Goal: Information Seeking & Learning: Learn about a topic

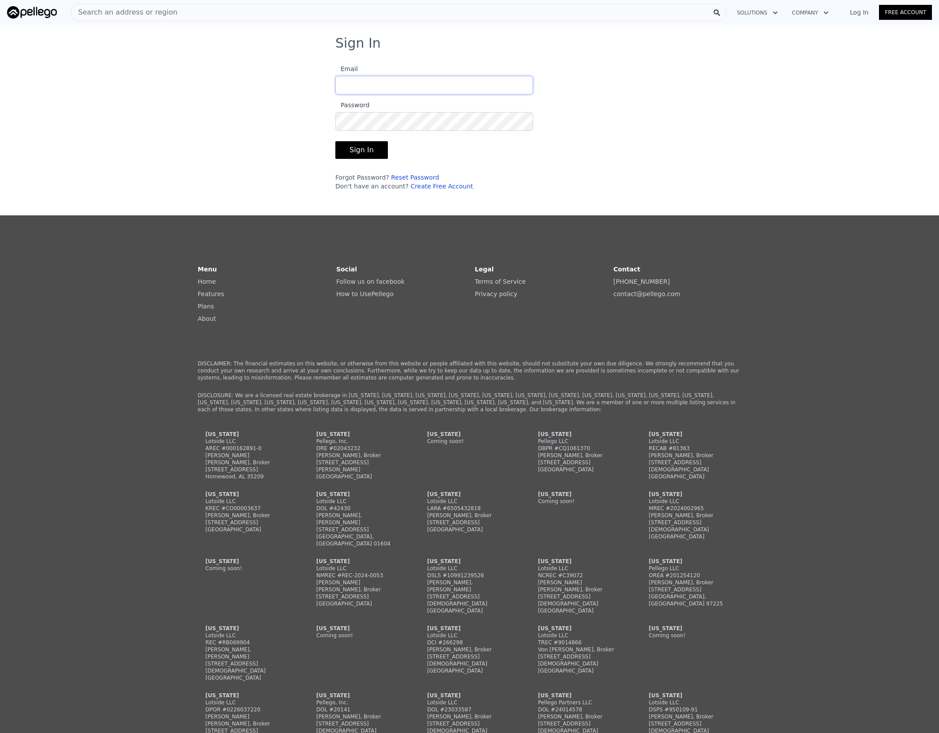
type input "[EMAIL_ADDRESS][DOMAIN_NAME]"
click at [361, 157] on button "Sign In" at bounding box center [361, 150] width 52 height 18
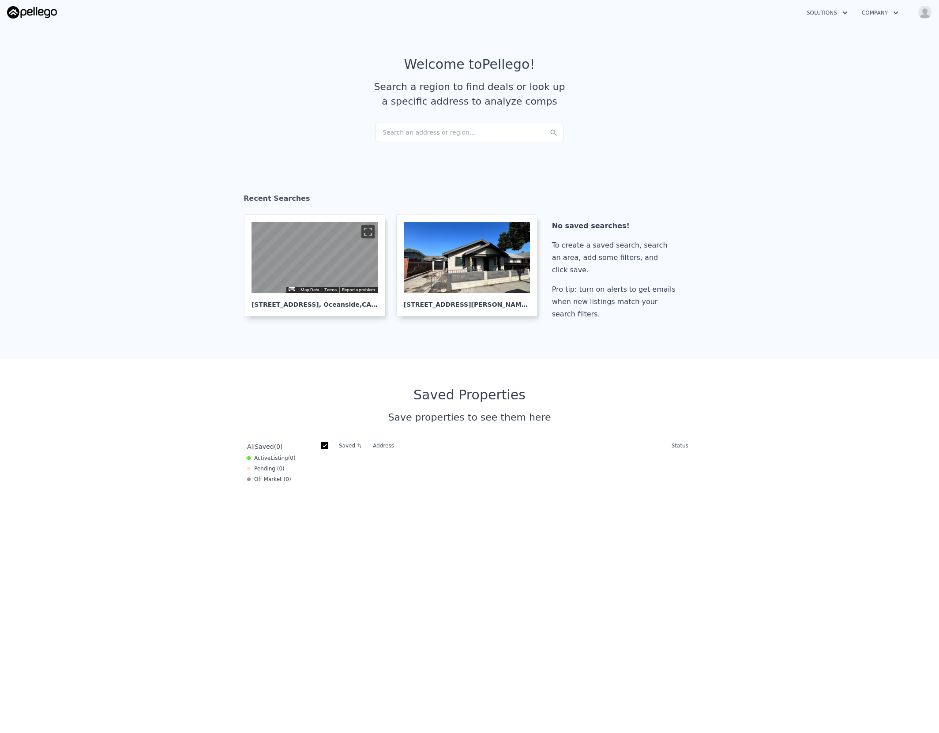
checkbox input "true"
click at [407, 132] on div "Search an address or region..." at bounding box center [469, 132] width 189 height 19
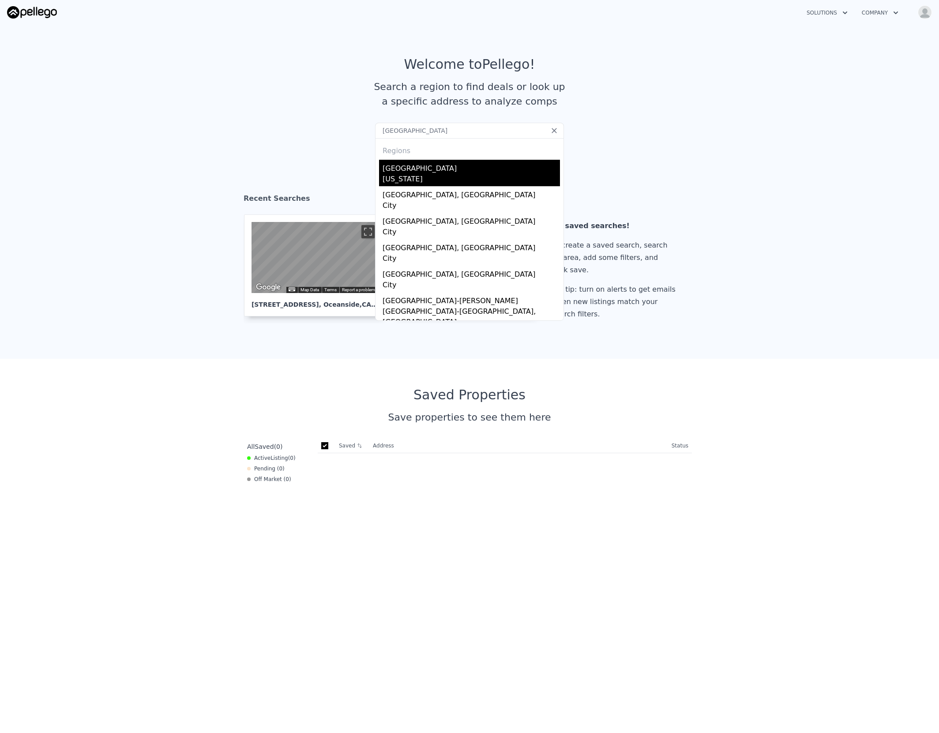
type input "[GEOGRAPHIC_DATA]"
click at [416, 164] on div "[GEOGRAPHIC_DATA]" at bounding box center [470, 167] width 177 height 14
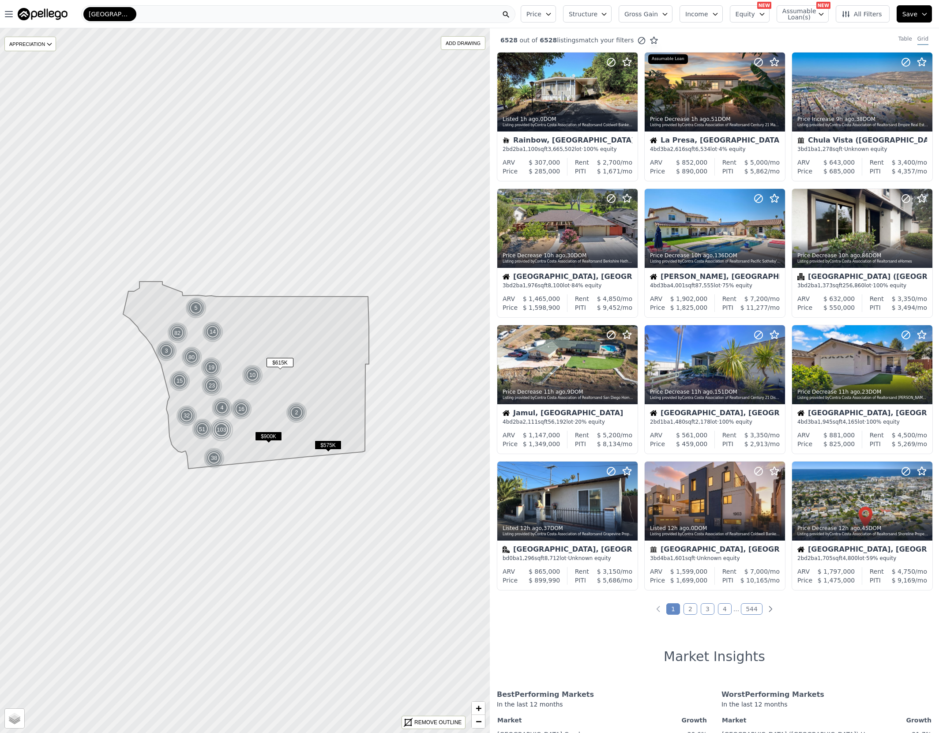
click at [823, 13] on icon "button" at bounding box center [820, 14] width 7 height 7
click at [763, 11] on icon "button" at bounding box center [761, 14] width 7 height 7
click at [658, 15] on span "Gross Gain" at bounding box center [641, 14] width 34 height 9
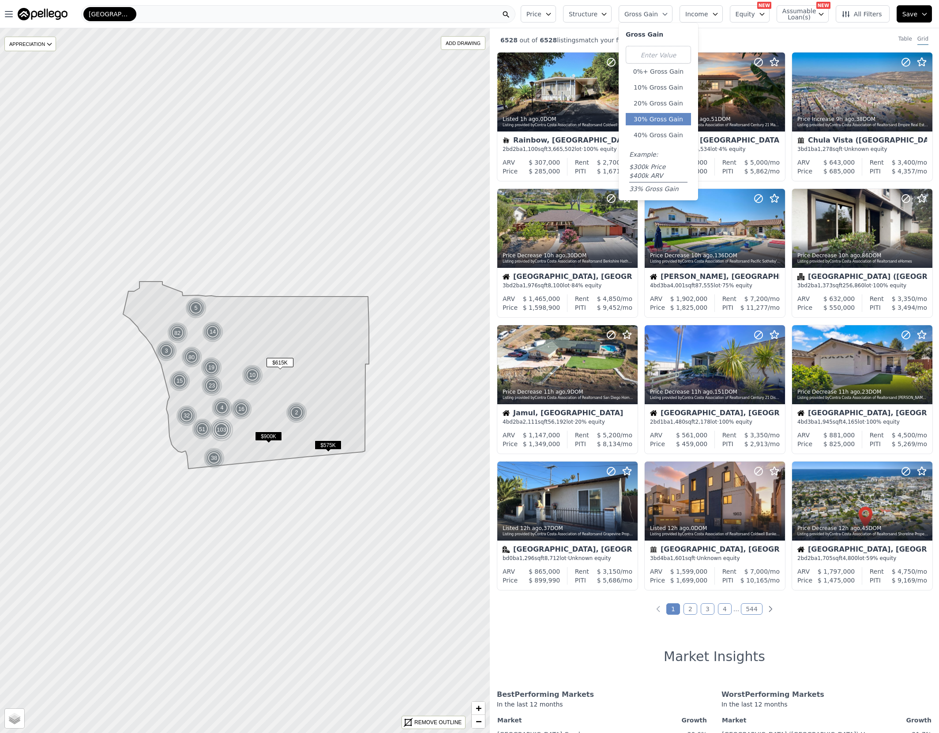
click at [666, 116] on button "30% Gross Gain" at bounding box center [657, 119] width 65 height 12
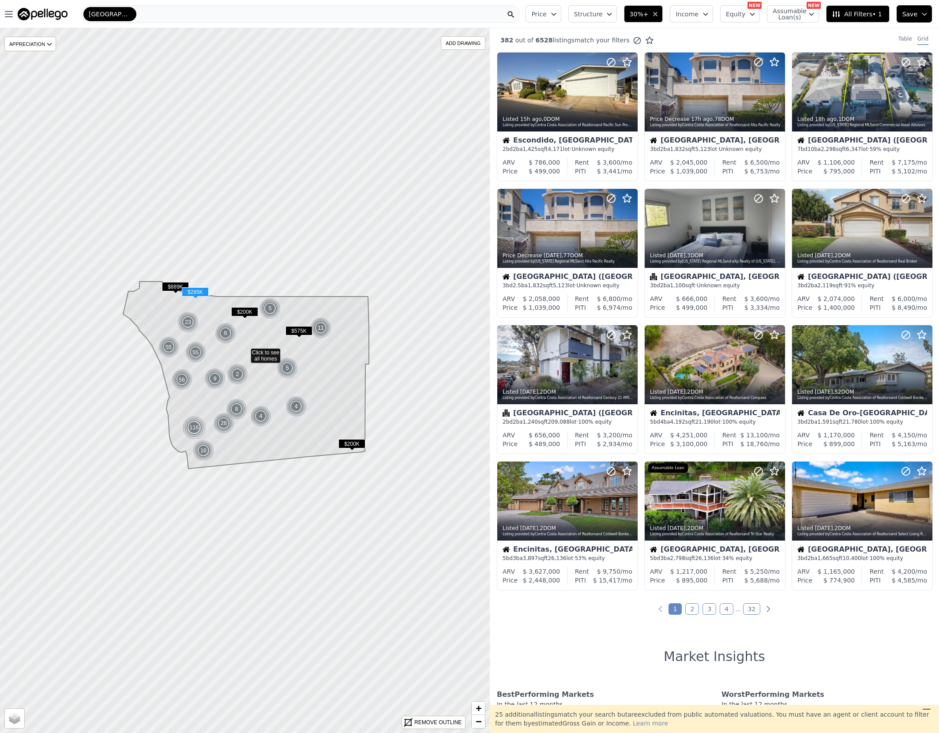
click at [612, 12] on icon "button" at bounding box center [609, 14] width 7 height 7
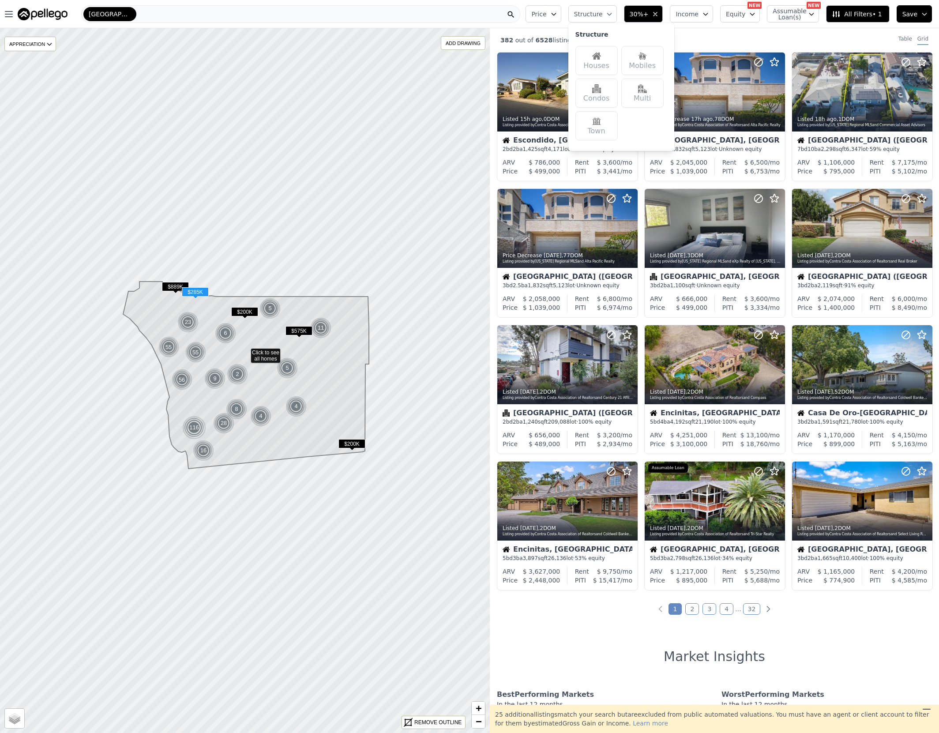
click at [608, 60] on div "Houses" at bounding box center [596, 60] width 42 height 29
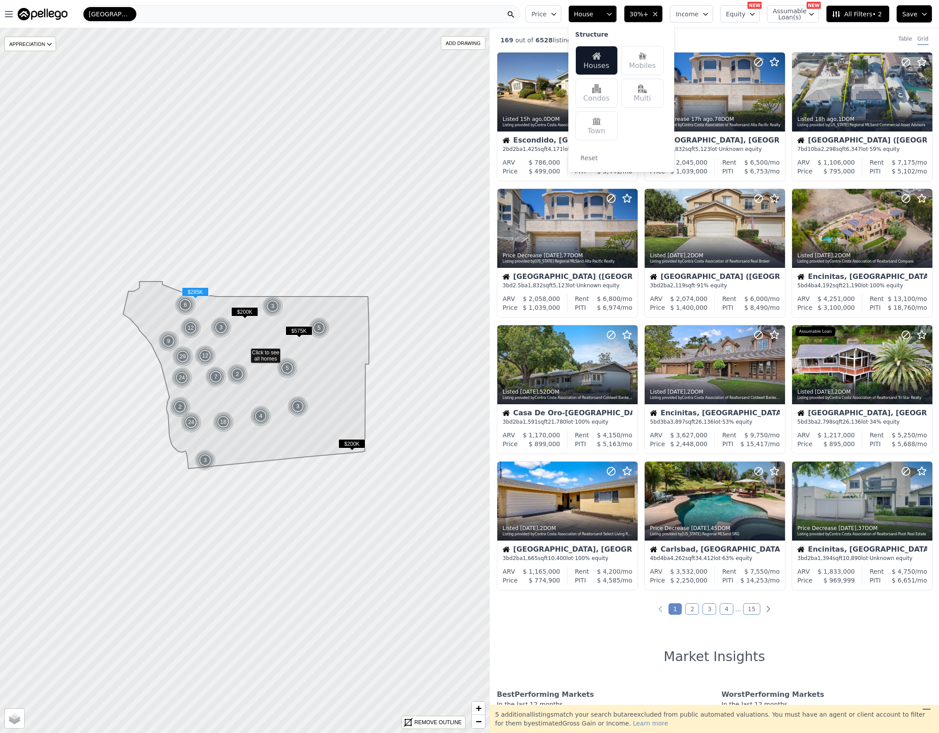
click at [707, 13] on icon "button" at bounding box center [705, 14] width 7 height 7
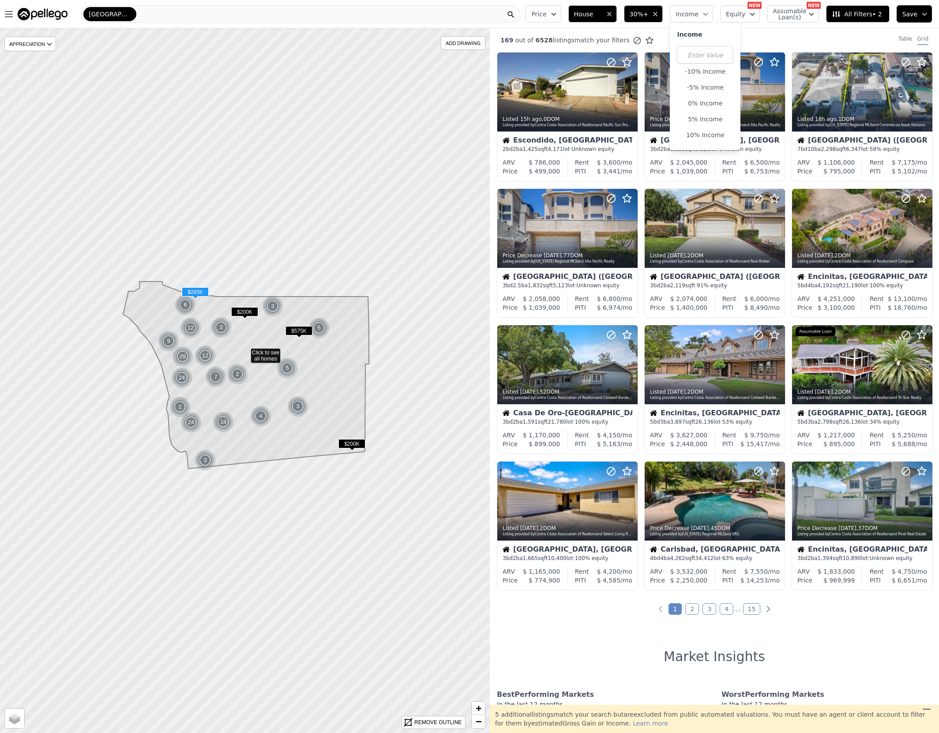
click at [707, 13] on icon "button" at bounding box center [705, 14] width 7 height 7
click at [752, 12] on icon "button" at bounding box center [751, 14] width 7 height 7
click at [813, 15] on icon "button" at bounding box center [811, 14] width 4 height 2
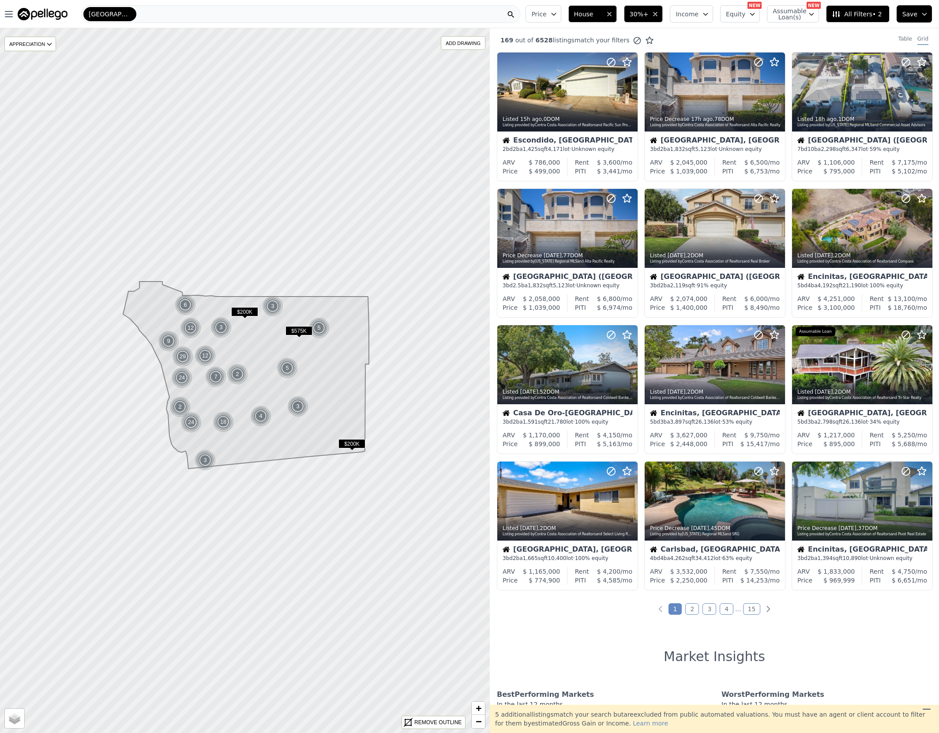
click at [908, 12] on span "Save" at bounding box center [909, 14] width 15 height 9
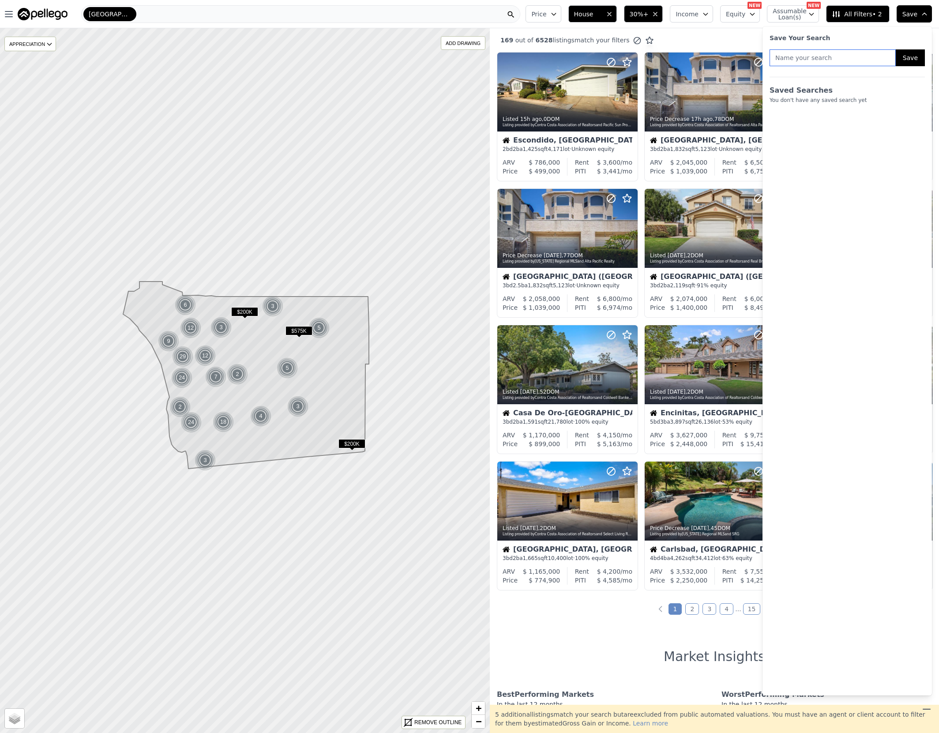
click at [825, 59] on input "text" at bounding box center [832, 57] width 126 height 17
click at [782, 56] on input "30 % ARV" at bounding box center [832, 57] width 126 height 17
click at [824, 56] on input "30+ % ARV" at bounding box center [832, 57] width 126 height 17
type input "30+ % ARV single family"
click at [911, 56] on button "Save" at bounding box center [909, 57] width 29 height 17
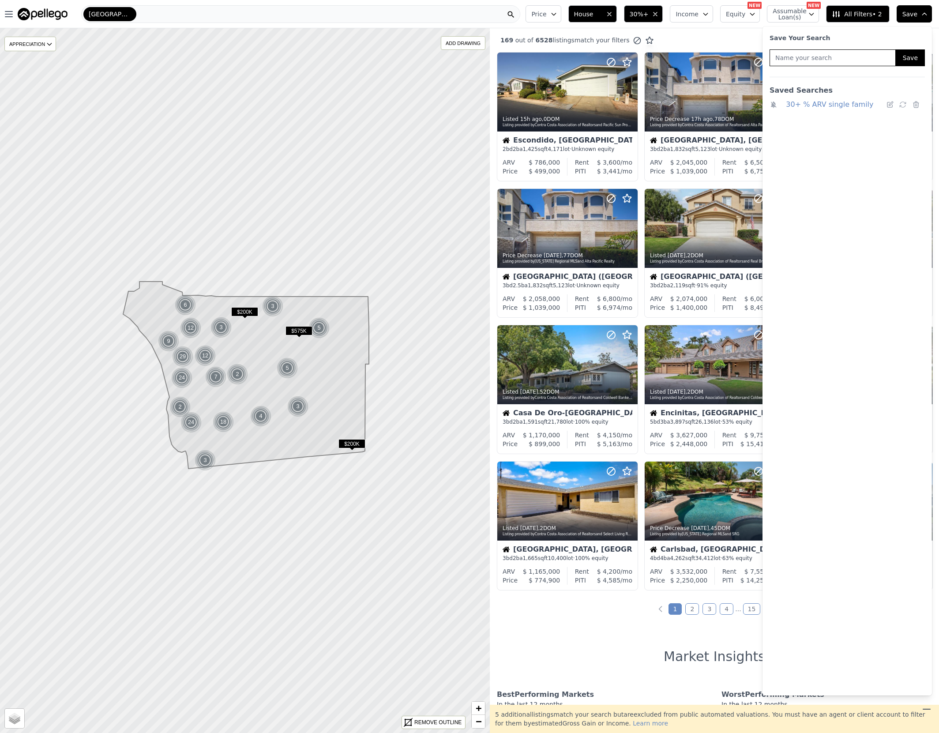
click at [773, 105] on icon at bounding box center [774, 104] width 6 height 7
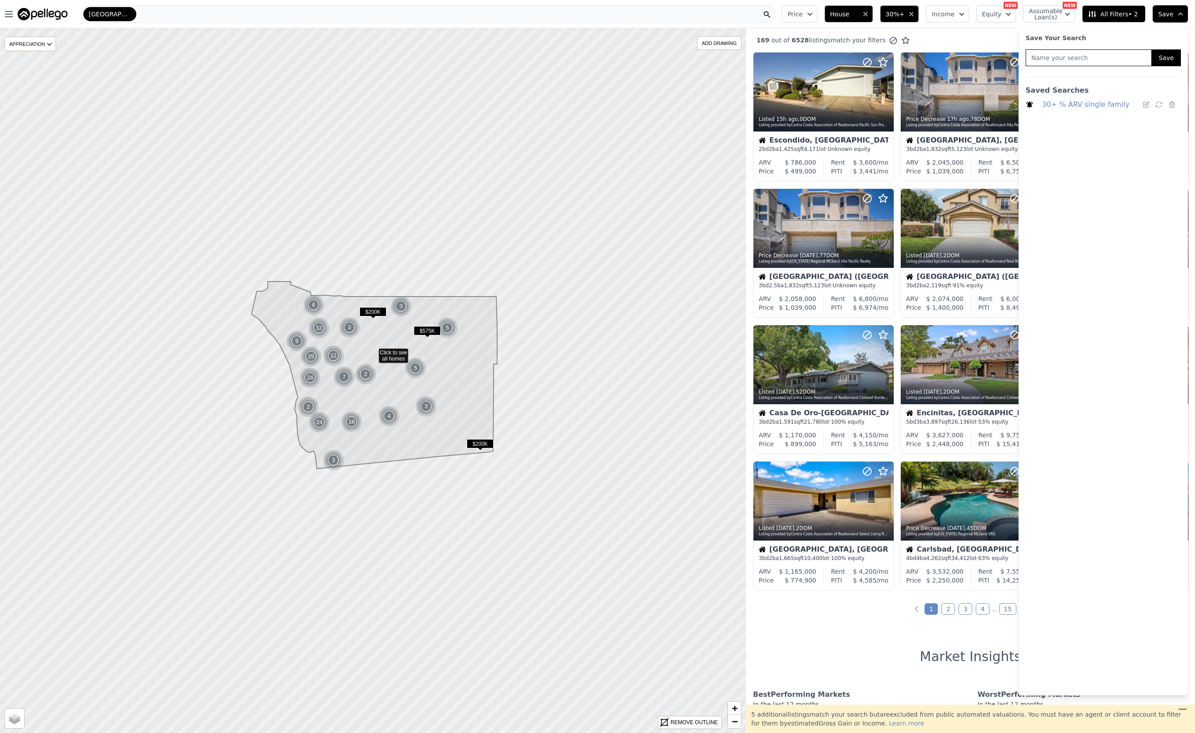
click at [938, 12] on icon "button" at bounding box center [1180, 14] width 7 height 7
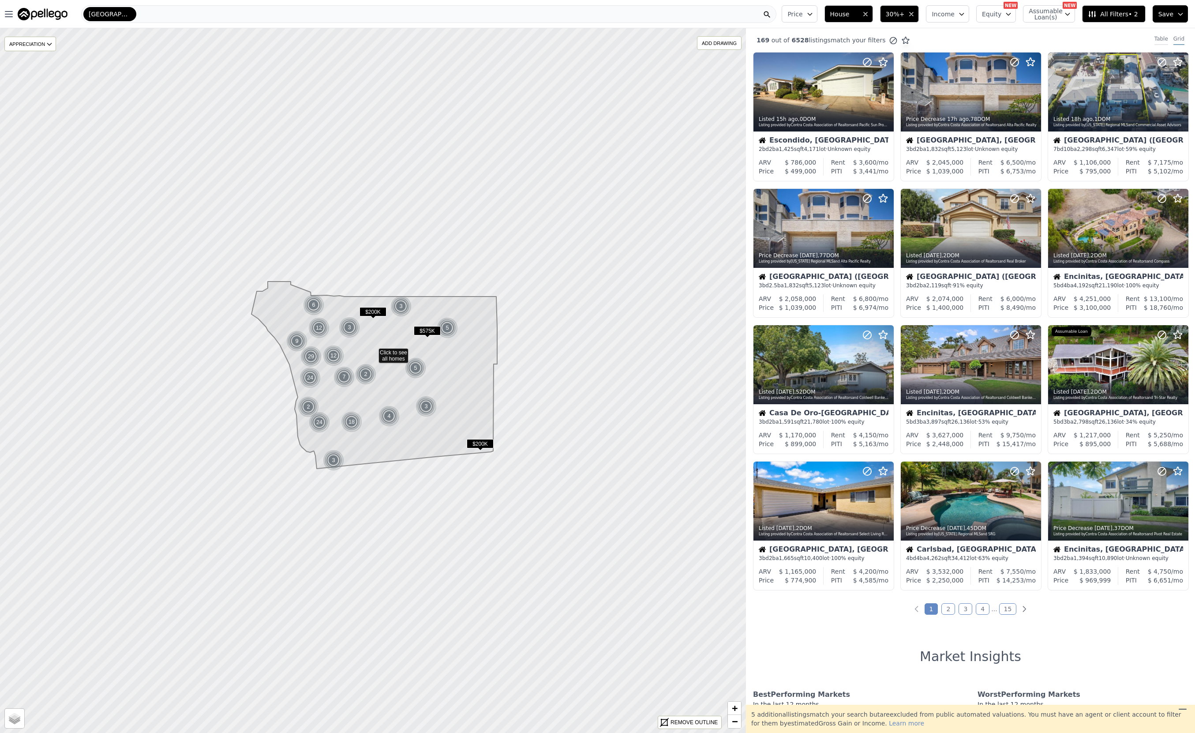
click at [938, 40] on div "Table" at bounding box center [1161, 40] width 14 height 10
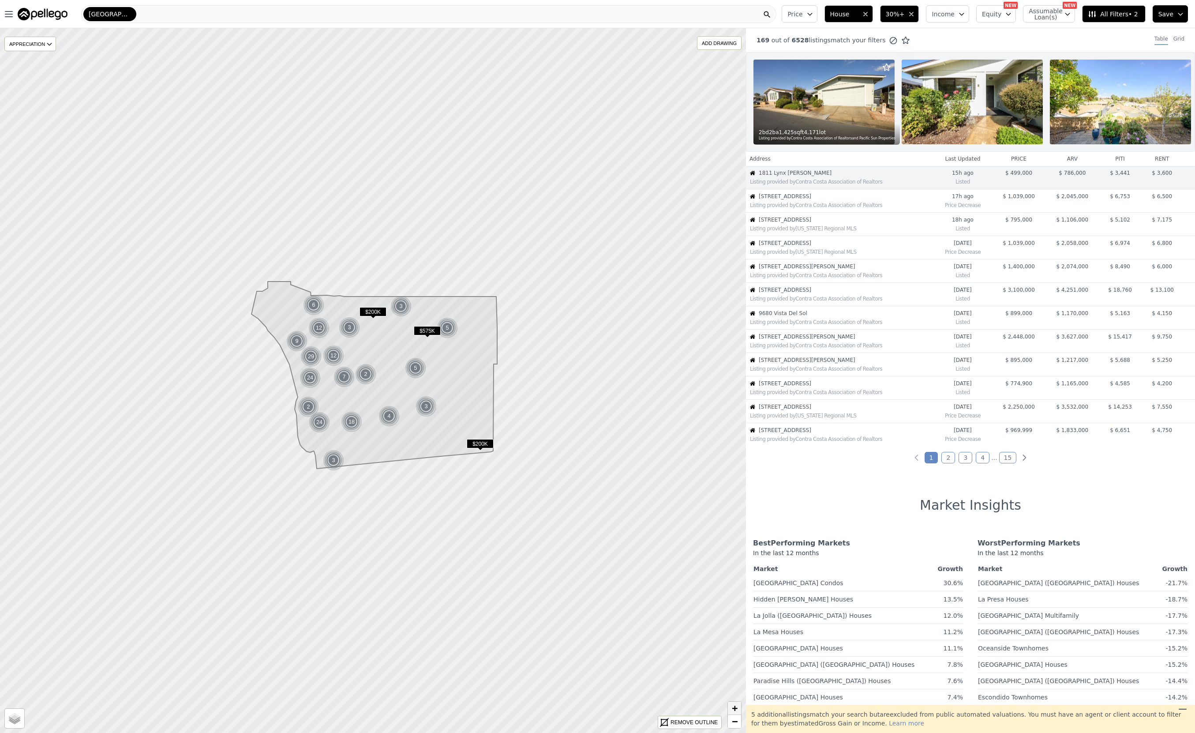
click at [733, 710] on span "+" at bounding box center [735, 707] width 6 height 11
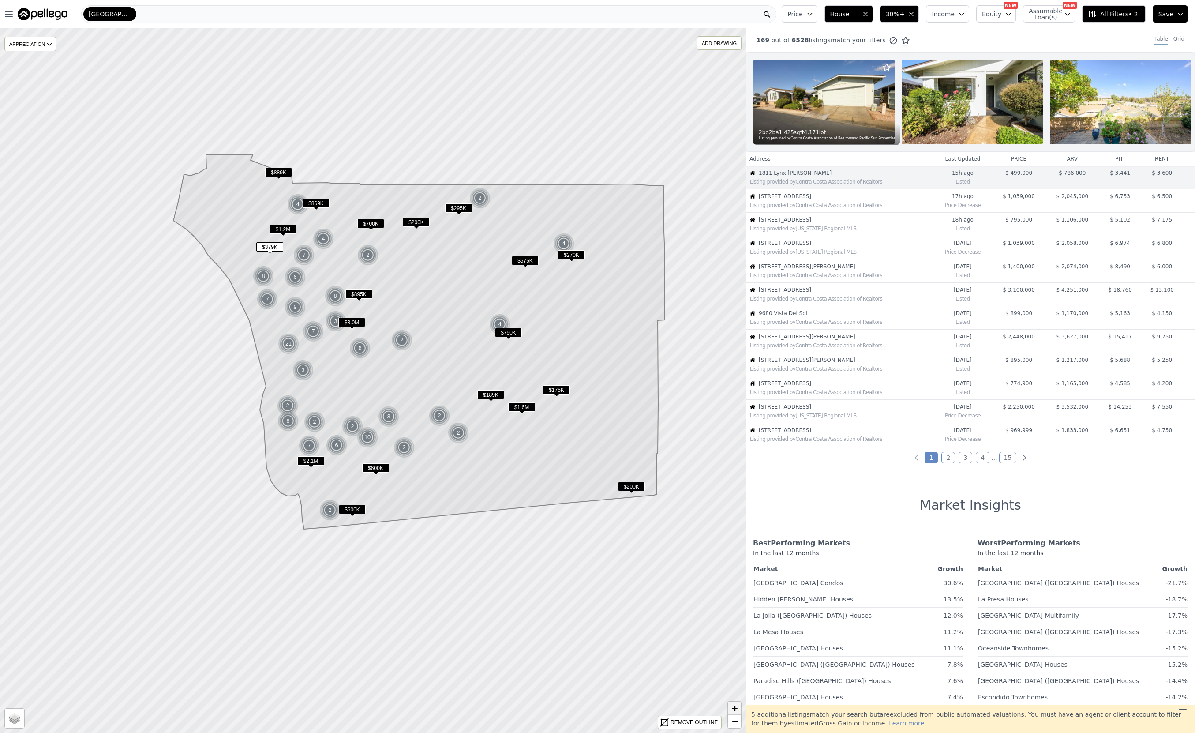
click at [736, 710] on span "+" at bounding box center [735, 707] width 6 height 11
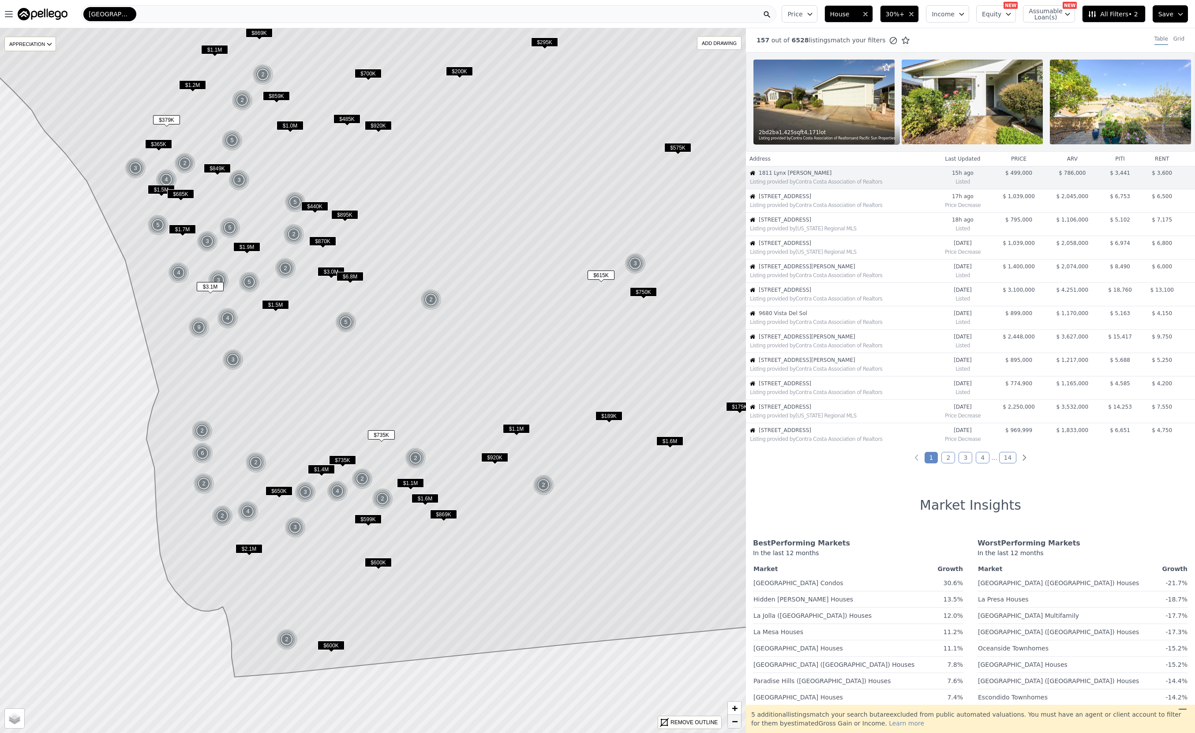
click at [734, 723] on span "−" at bounding box center [735, 720] width 6 height 11
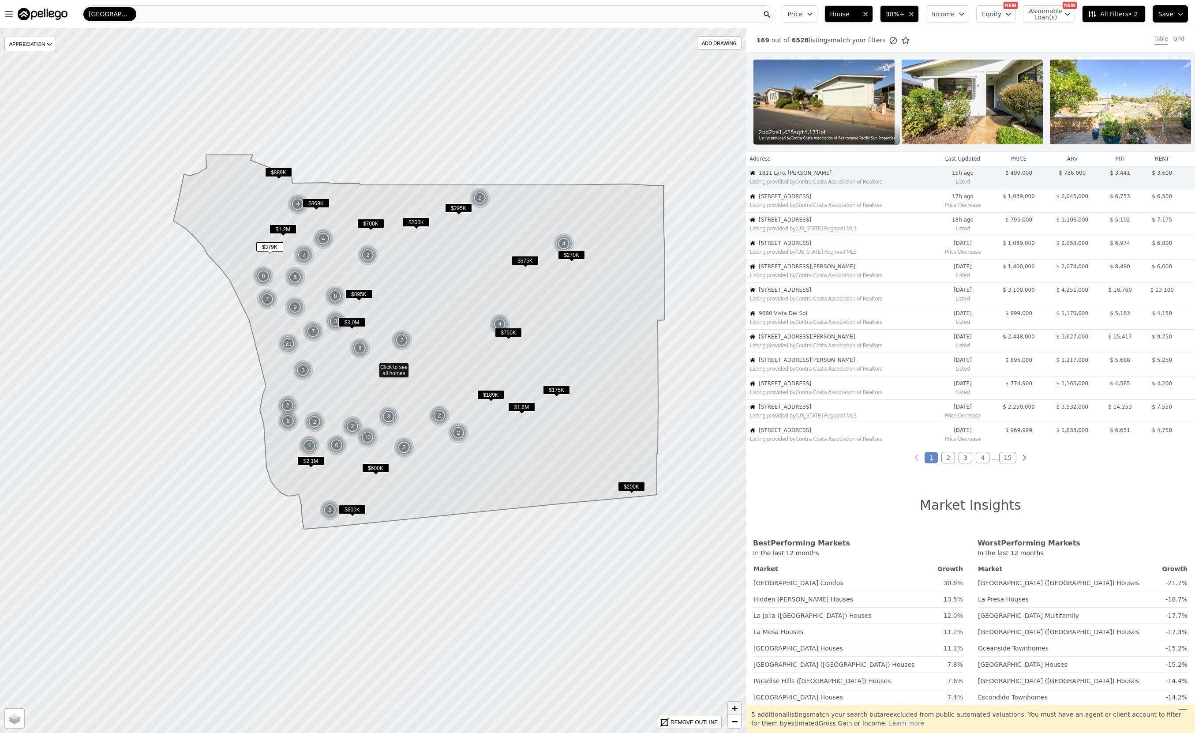
click at [734, 705] on span "+" at bounding box center [735, 707] width 6 height 11
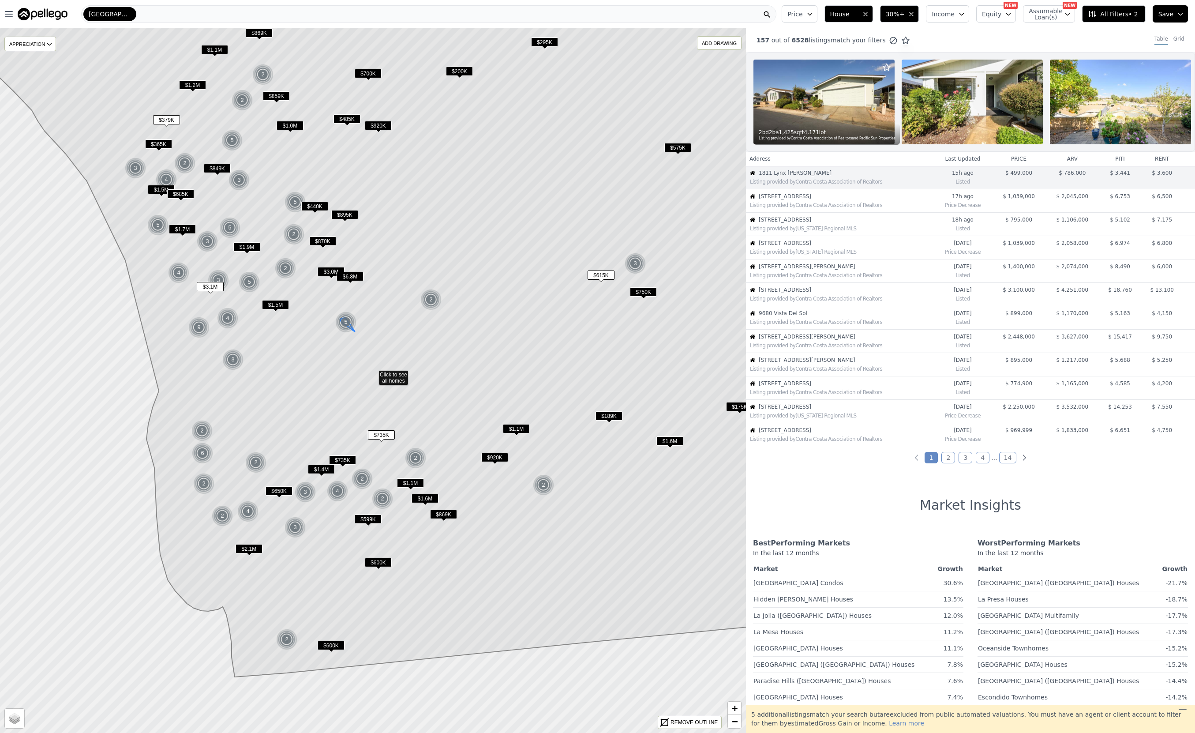
click at [347, 320] on div "5" at bounding box center [345, 321] width 21 height 21
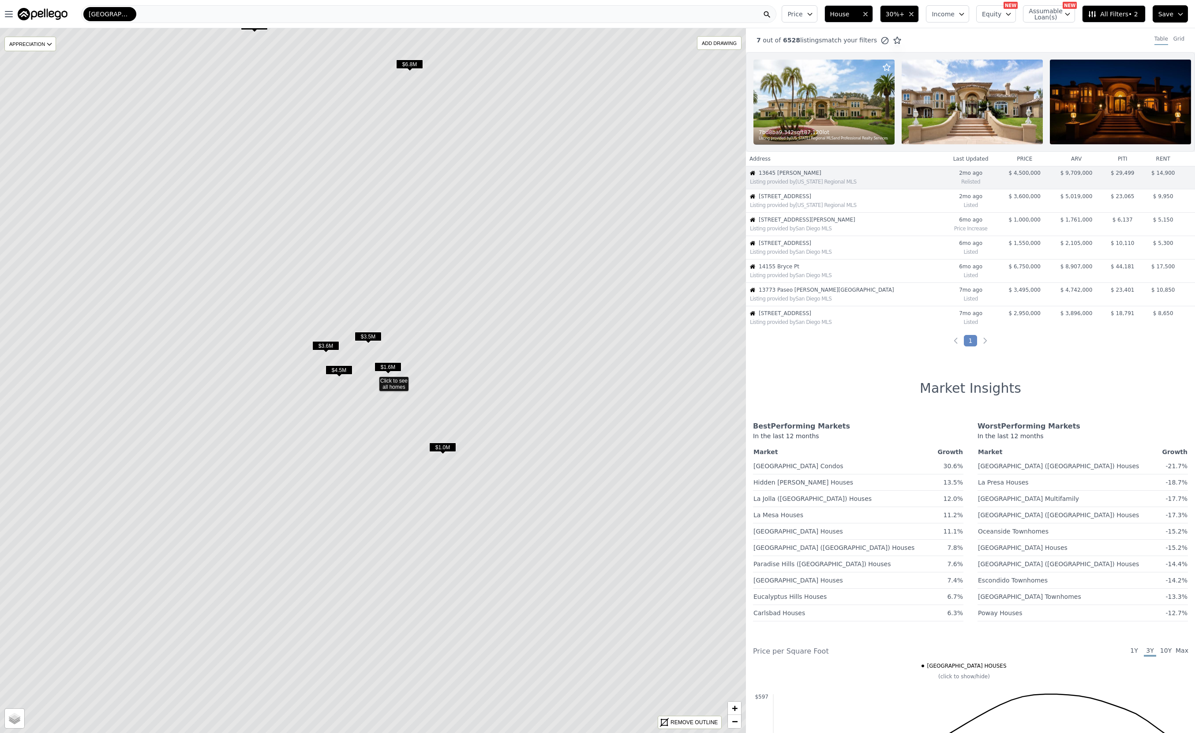
click at [370, 333] on span "$3.5M" at bounding box center [368, 336] width 27 height 9
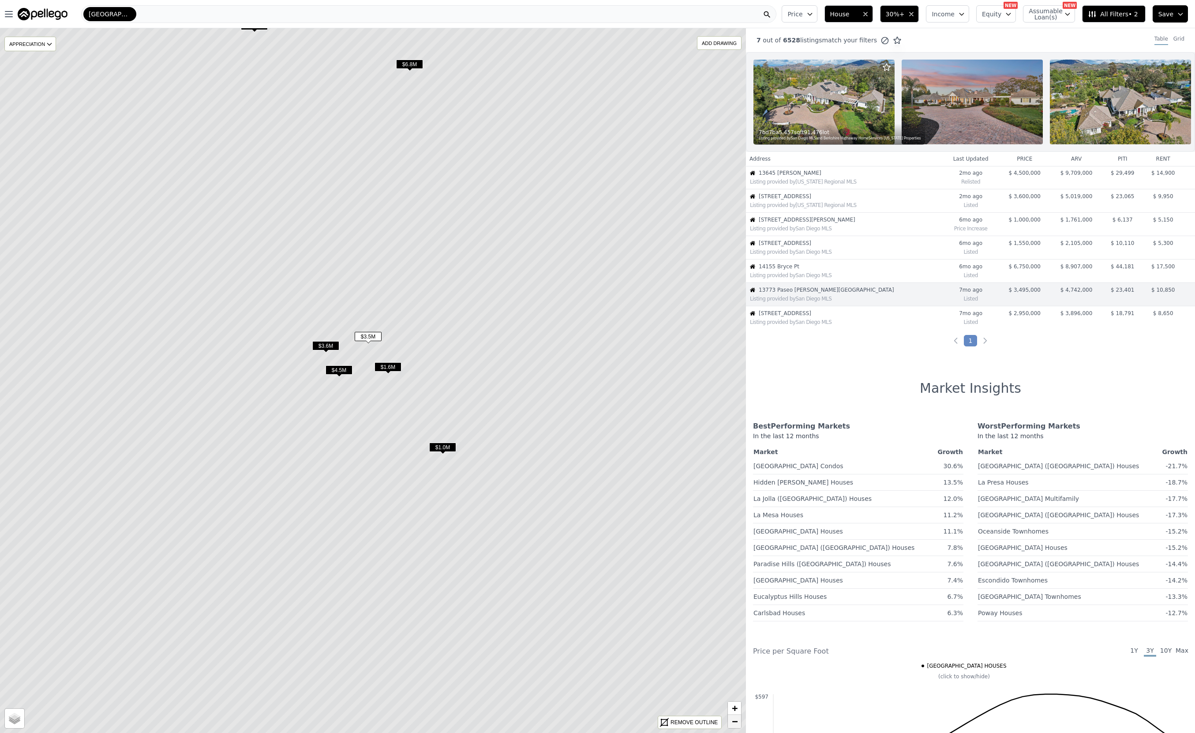
click at [732, 724] on span "−" at bounding box center [735, 720] width 6 height 11
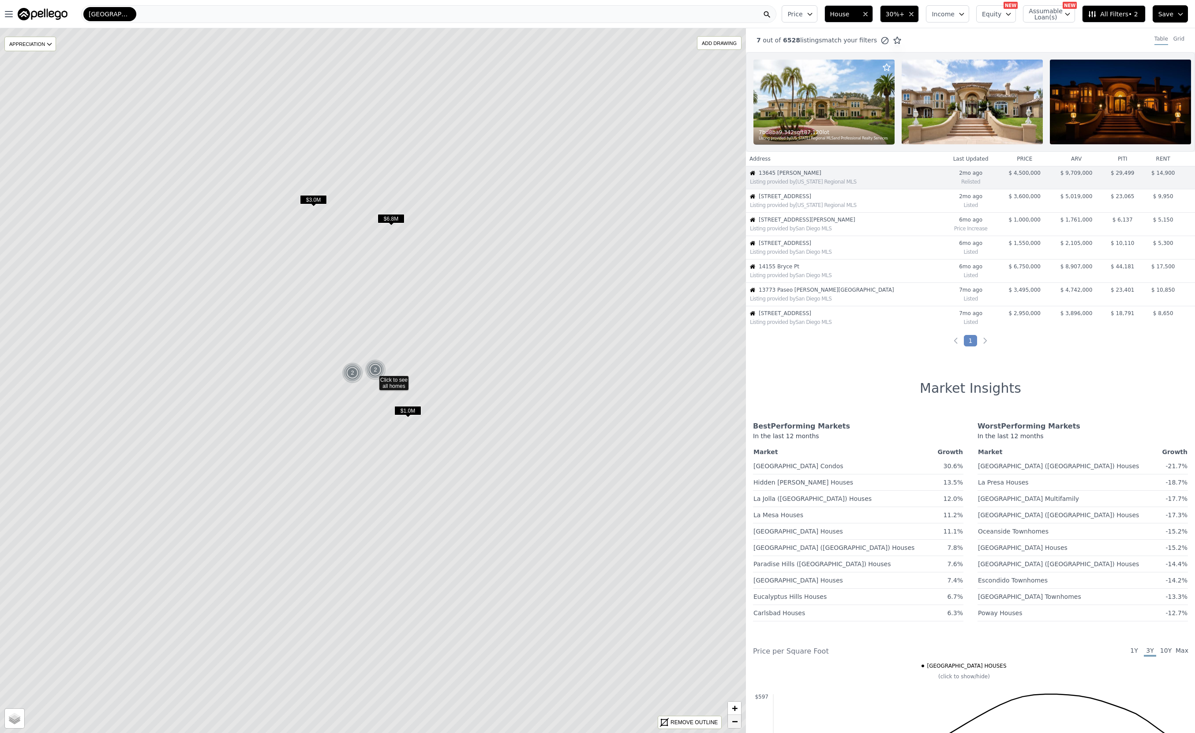
click at [732, 724] on span "−" at bounding box center [735, 720] width 6 height 11
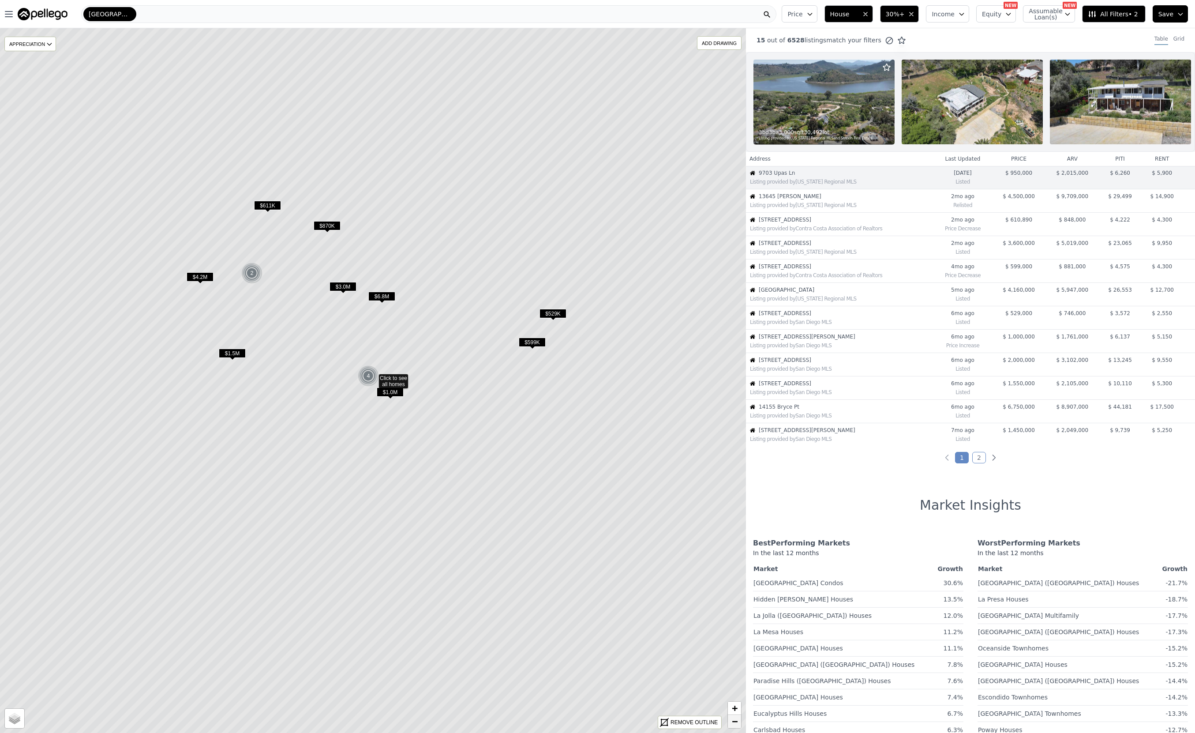
click at [732, 724] on span "−" at bounding box center [735, 720] width 6 height 11
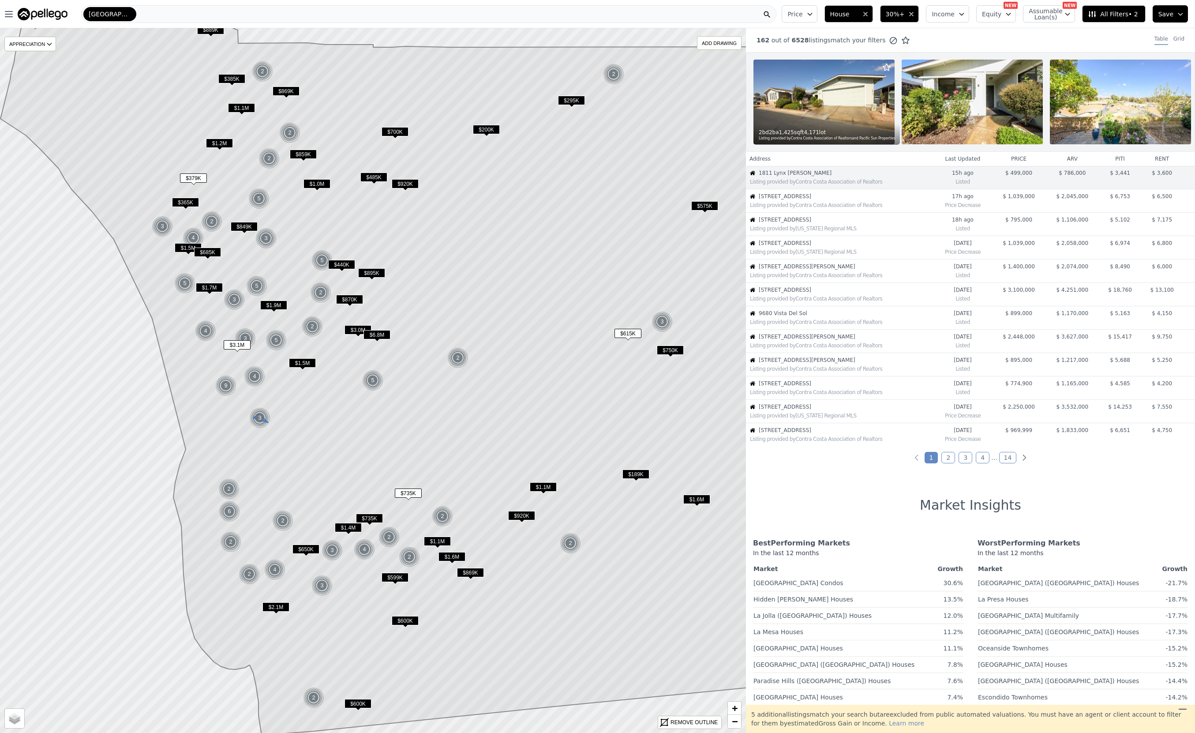
click at [256, 418] on img at bounding box center [260, 417] width 22 height 21
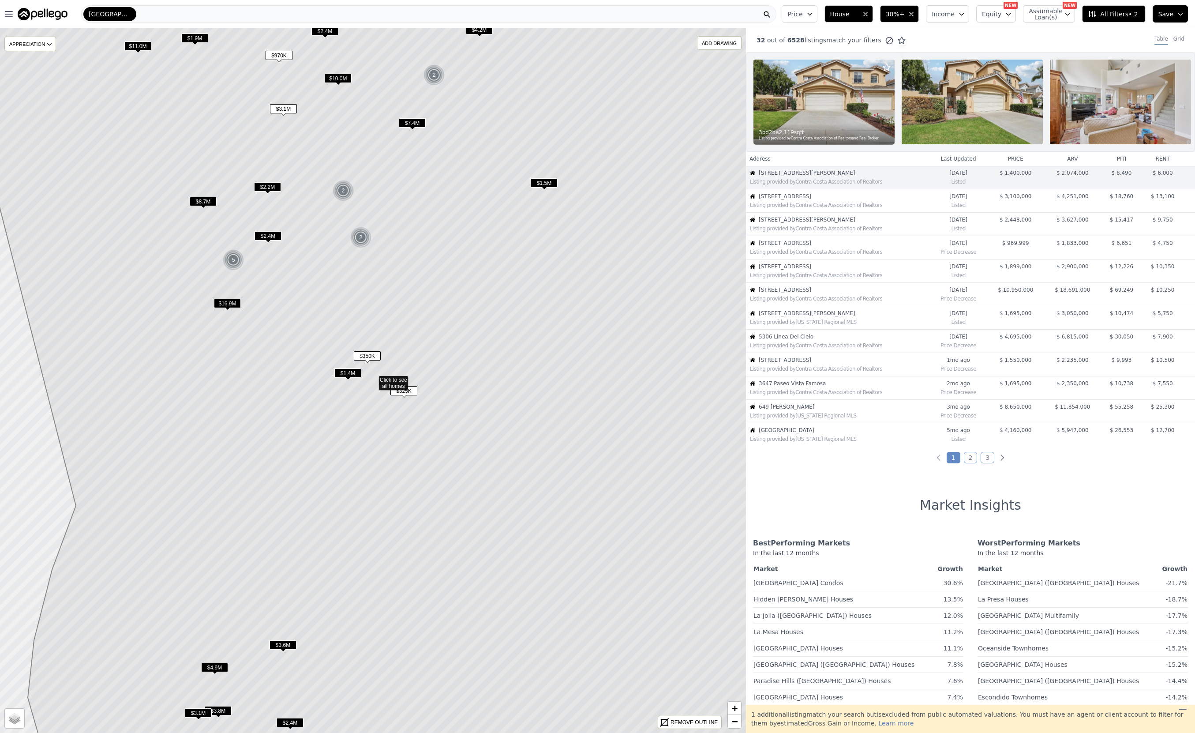
click at [367, 353] on span "$350K" at bounding box center [367, 355] width 27 height 9
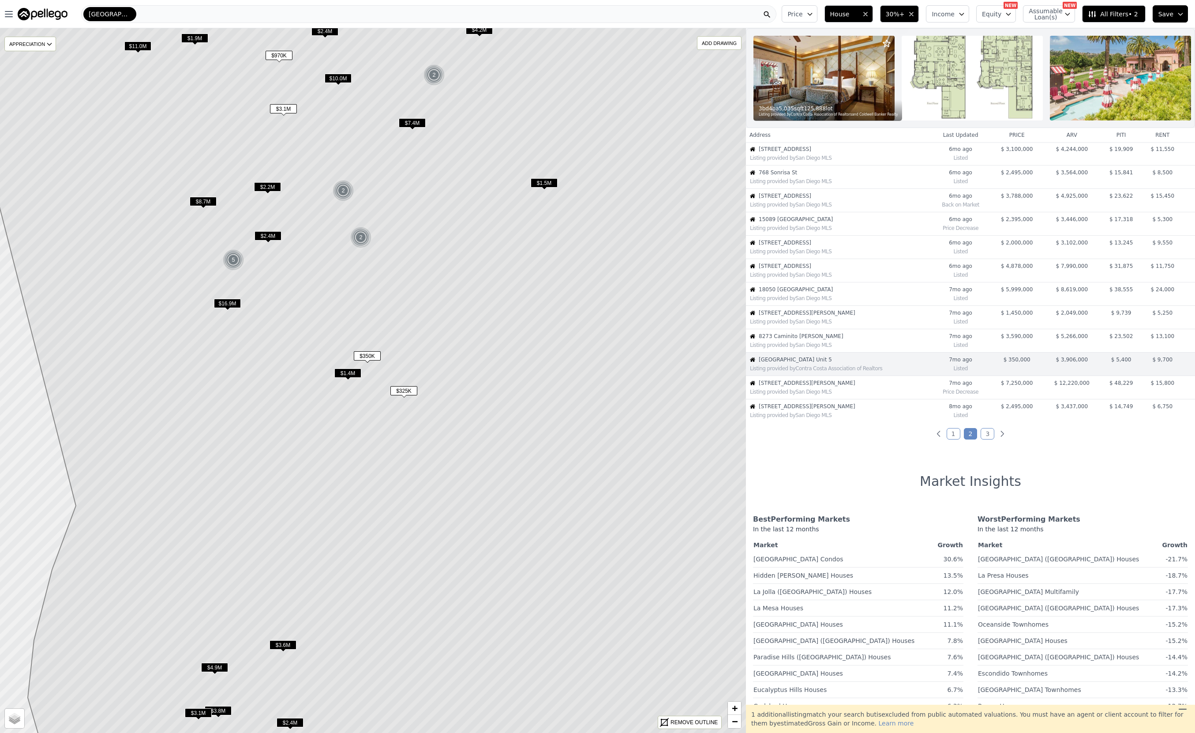
click at [406, 389] on span "$325K" at bounding box center [403, 390] width 27 height 9
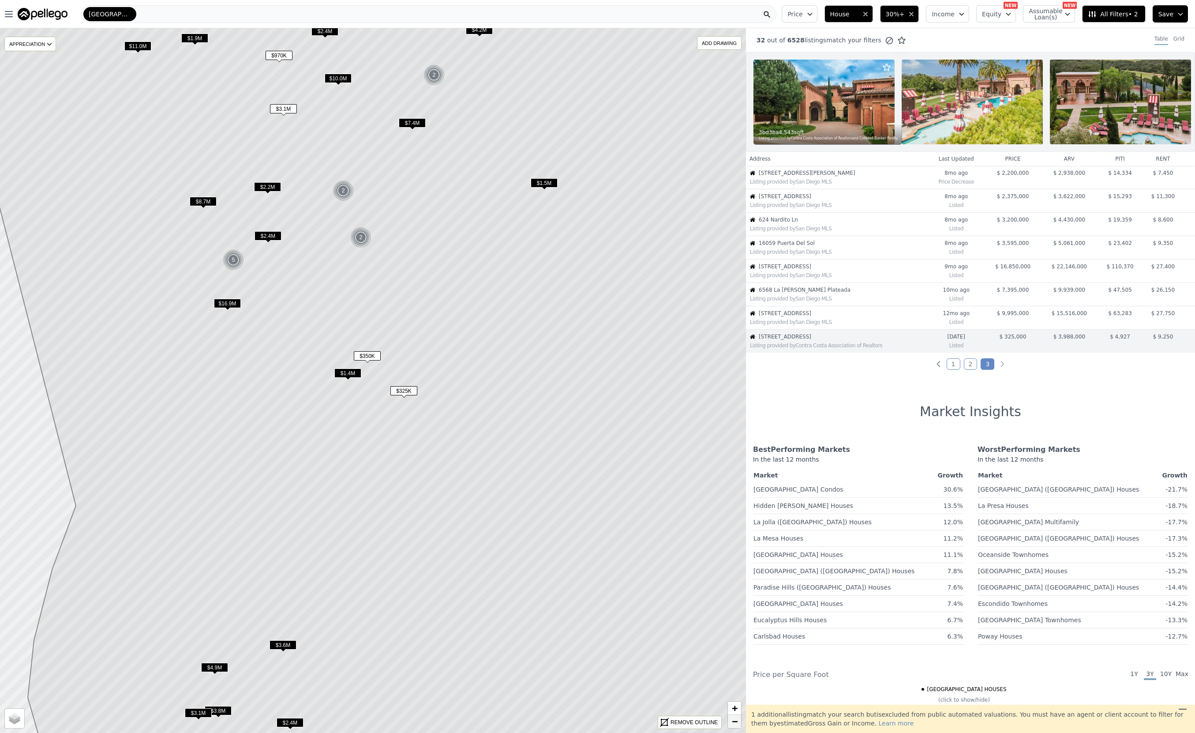
click at [737, 724] on span "−" at bounding box center [735, 720] width 6 height 11
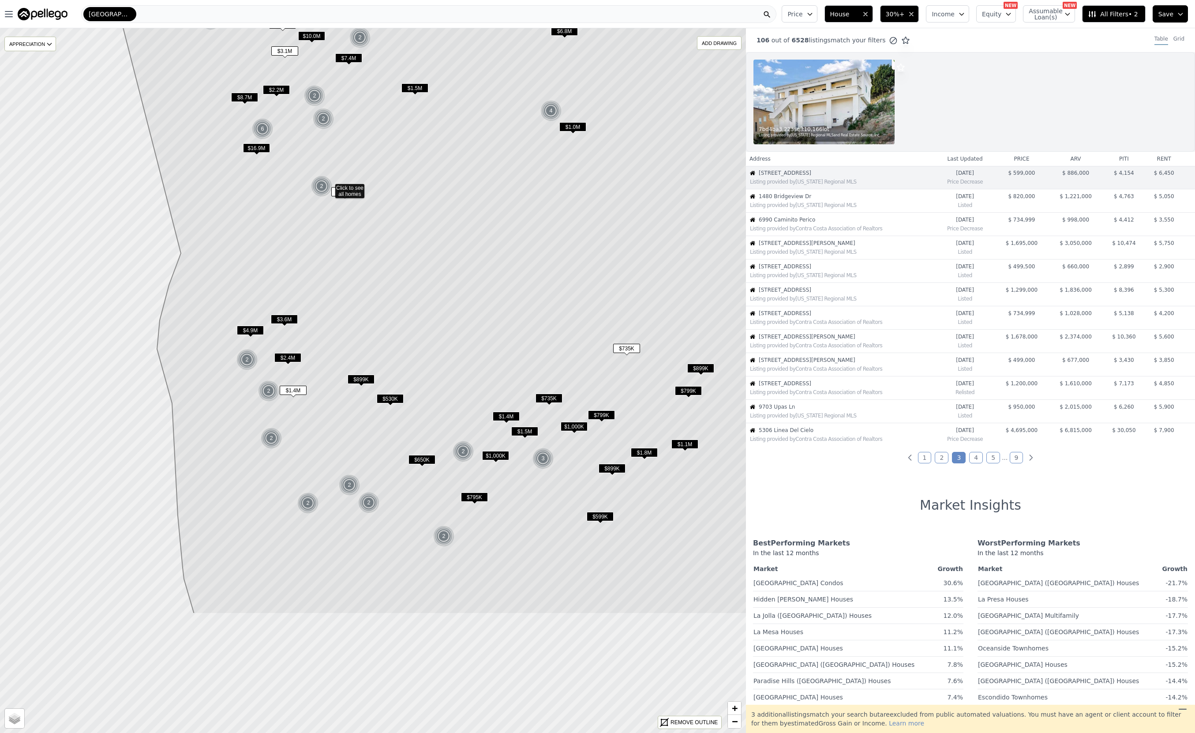
drag, startPoint x: 556, startPoint y: 530, endPoint x: 513, endPoint y: 341, distance: 193.7
click at [513, 341] on icon at bounding box center [380, 190] width 793 height 847
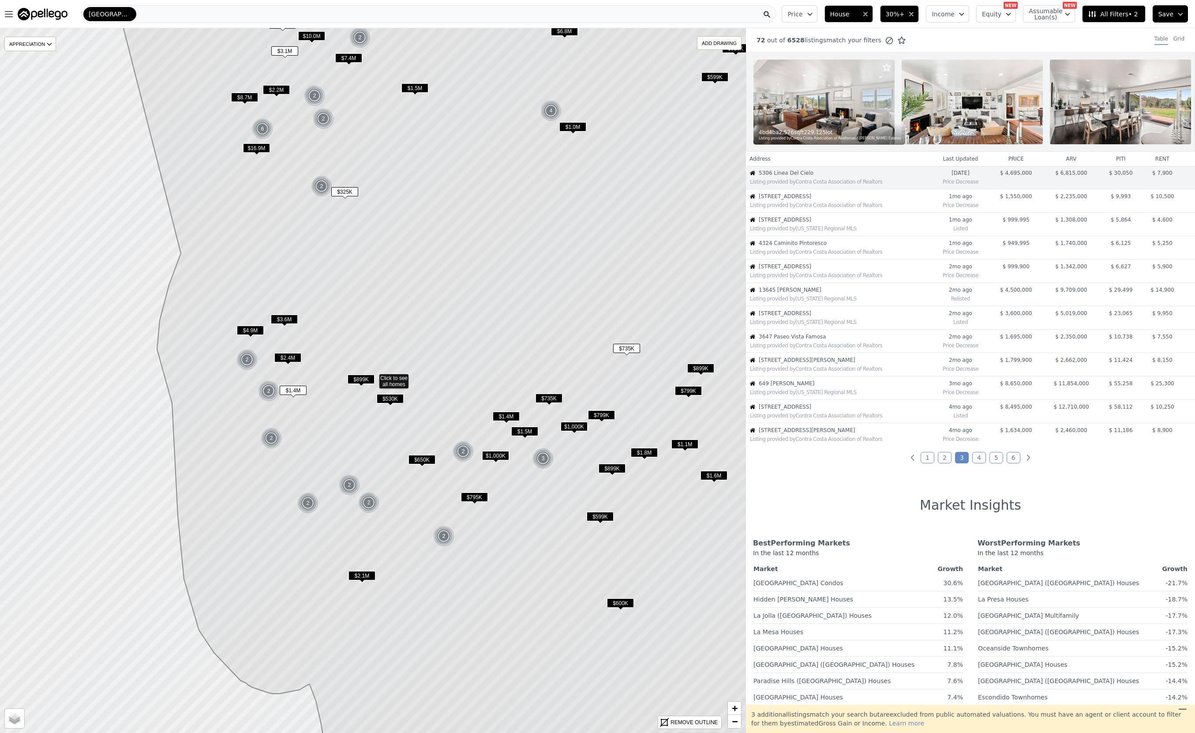
click at [362, 379] on span "$899K" at bounding box center [361, 378] width 27 height 9
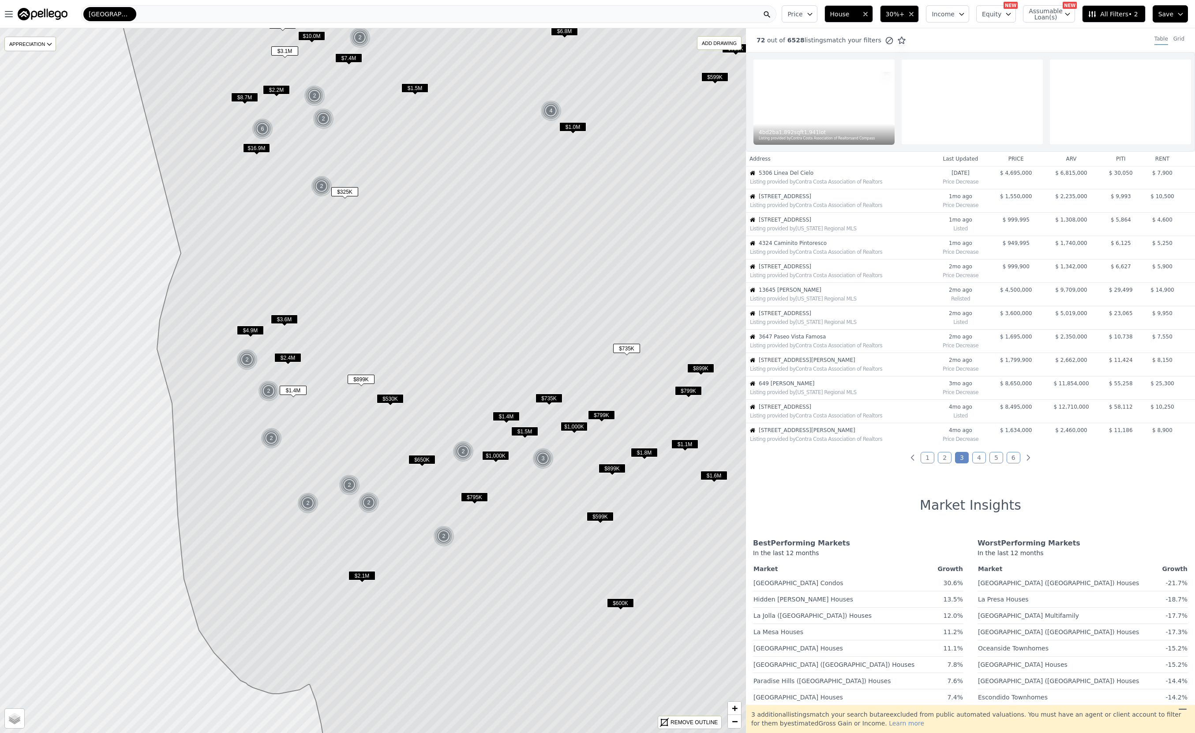
scroll to position [71, 0]
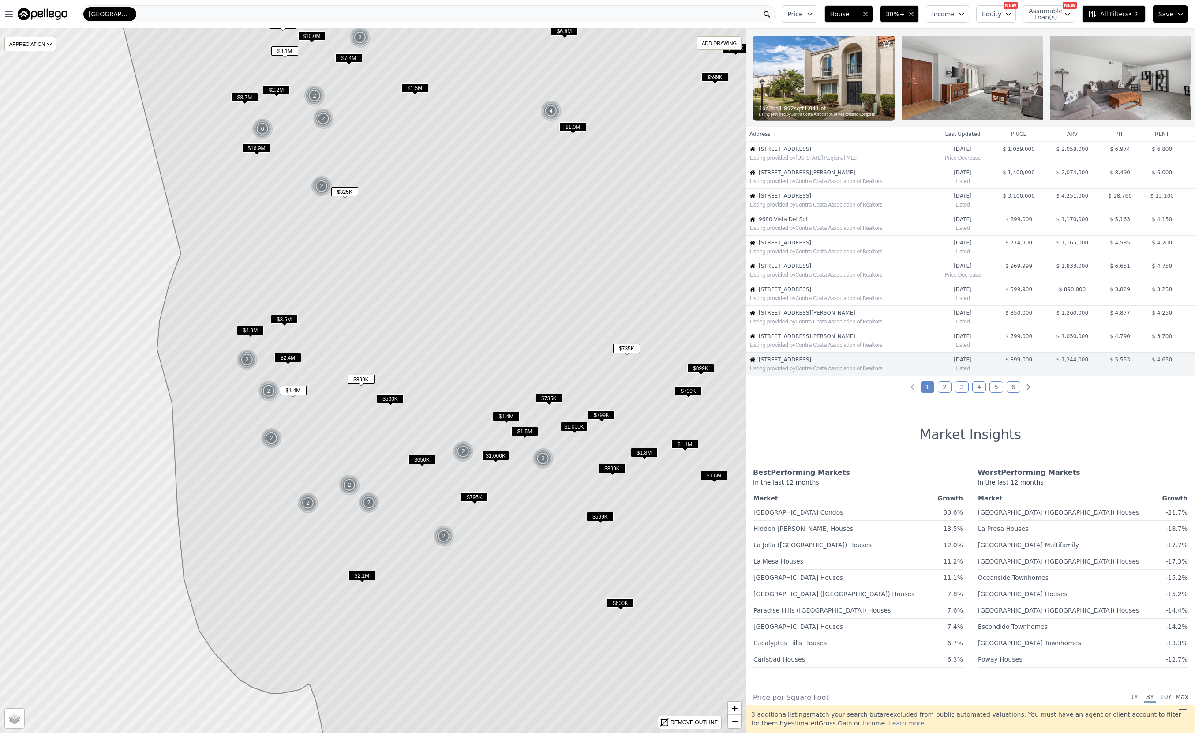
click at [631, 345] on span "$735K" at bounding box center [626, 348] width 27 height 9
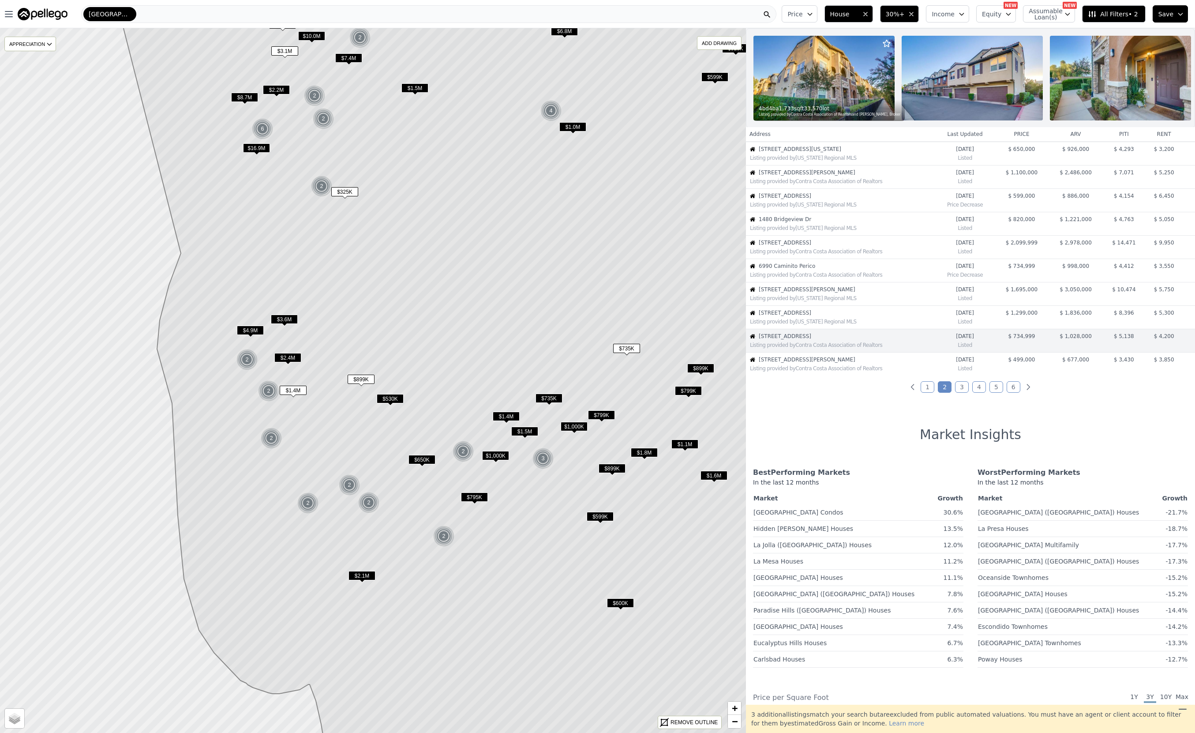
scroll to position [47, 0]
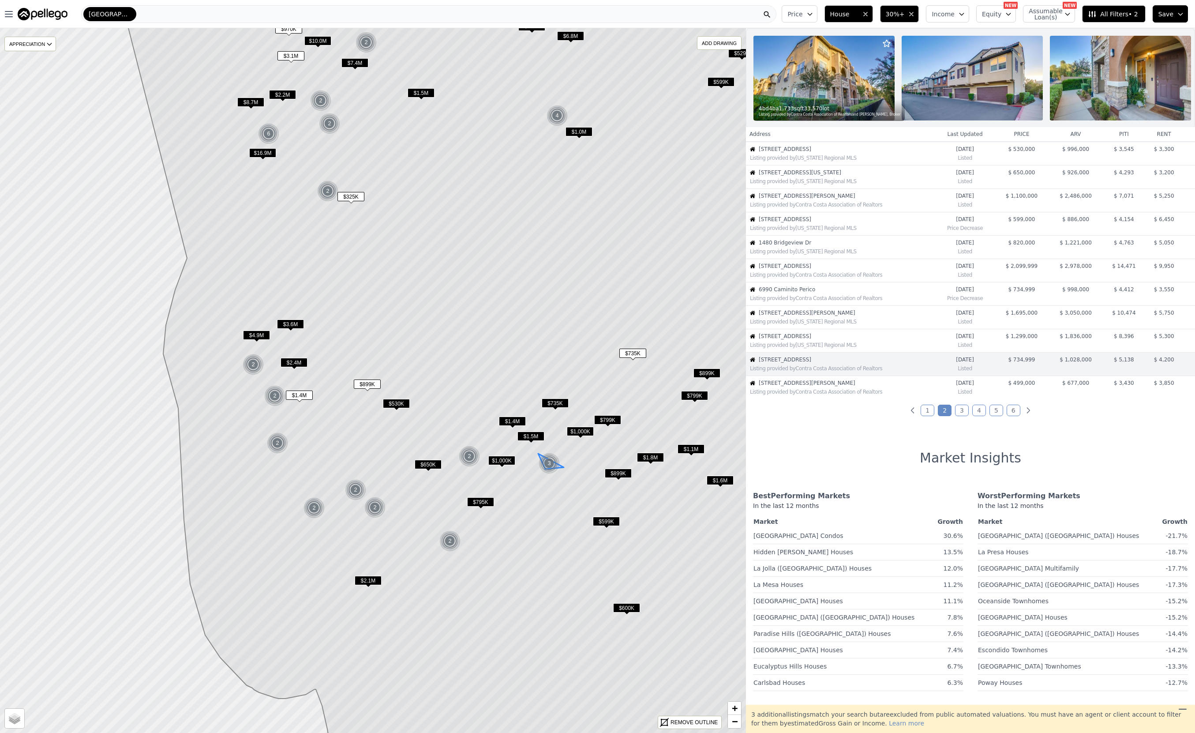
drag, startPoint x: 537, startPoint y: 453, endPoint x: 543, endPoint y: 457, distance: 7.9
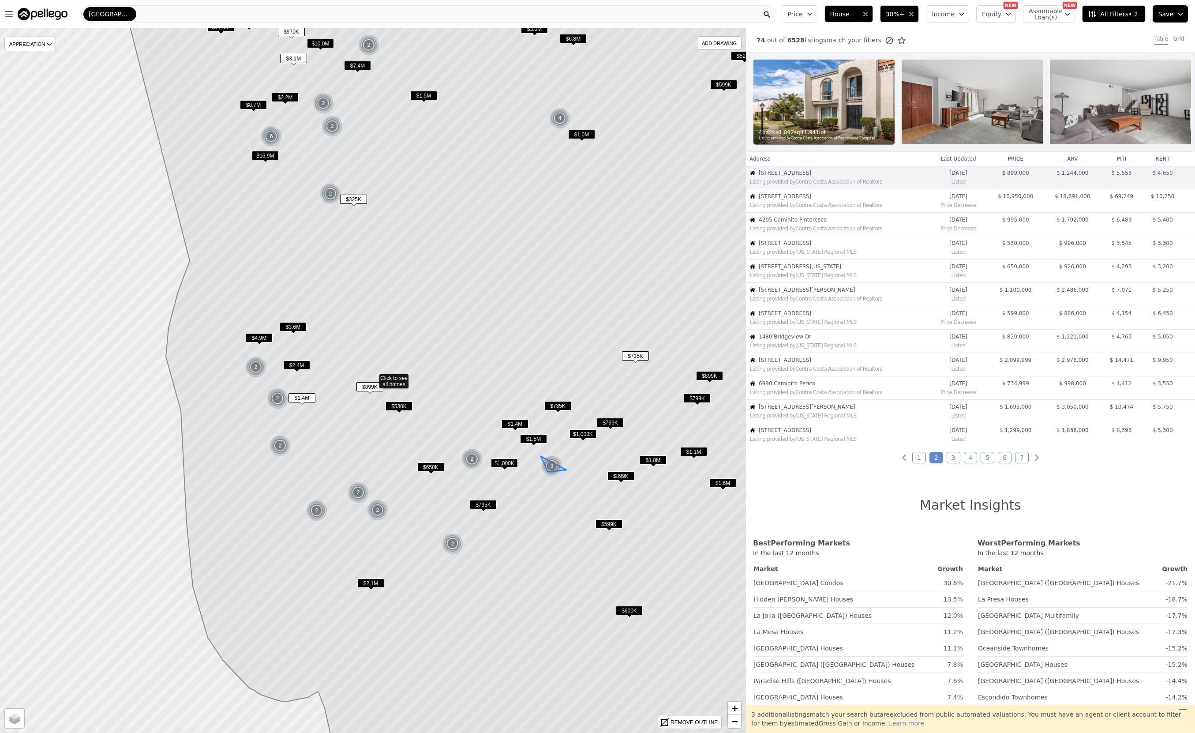
click at [552, 465] on div "3" at bounding box center [551, 465] width 21 height 21
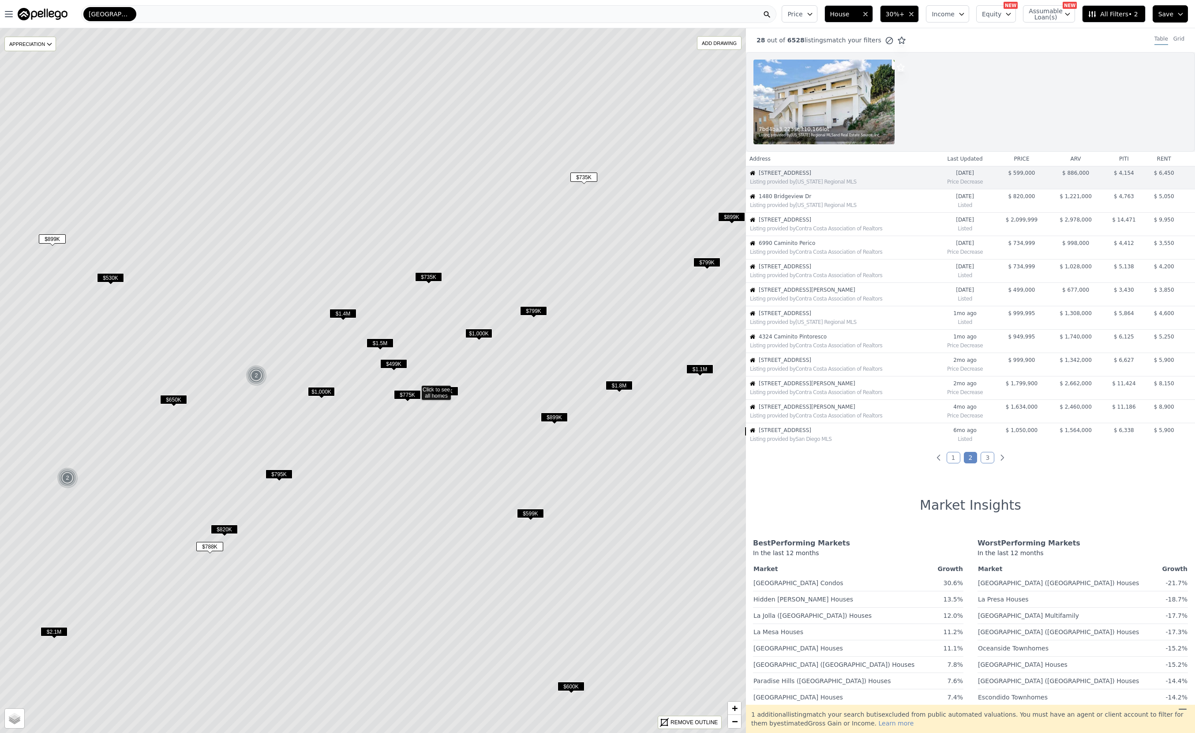
drag, startPoint x: 450, startPoint y: 386, endPoint x: 494, endPoint y: 395, distance: 44.5
click at [494, 395] on icon at bounding box center [415, 389] width 897 height 847
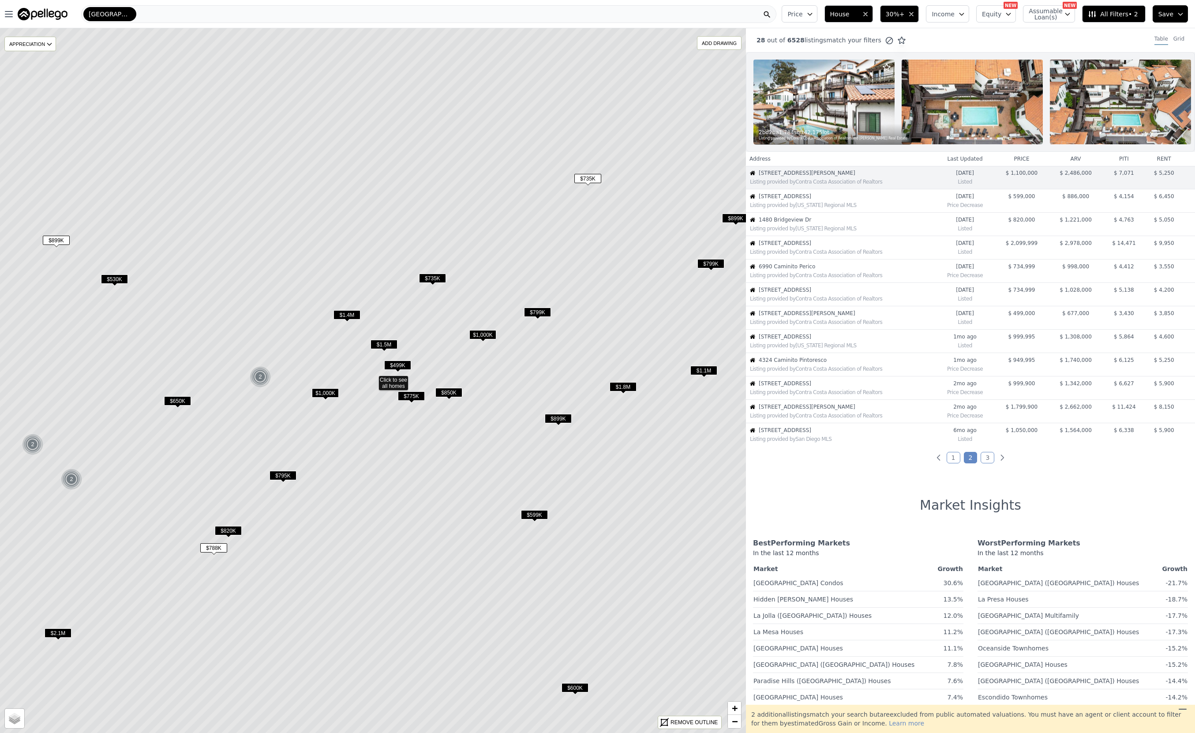
click at [450, 392] on span "$850K" at bounding box center [448, 392] width 27 height 9
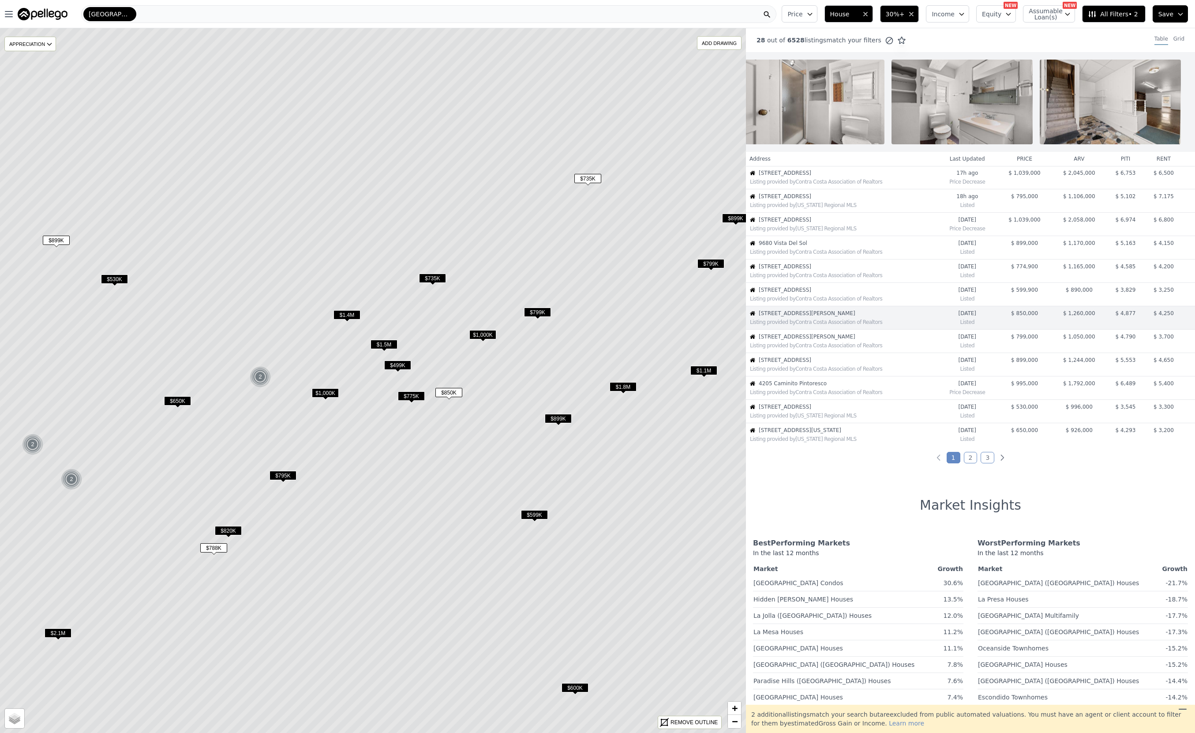
scroll to position [0, 2543]
click at [796, 317] on span "[STREET_ADDRESS][PERSON_NAME]" at bounding box center [848, 313] width 178 height 7
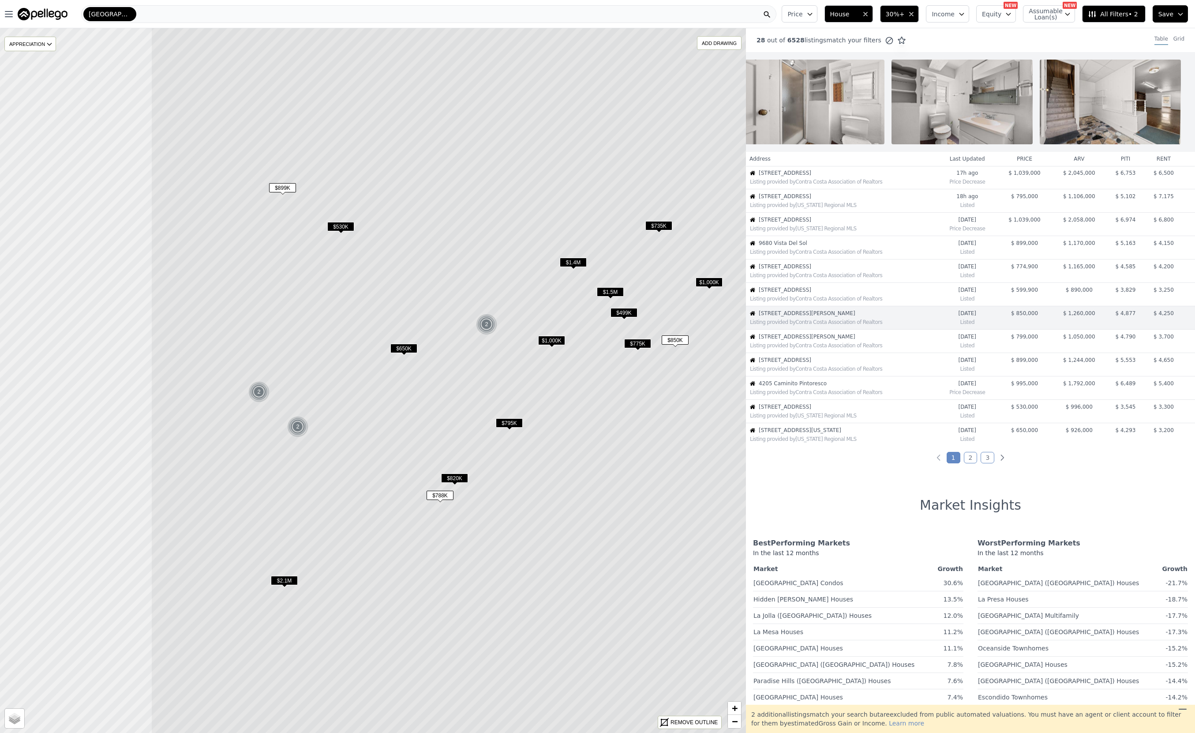
drag, startPoint x: 243, startPoint y: 375, endPoint x: 468, endPoint y: 322, distance: 231.0
click at [468, 322] on icon at bounding box center [599, 327] width 897 height 847
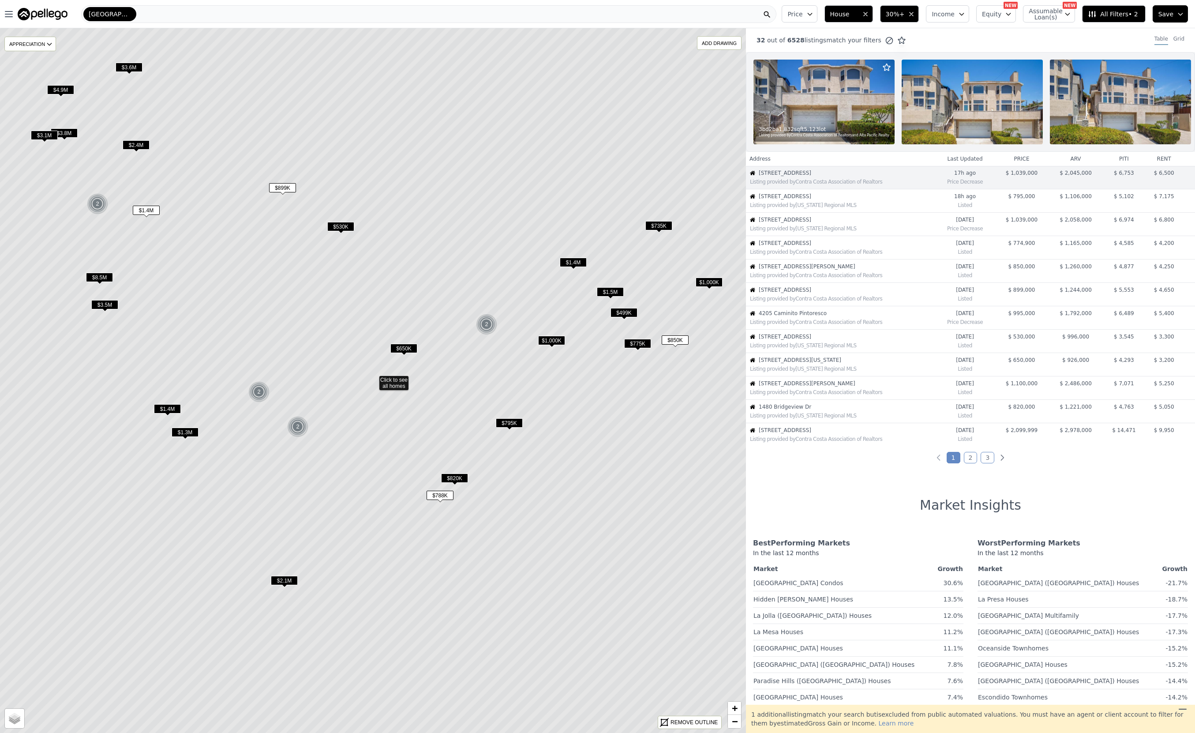
click at [283, 187] on span "$899K" at bounding box center [282, 187] width 27 height 9
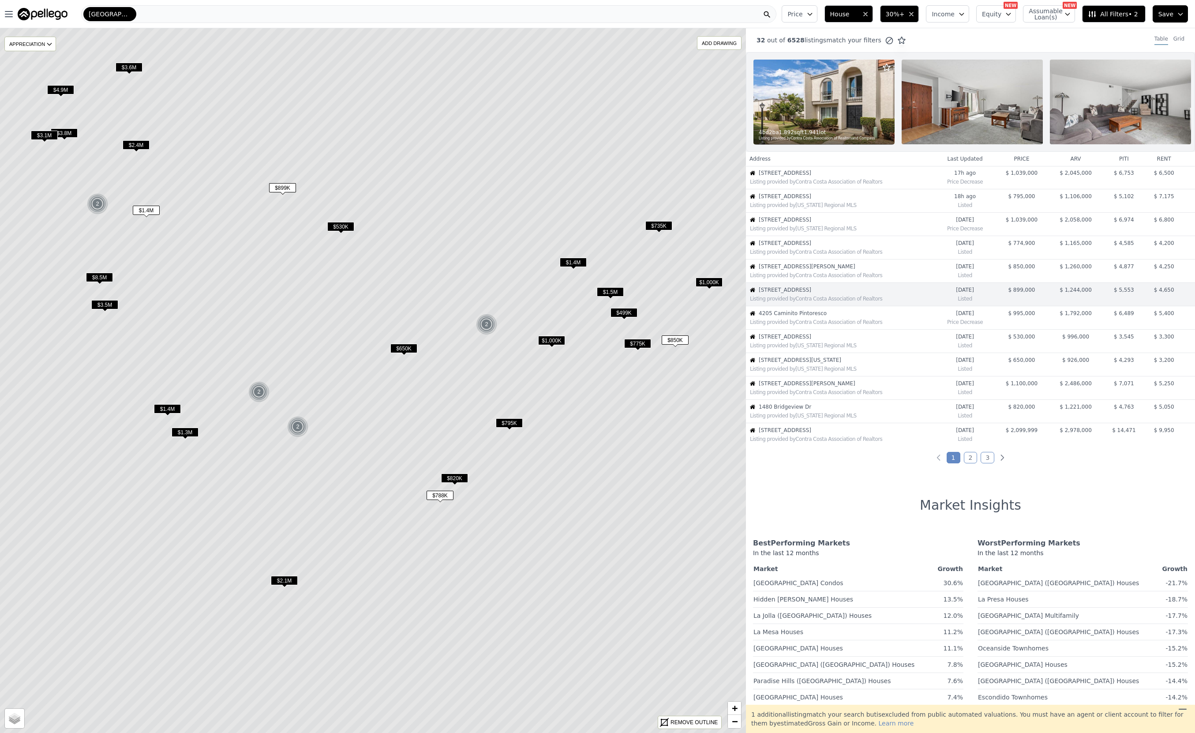
click at [281, 187] on span "$899K" at bounding box center [282, 187] width 27 height 9
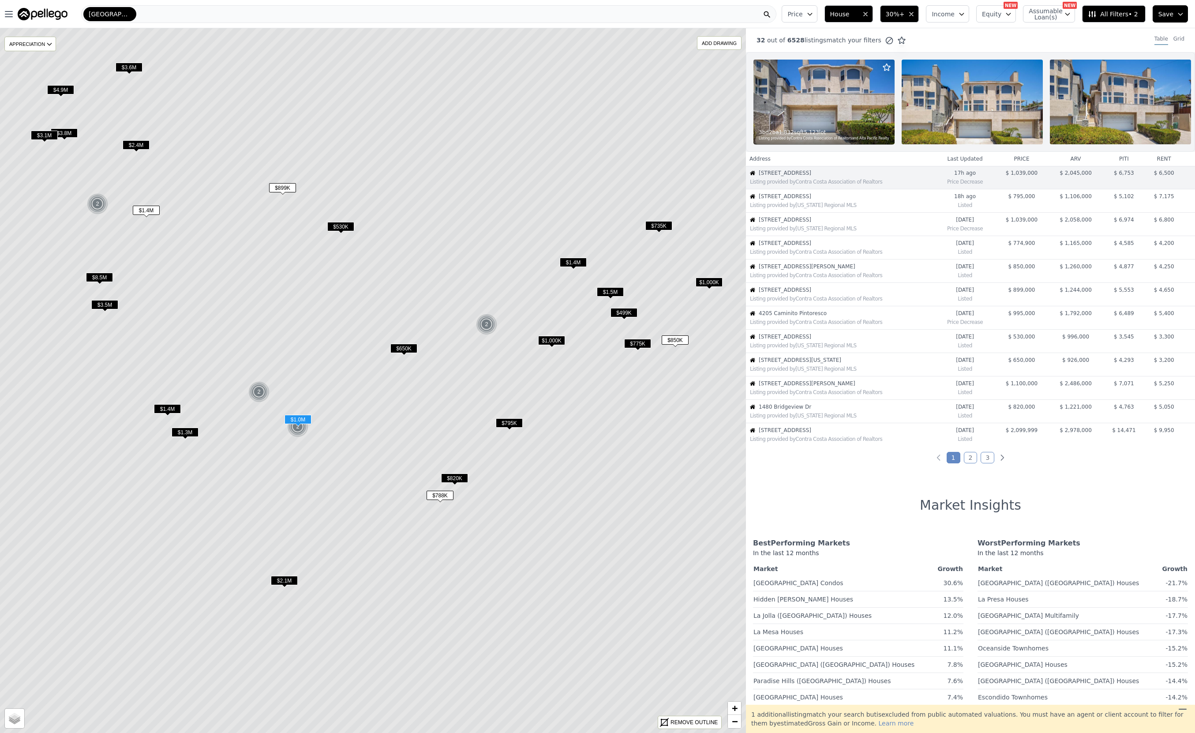
click at [877, 176] on span "[STREET_ADDRESS]" at bounding box center [847, 172] width 176 height 7
click at [761, 183] on div "Listing provided by Contra Costa Association of Realtors" at bounding box center [840, 180] width 188 height 9
click at [277, 188] on span "$899K" at bounding box center [282, 187] width 27 height 9
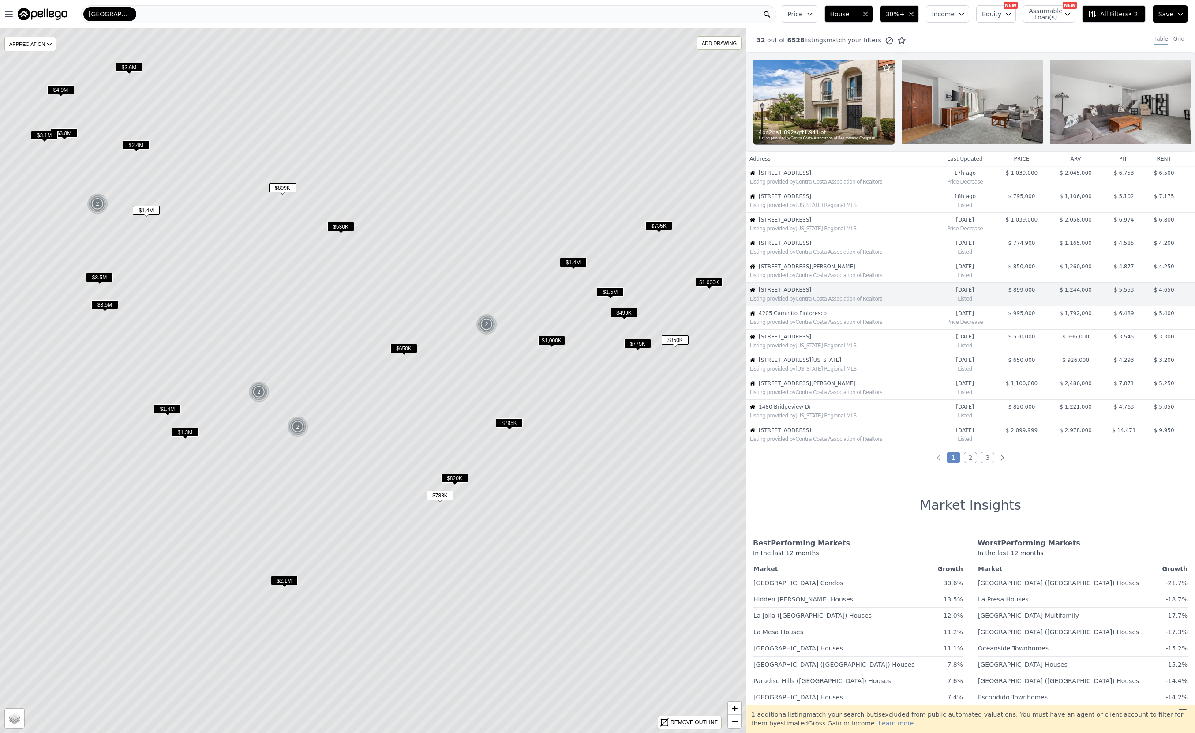
click at [282, 188] on span "$899K" at bounding box center [282, 187] width 27 height 9
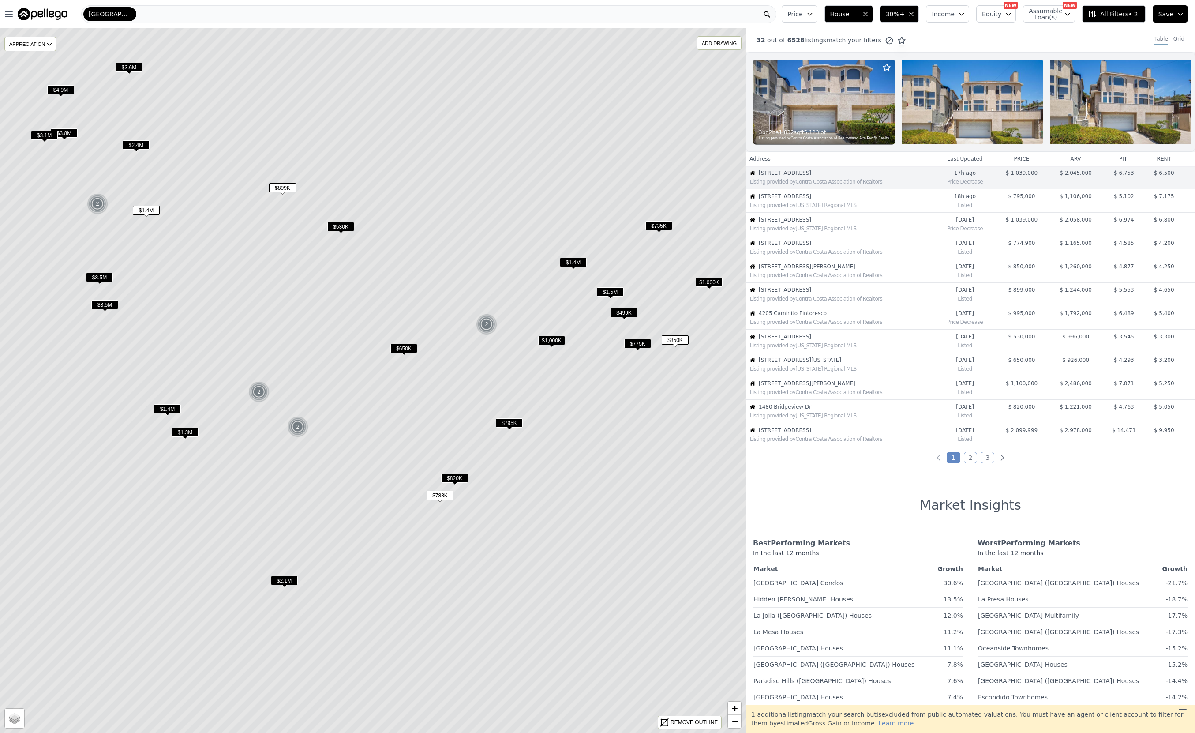
click at [282, 188] on span "$899K" at bounding box center [282, 187] width 27 height 9
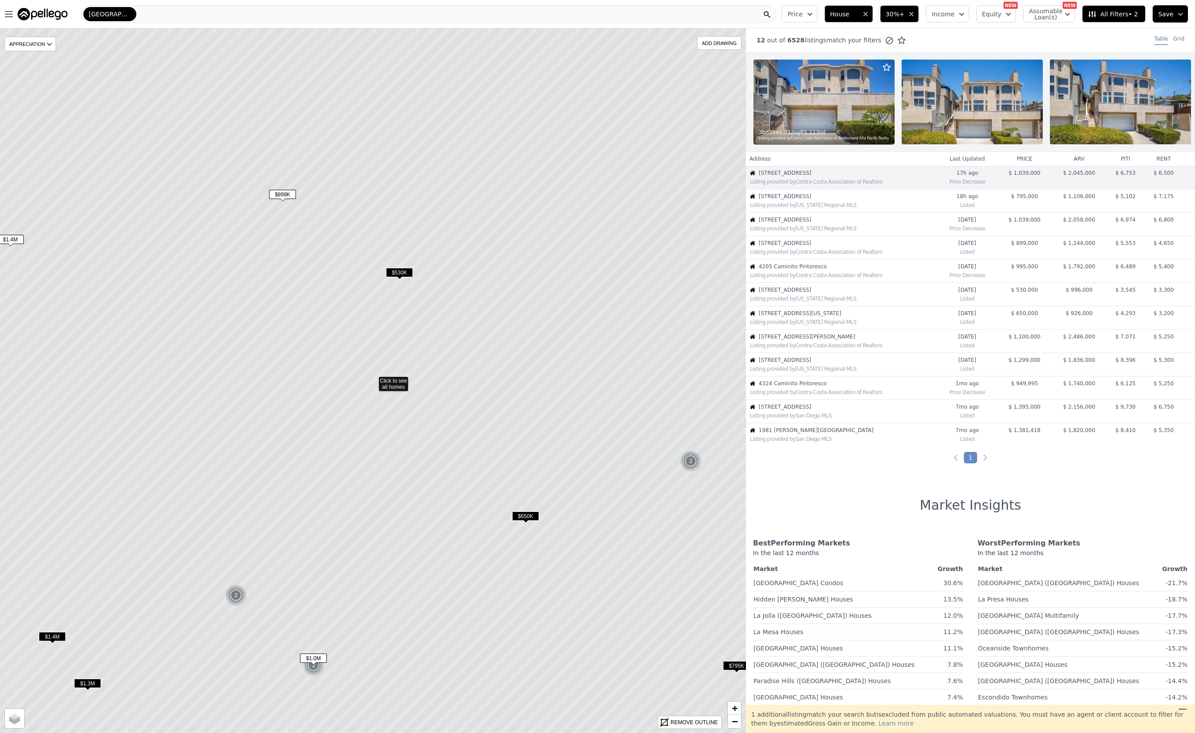
click at [802, 183] on div "Listing provided by Contra Costa Association of Realtors" at bounding box center [841, 180] width 191 height 9
click at [800, 176] on span "[STREET_ADDRESS]" at bounding box center [848, 172] width 178 height 7
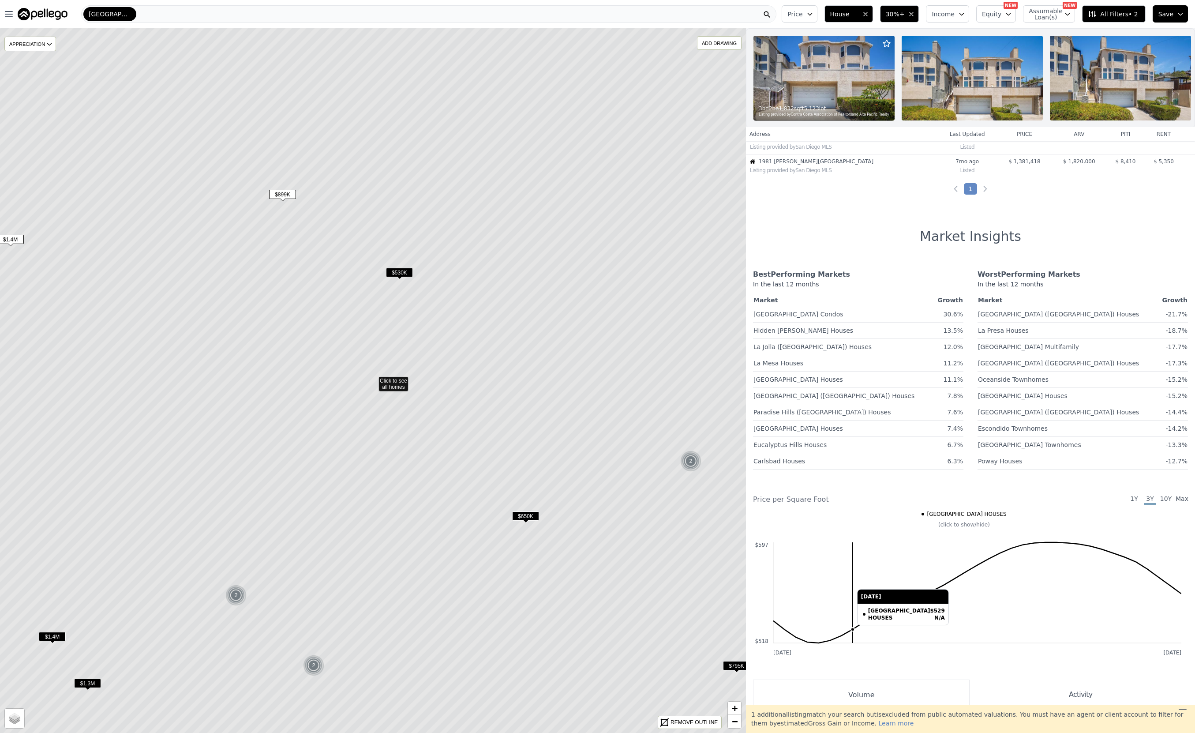
scroll to position [280, 0]
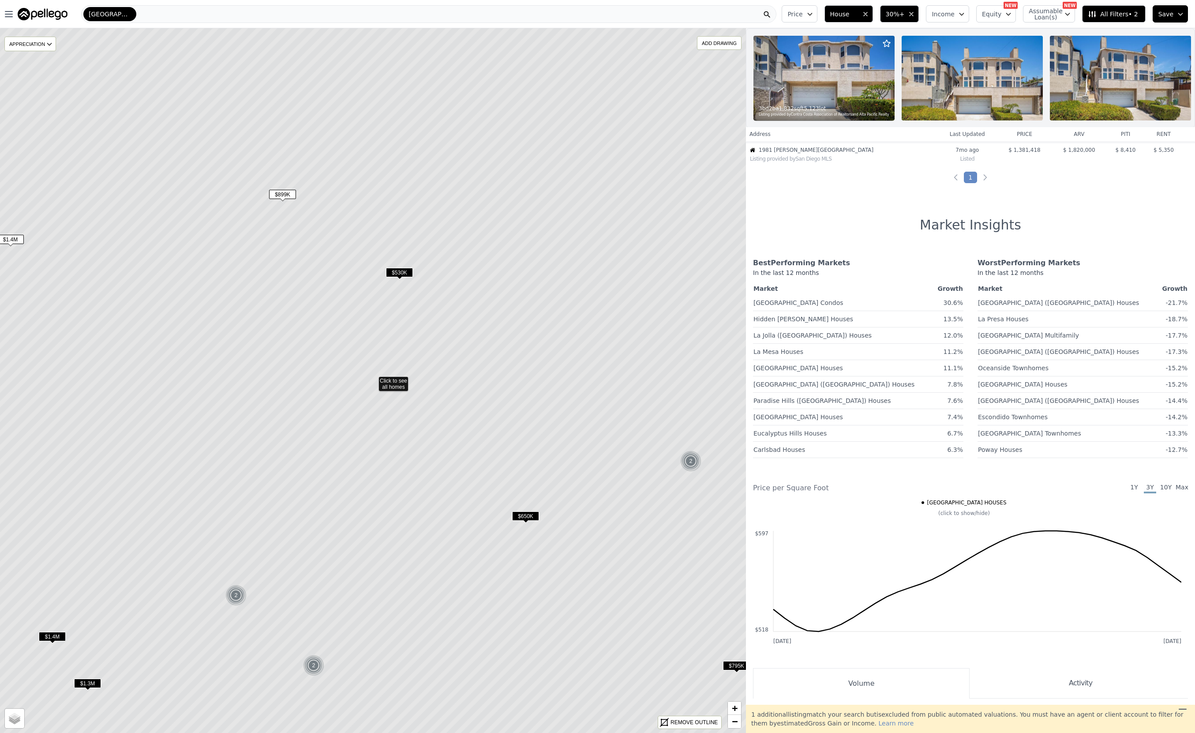
click at [938, 492] on span "1Y" at bounding box center [1134, 488] width 12 height 11
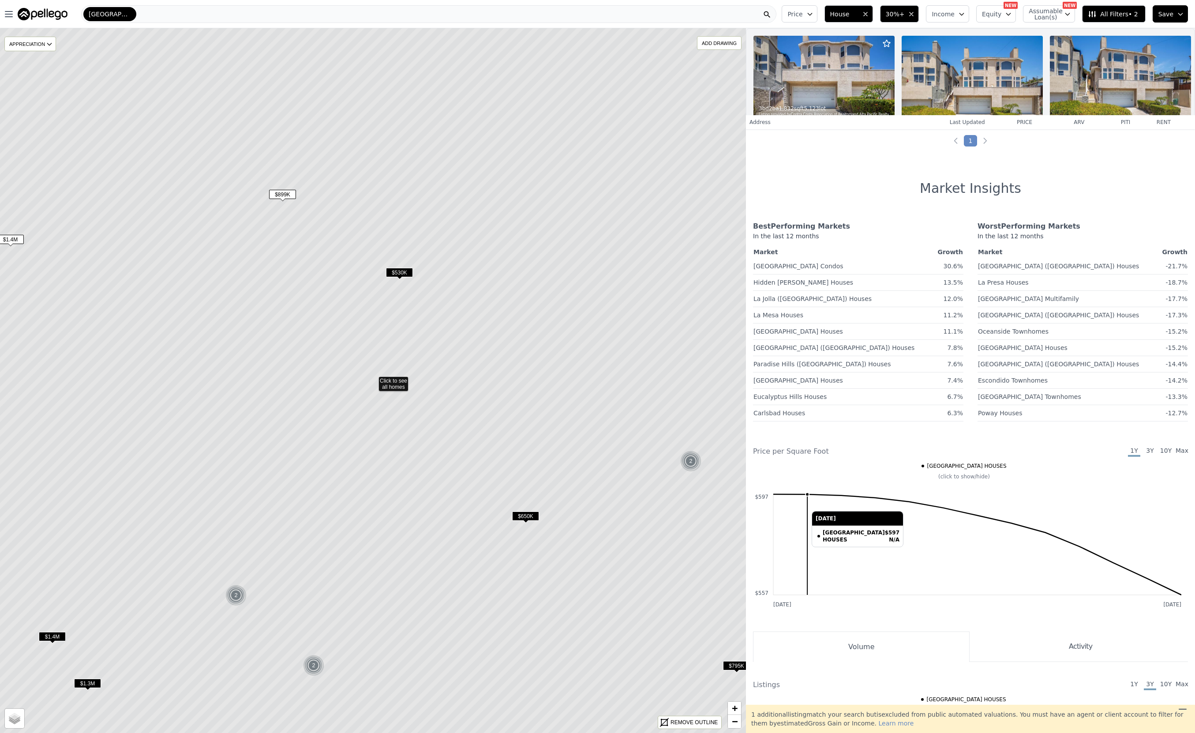
scroll to position [523, 0]
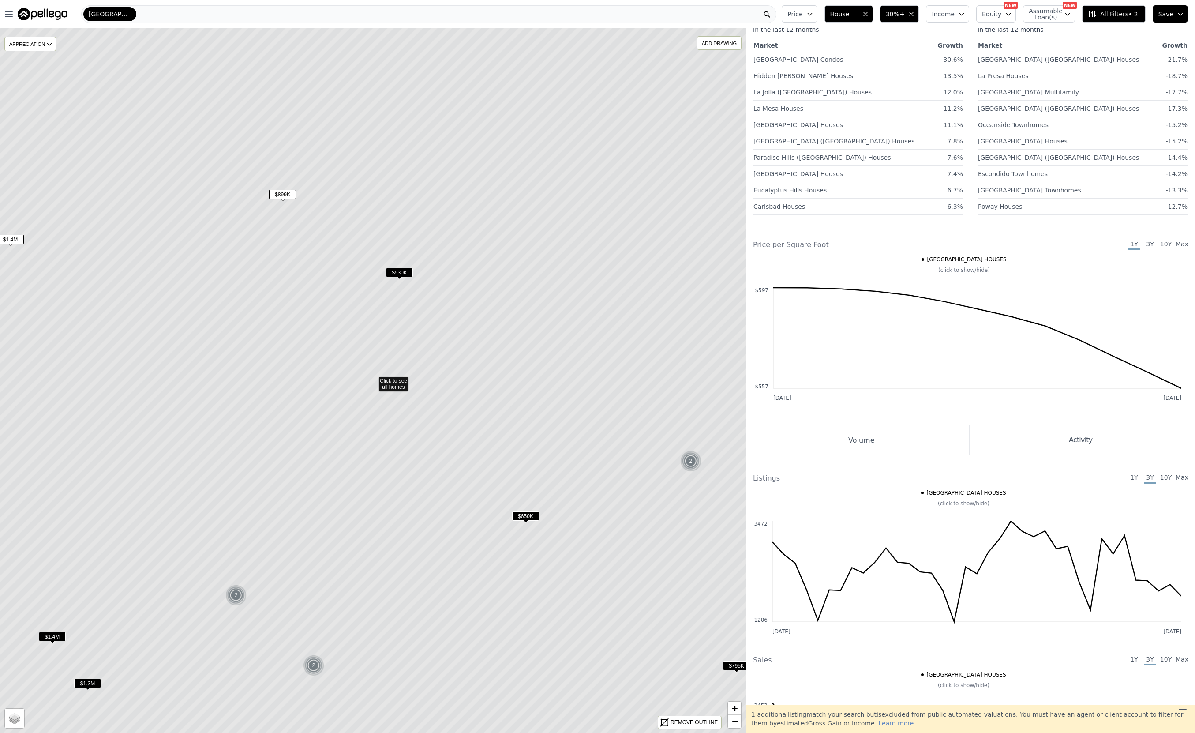
click at [938, 443] on button "Activity" at bounding box center [1078, 440] width 218 height 30
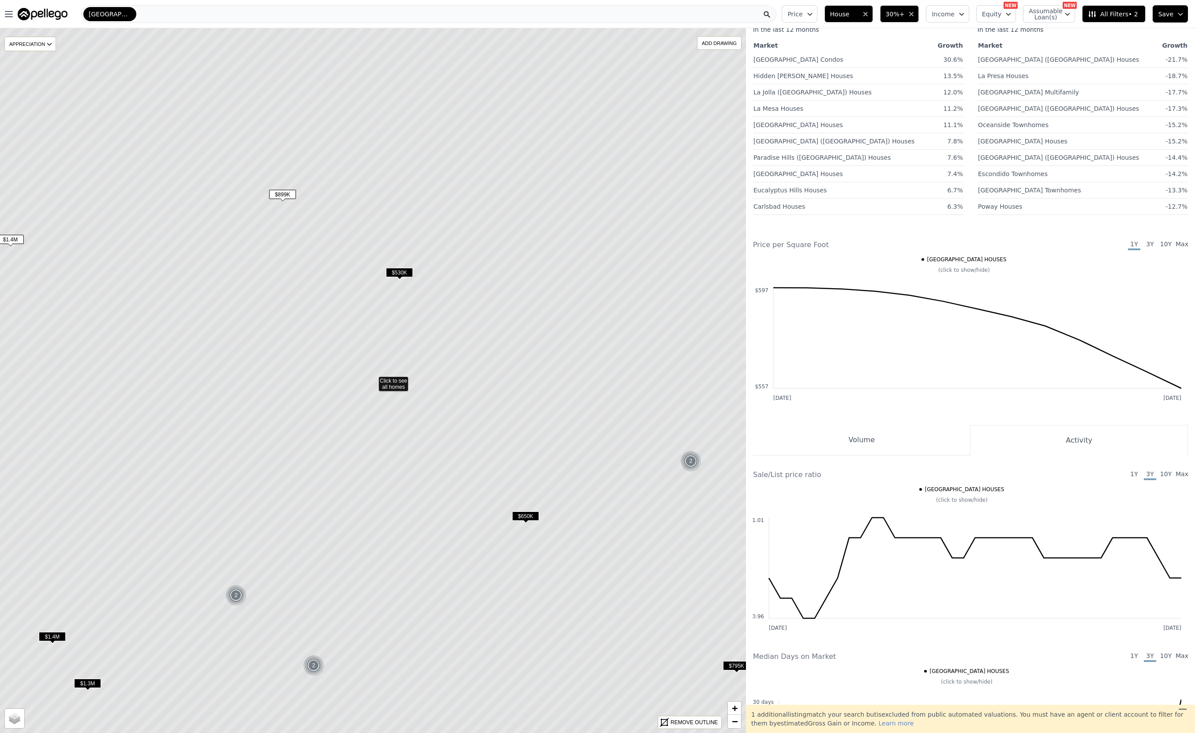
click at [900, 453] on button "Volume" at bounding box center [861, 440] width 217 height 30
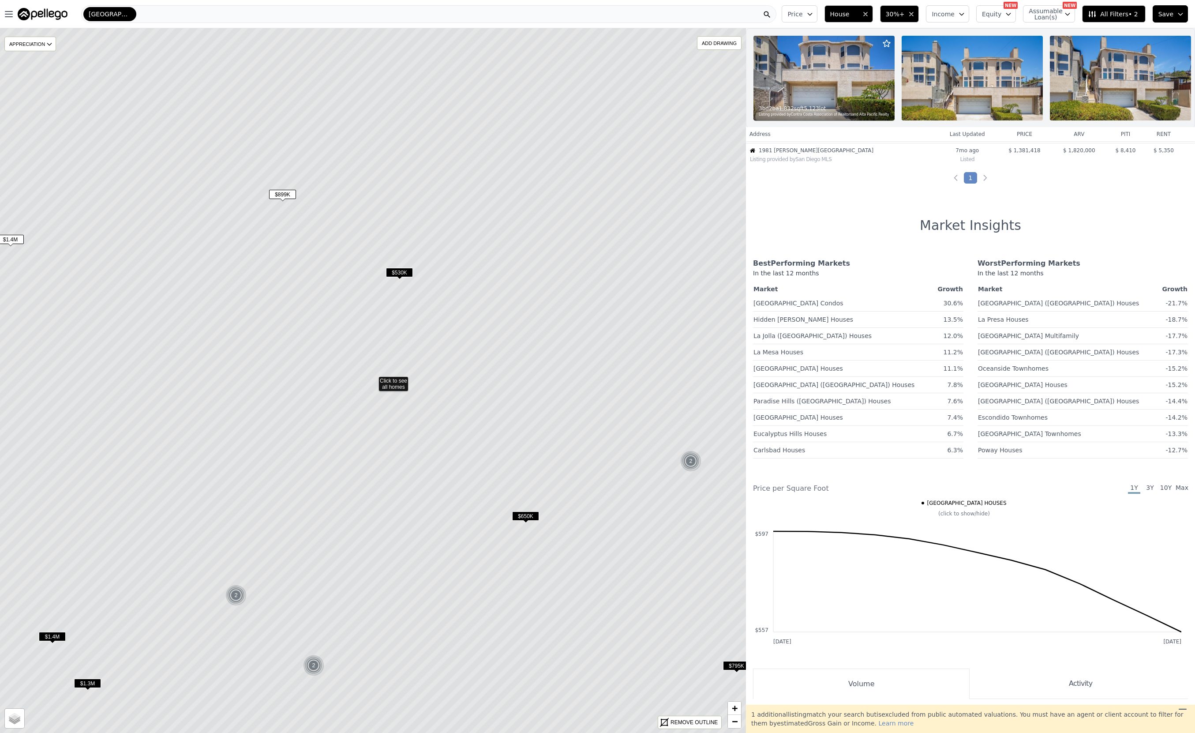
scroll to position [0, 0]
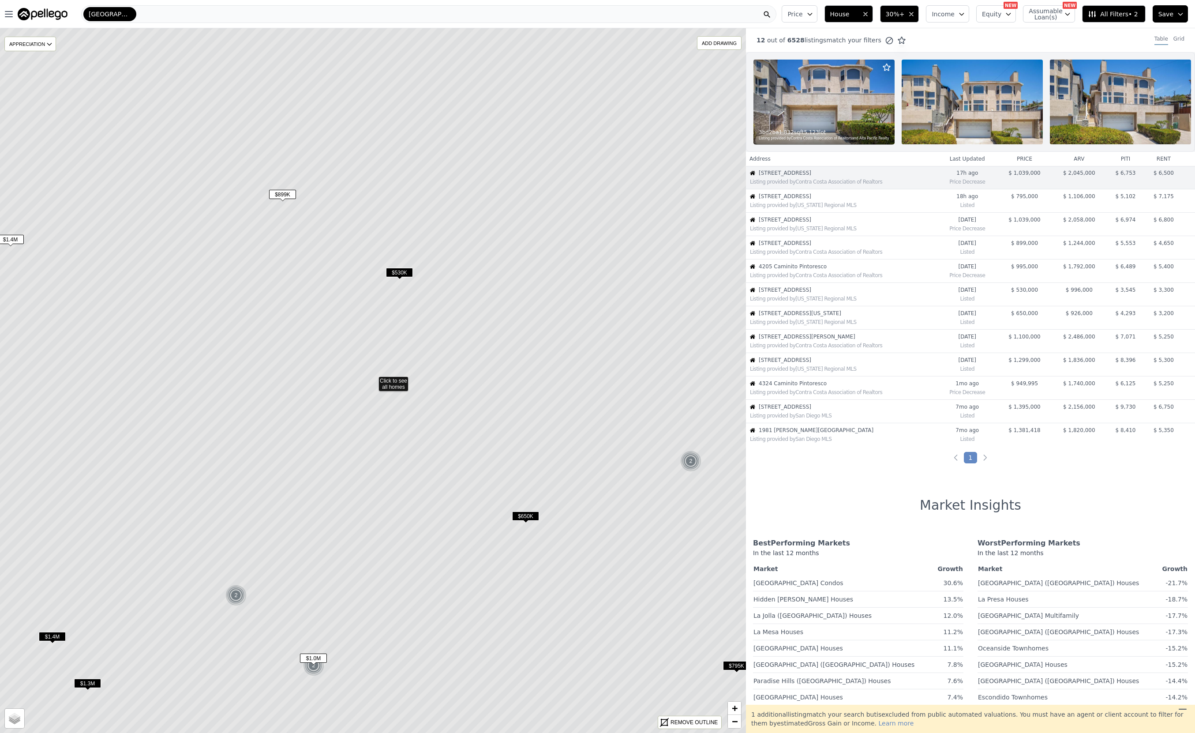
click at [784, 185] on div "Listing provided by Contra Costa Association of Realtors" at bounding box center [843, 181] width 187 height 7
click at [753, 176] on img at bounding box center [752, 172] width 5 height 5
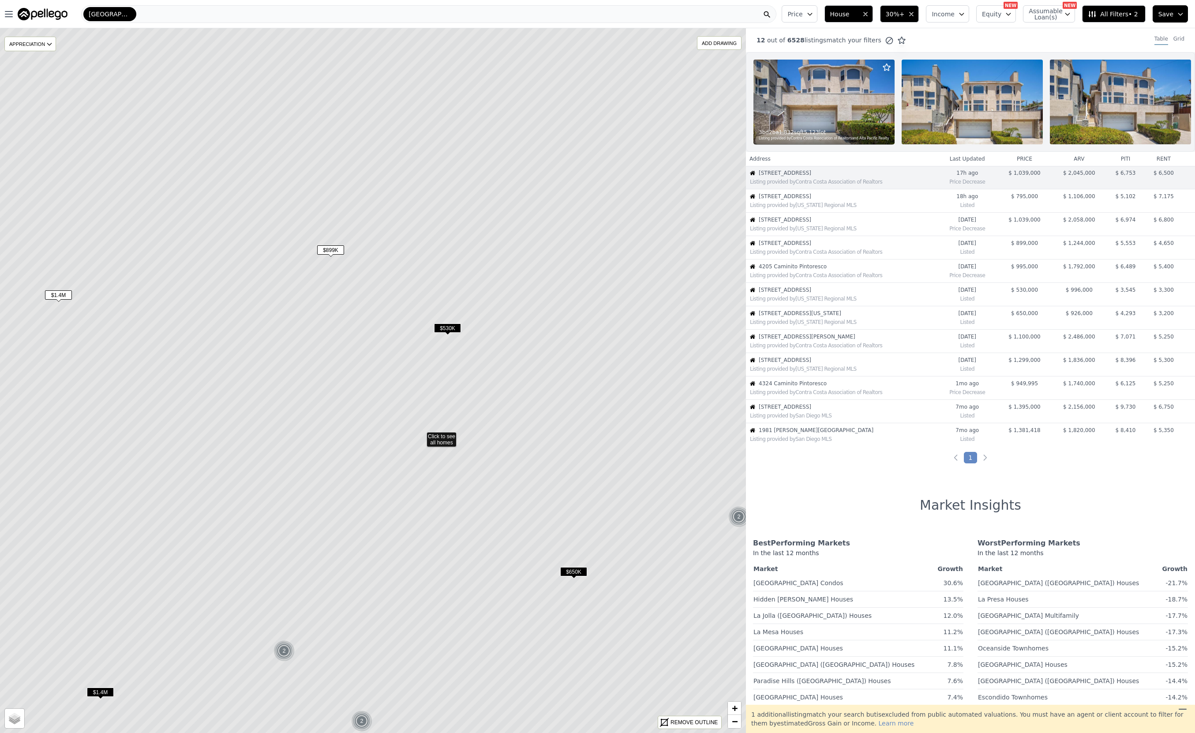
drag, startPoint x: 299, startPoint y: 232, endPoint x: 347, endPoint y: 288, distance: 73.5
click at [347, 288] on icon at bounding box center [421, 435] width 897 height 847
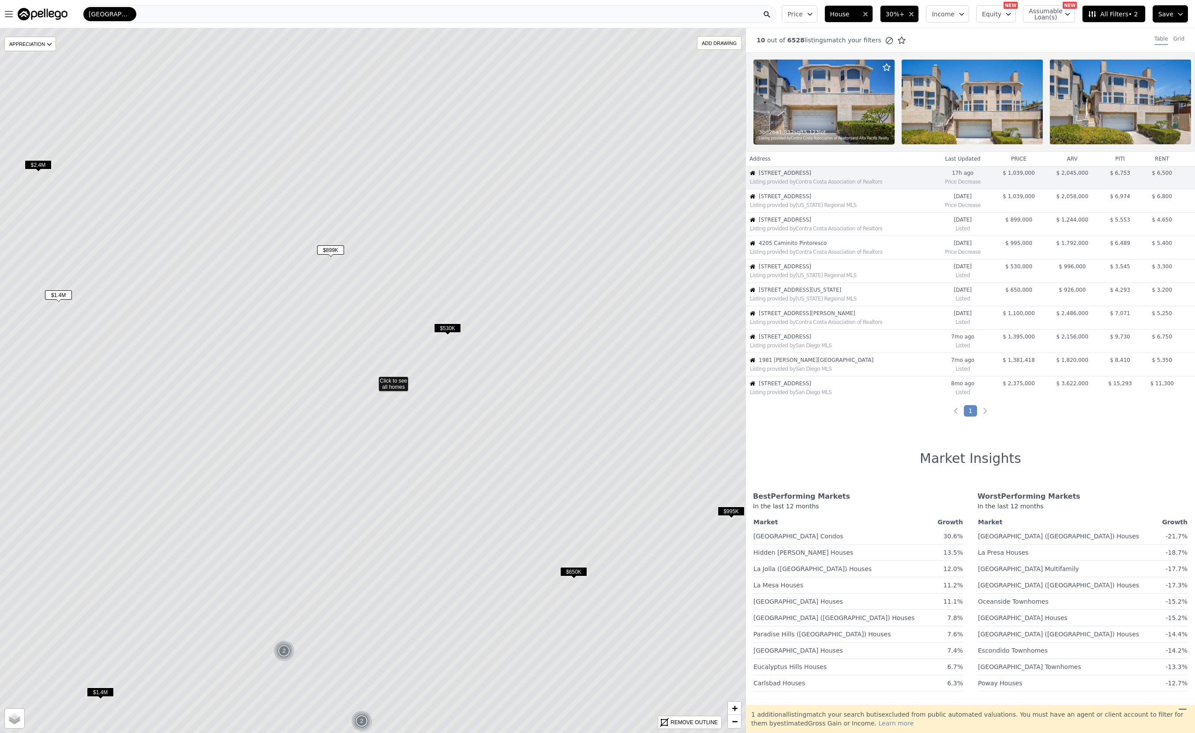
click at [326, 248] on span "$899K" at bounding box center [330, 249] width 27 height 9
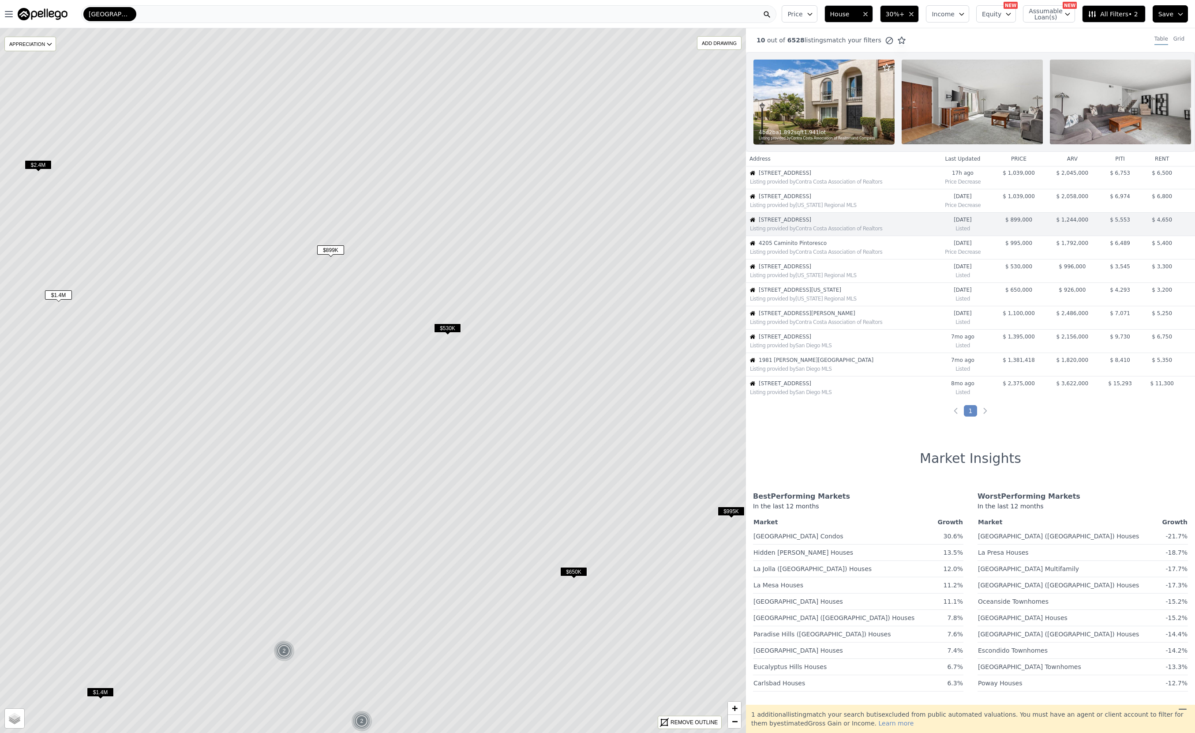
click at [331, 250] on span "$899K" at bounding box center [330, 249] width 27 height 9
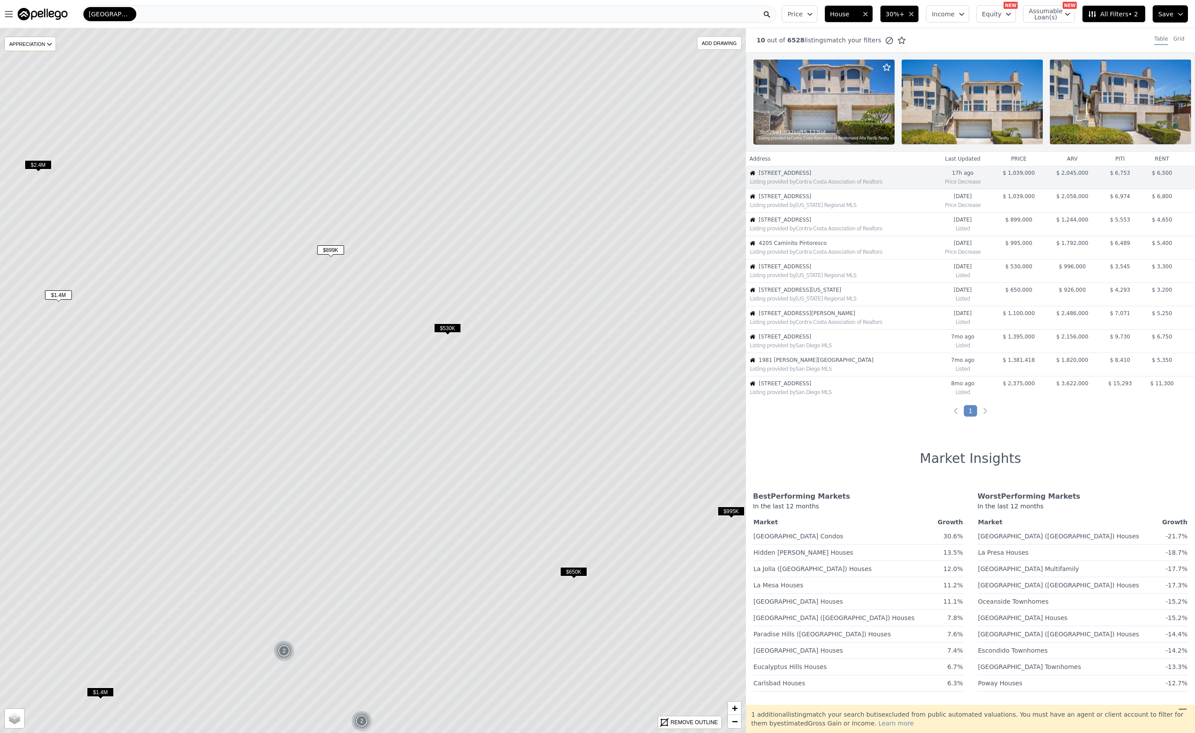
click at [331, 250] on span "$899K" at bounding box center [330, 249] width 27 height 9
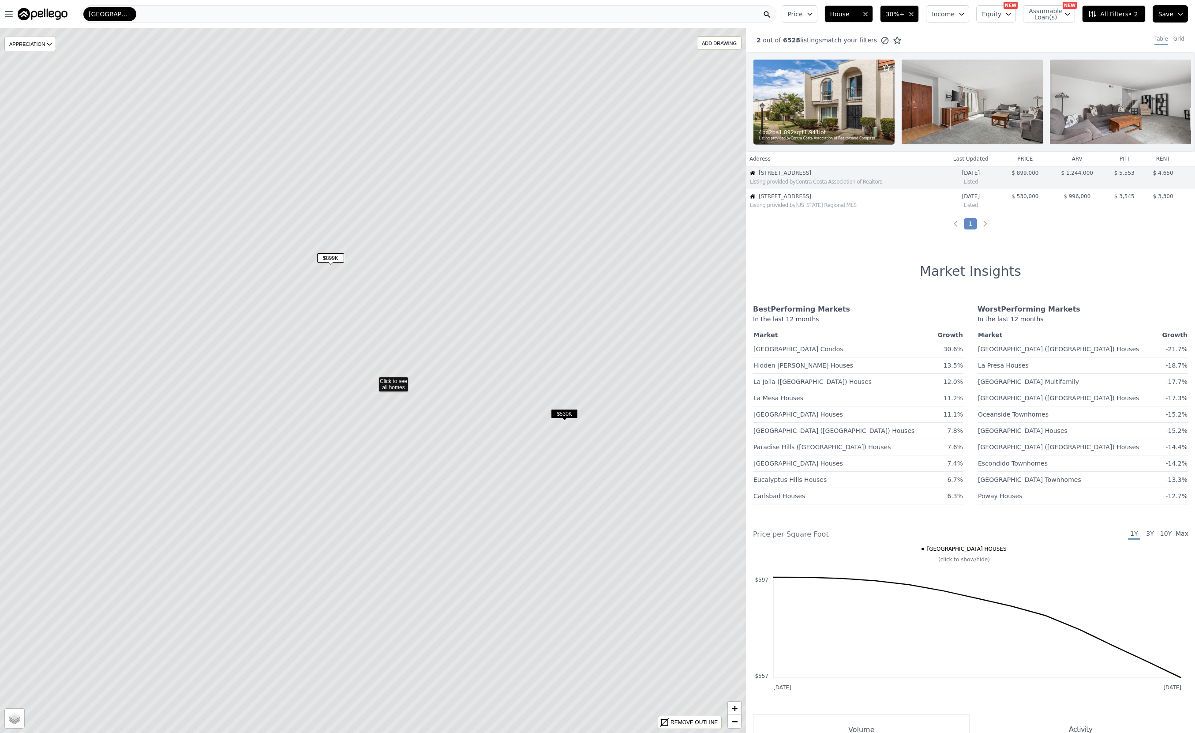
click at [392, 381] on icon at bounding box center [373, 380] width 897 height 847
click at [332, 260] on span "$899K" at bounding box center [330, 257] width 27 height 9
click at [331, 257] on span "$899K" at bounding box center [330, 257] width 27 height 9
click at [797, 183] on div "Listing provided by Contra Costa Association of Realtors" at bounding box center [843, 180] width 194 height 9
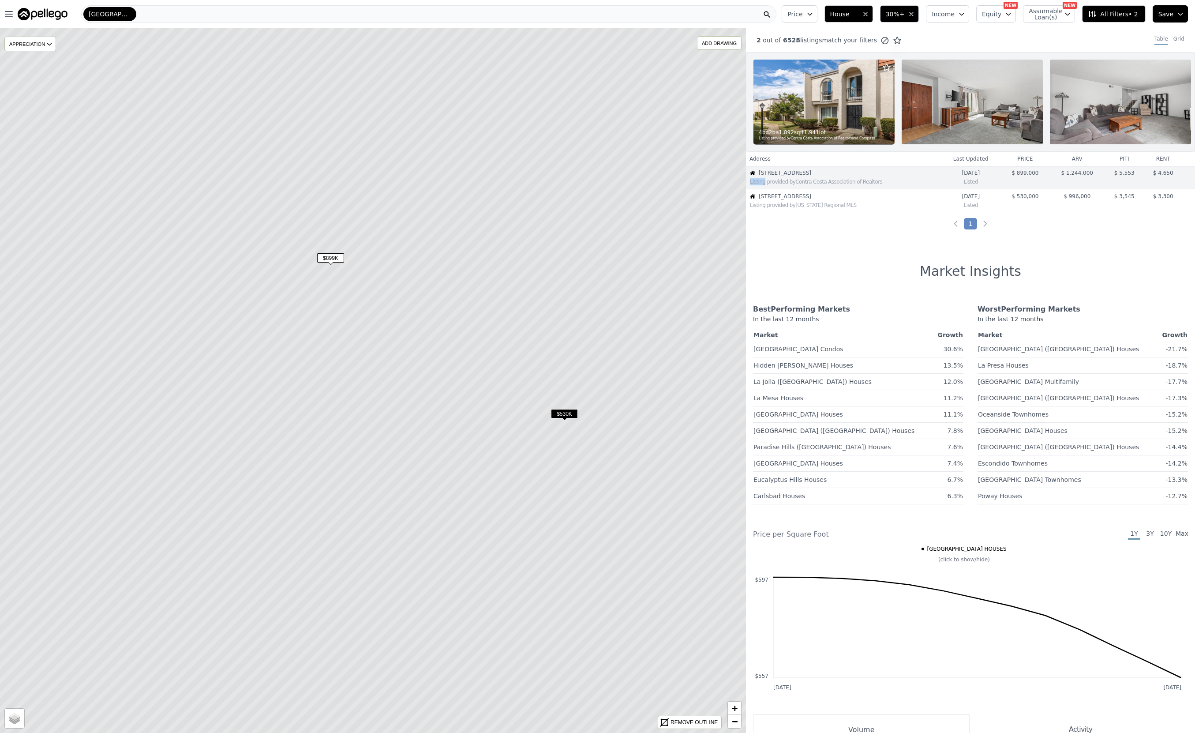
click at [797, 183] on div "Listing provided by Contra Costa Association of Realtors" at bounding box center [843, 180] width 194 height 9
click at [754, 176] on img at bounding box center [752, 172] width 5 height 5
drag, startPoint x: 807, startPoint y: 173, endPoint x: 782, endPoint y: 183, distance: 26.5
click at [782, 183] on td "[STREET_ADDRESS] [PERSON_NAME] provided by Contra Costa Association of Realtors" at bounding box center [843, 177] width 195 height 23
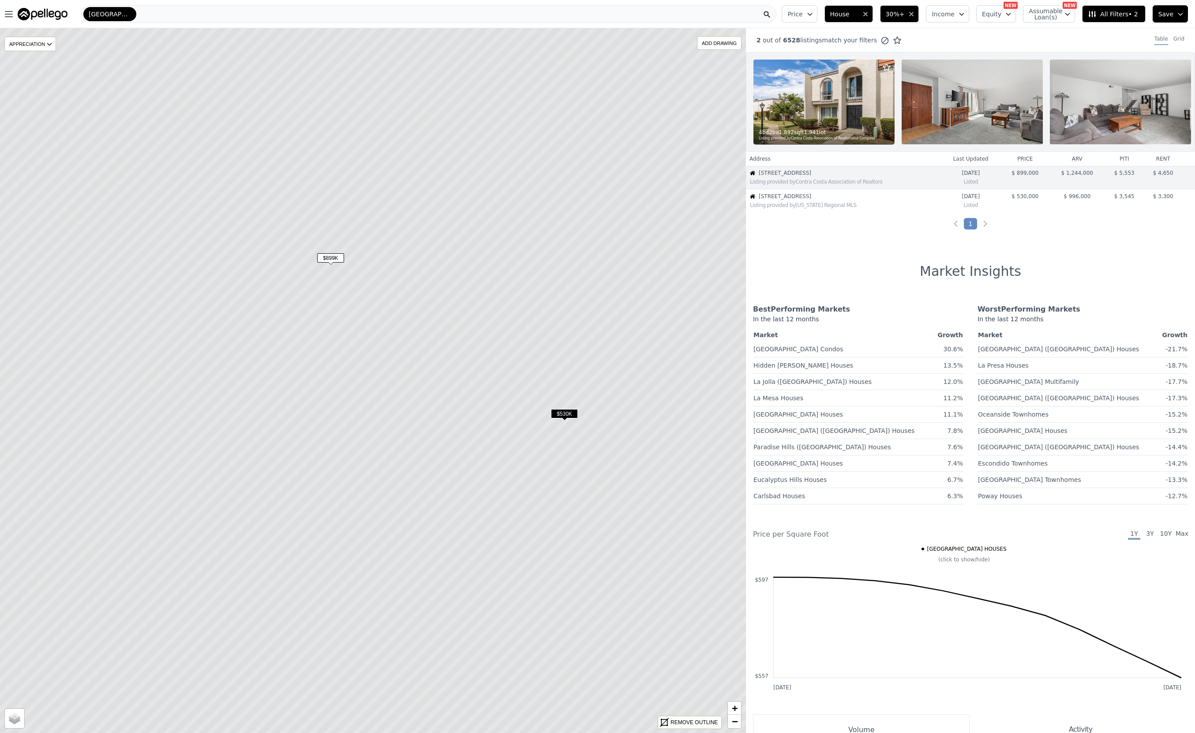
click at [325, 258] on span "$899K" at bounding box center [330, 257] width 27 height 9
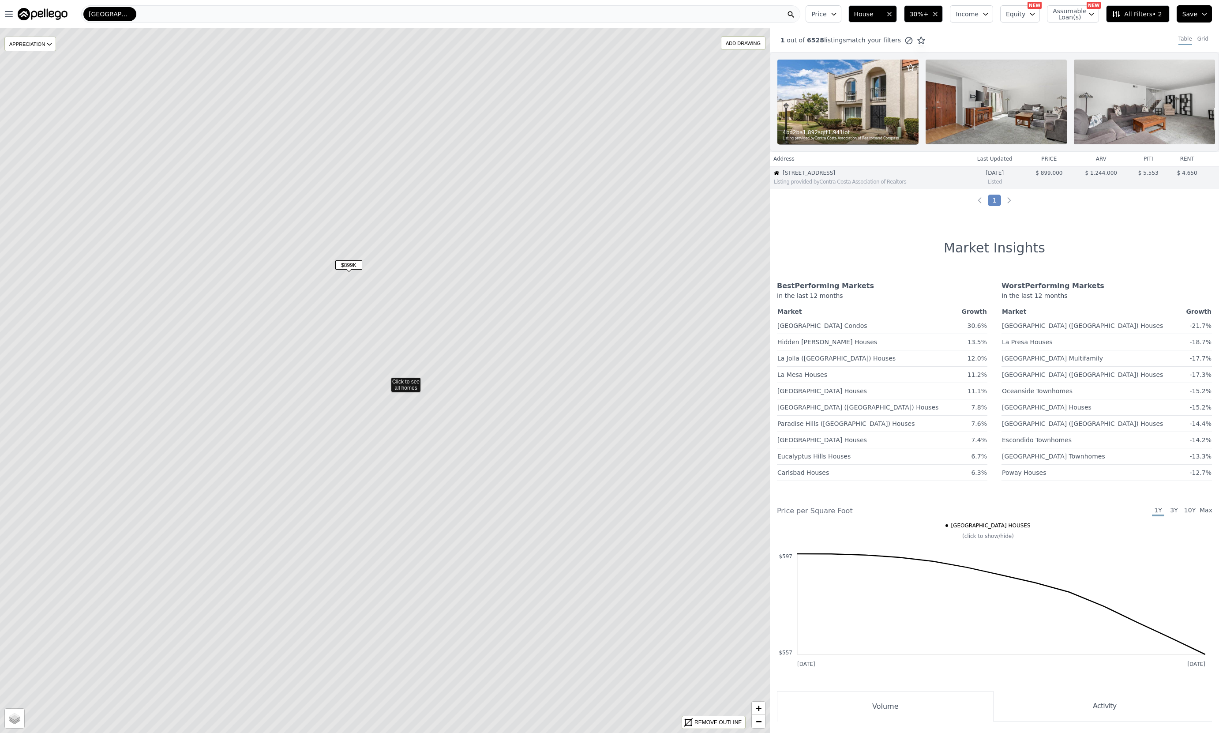
click at [405, 384] on icon at bounding box center [384, 380] width 925 height 847
click at [758, 722] on span "−" at bounding box center [759, 720] width 6 height 11
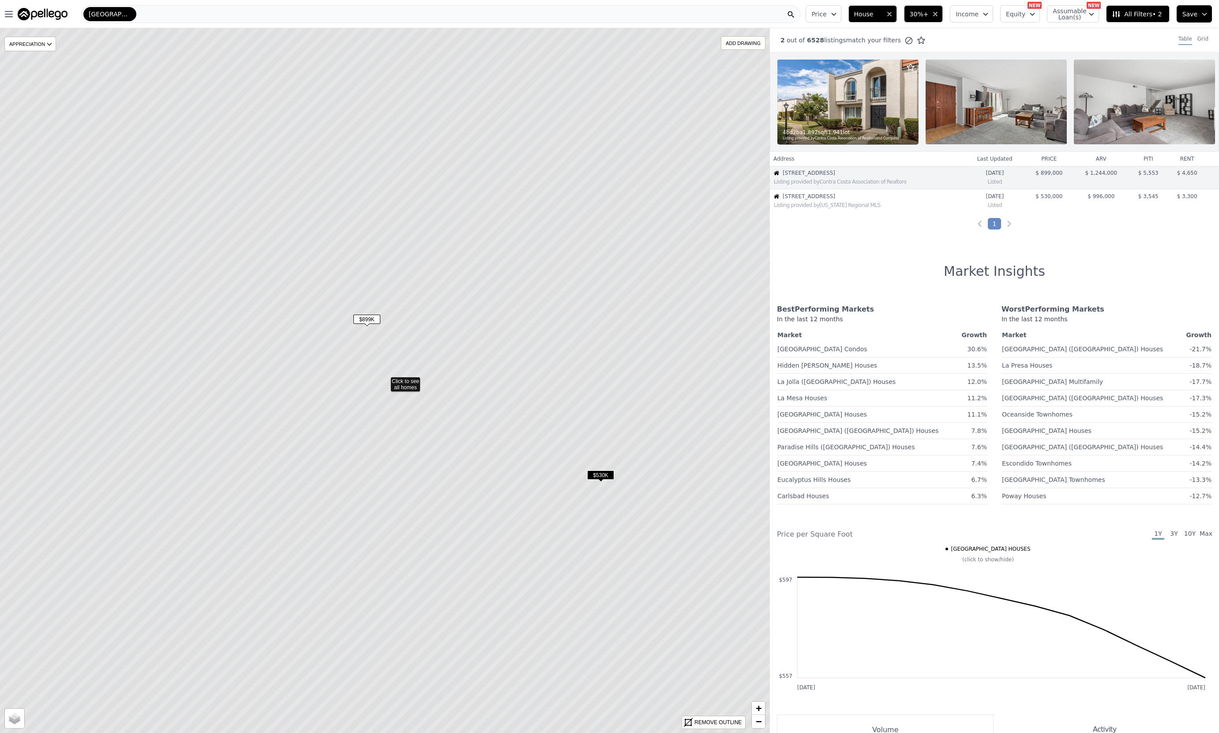
click at [362, 317] on span "$899K" at bounding box center [366, 318] width 27 height 9
click at [362, 317] on icon at bounding box center [384, 380] width 925 height 847
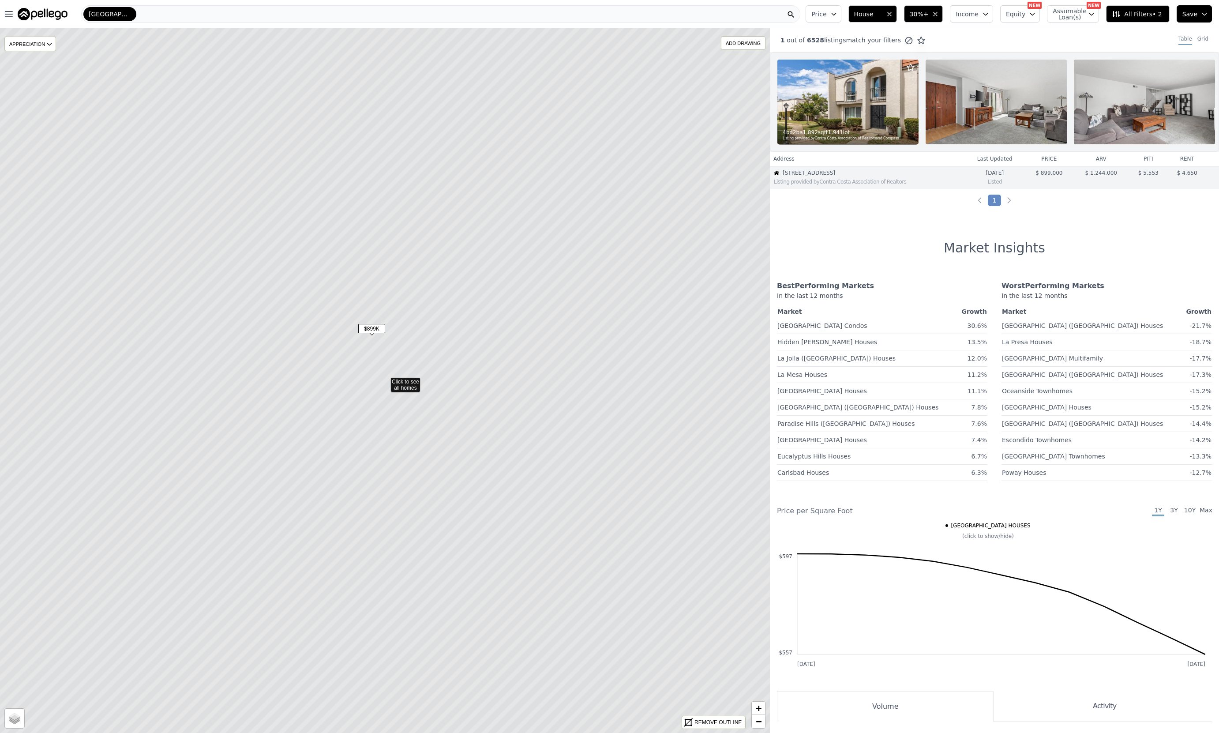
click at [374, 327] on span "$899K" at bounding box center [371, 328] width 27 height 9
click at [757, 722] on span "−" at bounding box center [759, 720] width 6 height 11
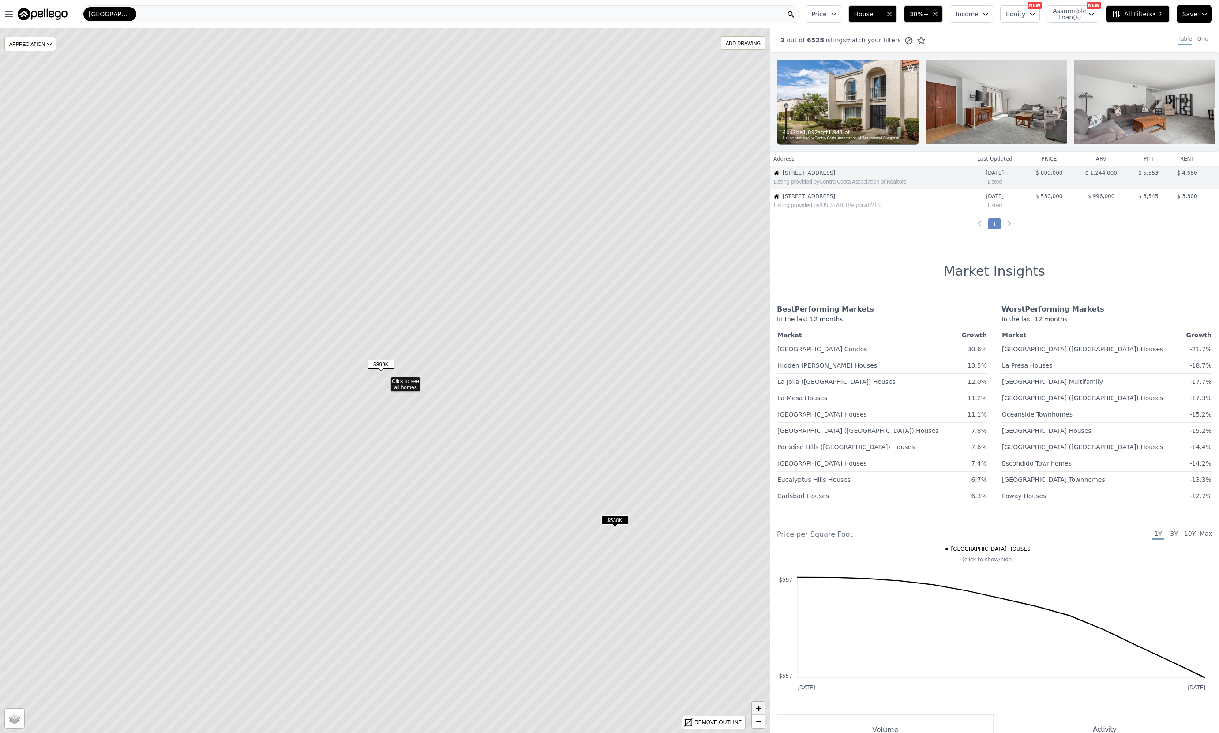
click at [759, 708] on span "+" at bounding box center [759, 707] width 6 height 11
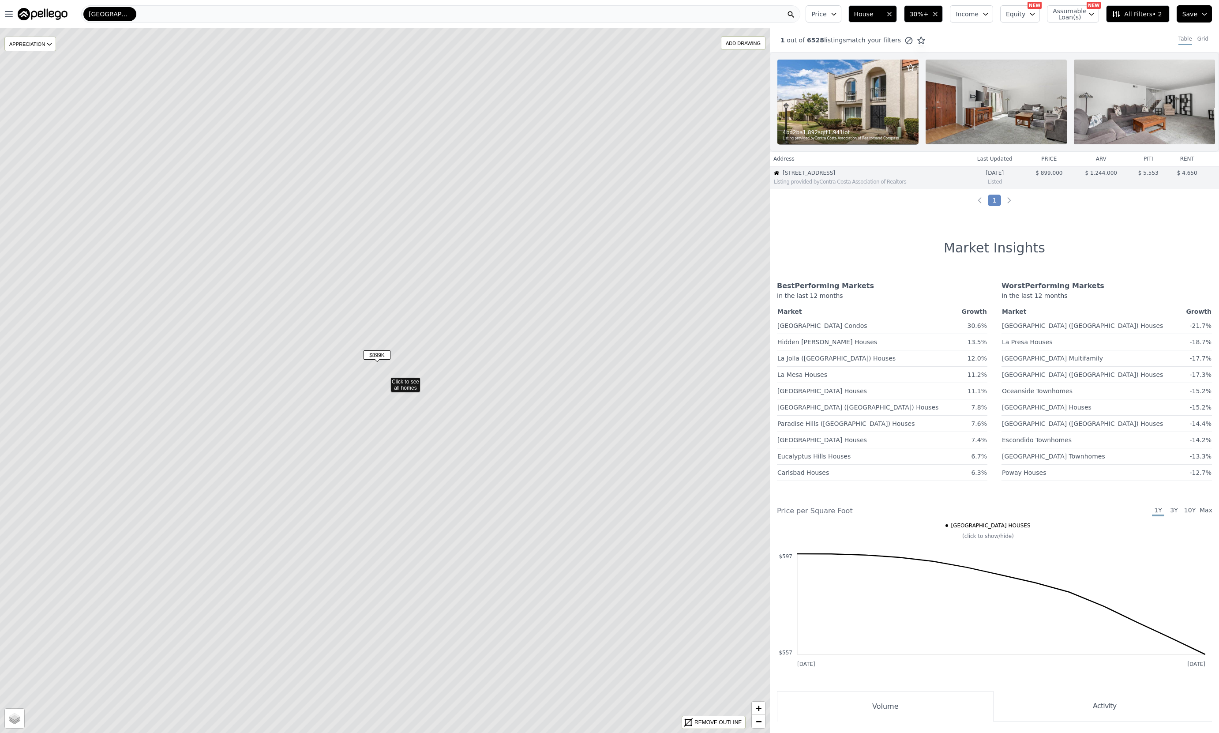
click at [376, 355] on span "$899K" at bounding box center [376, 354] width 27 height 9
click at [794, 176] on span "[STREET_ADDRESS]" at bounding box center [873, 172] width 182 height 7
copy span "[STREET_ADDRESS]"
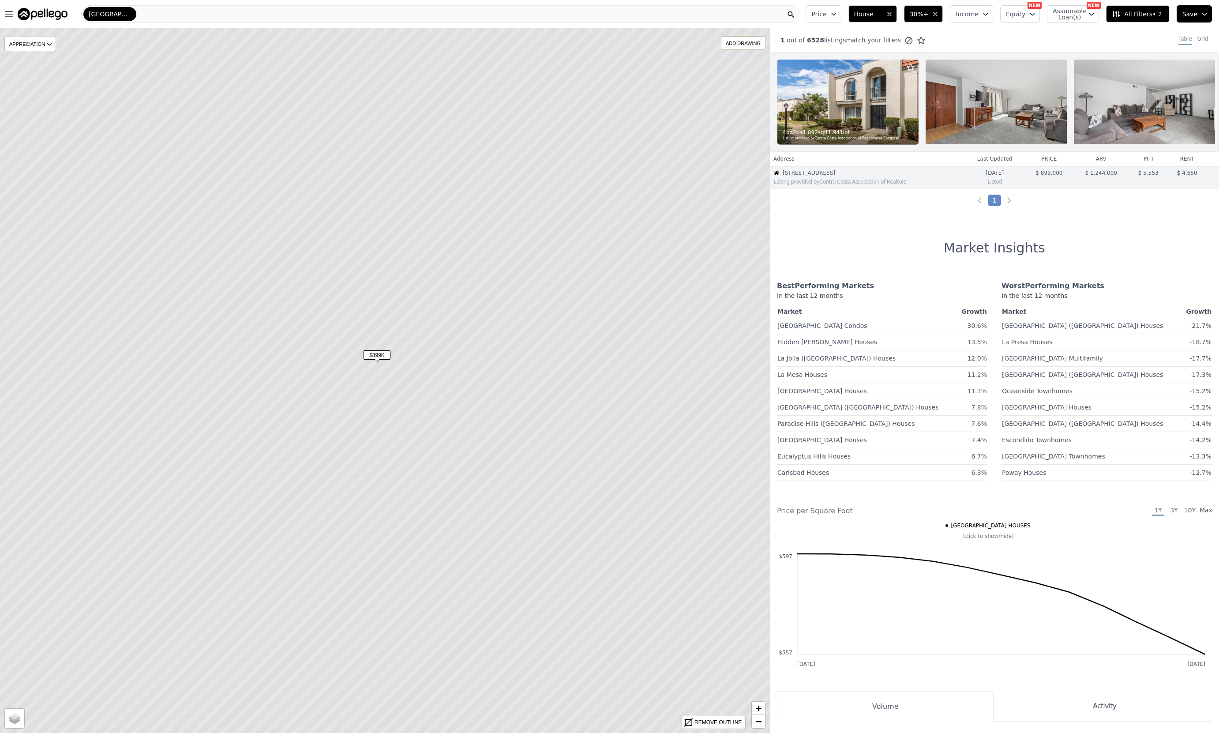
click at [938, 13] on icon "button" at bounding box center [985, 14] width 7 height 7
click at [938, 141] on div "-10% Income -5% Income 0% Income 5% Income 10% Income" at bounding box center [985, 94] width 56 height 97
click at [938, 137] on button "10% Income" at bounding box center [985, 135] width 56 height 12
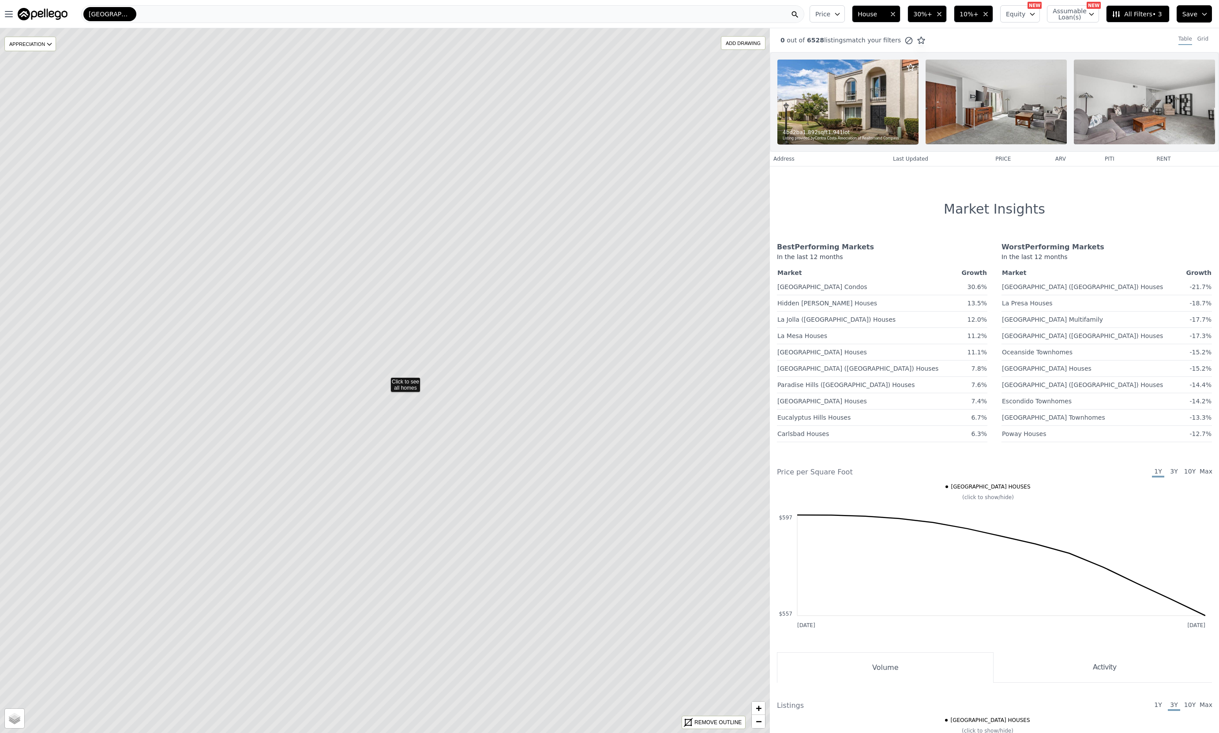
click at [938, 16] on span "Equity" at bounding box center [1015, 14] width 19 height 9
click at [938, 49] on icon "button" at bounding box center [1031, 51] width 7 height 7
click at [938, 150] on button "50%" at bounding box center [1022, 149] width 30 height 12
click at [938, 52] on icon "button" at bounding box center [1074, 51] width 7 height 7
click at [938, 132] on button "100%" at bounding box center [1066, 133] width 30 height 12
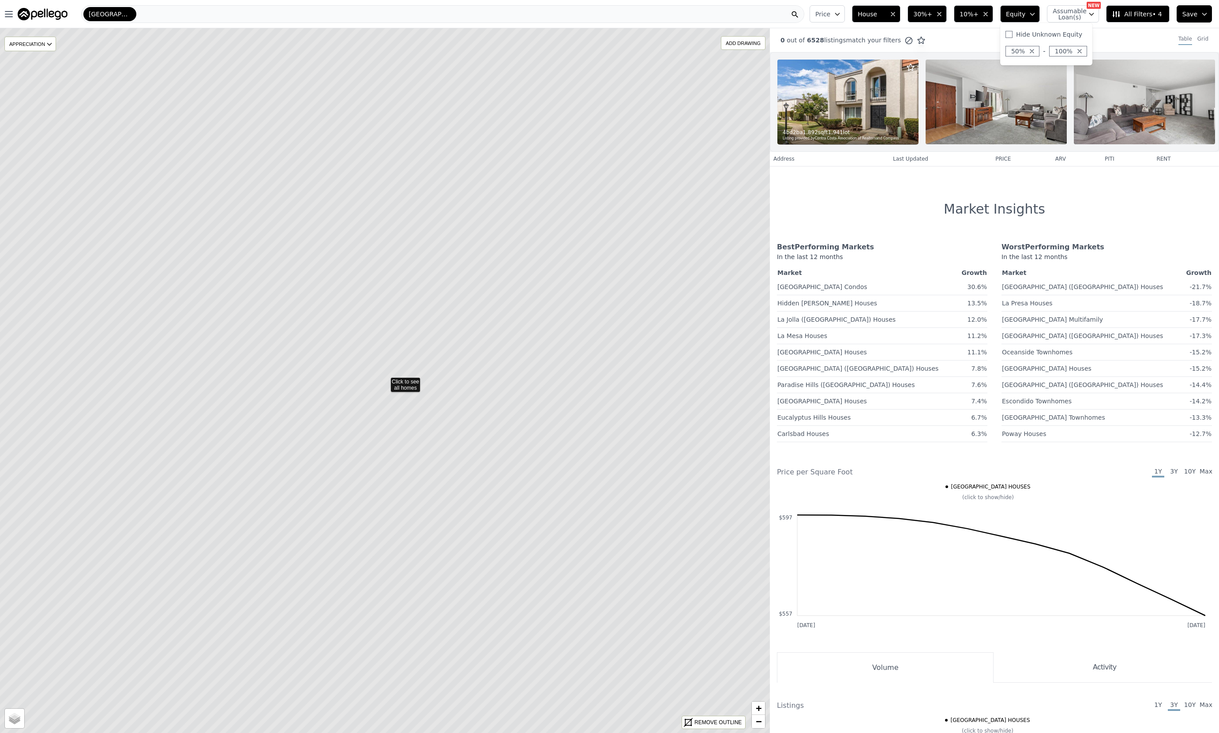
click at [938, 36] on div "0 out of 6528 listings match your filters Table Grid" at bounding box center [994, 40] width 449 height 24
click at [938, 40] on div "Grid" at bounding box center [1202, 40] width 11 height 10
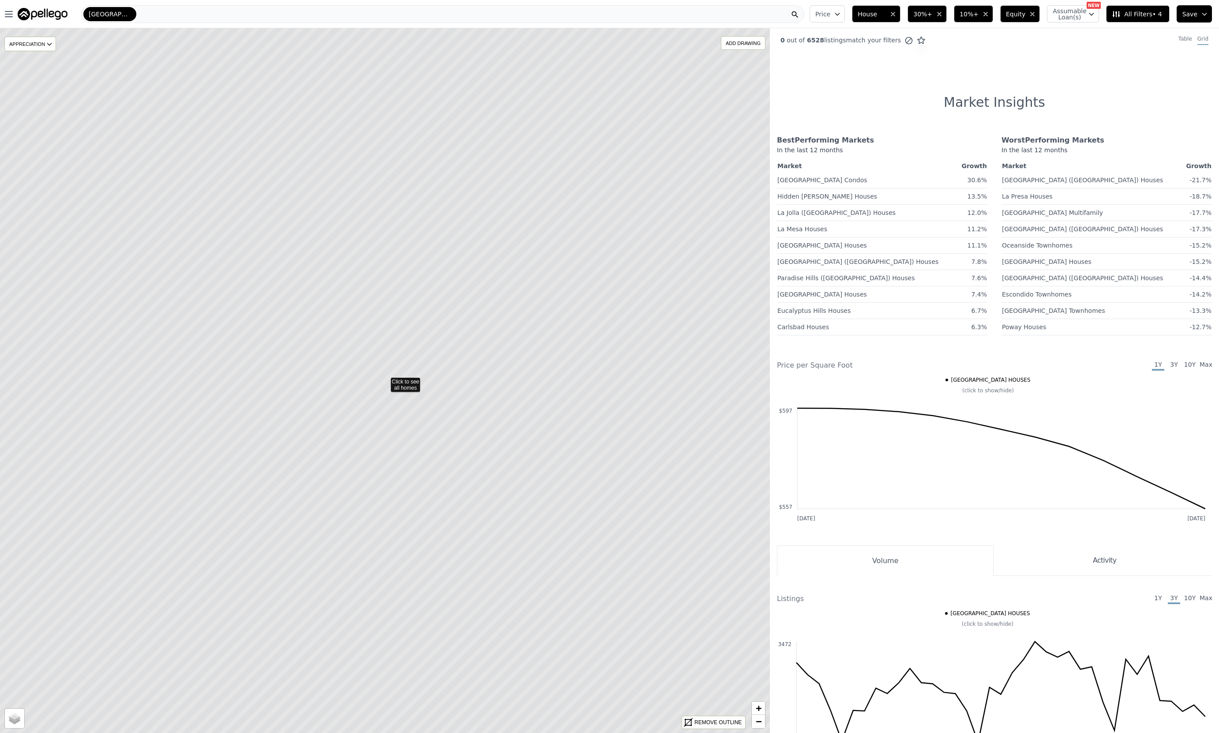
click at [938, 39] on div "Table Grid" at bounding box center [1195, 40] width 48 height 10
click at [938, 11] on span "Assumable Loan(s)" at bounding box center [1066, 14] width 28 height 12
click at [938, 11] on icon "button" at bounding box center [1032, 14] width 7 height 7
click at [938, 45] on div "0 out of 6528 listings match your filters Table Grid" at bounding box center [994, 40] width 449 height 24
click at [938, 12] on span "10%+" at bounding box center [968, 14] width 19 height 9
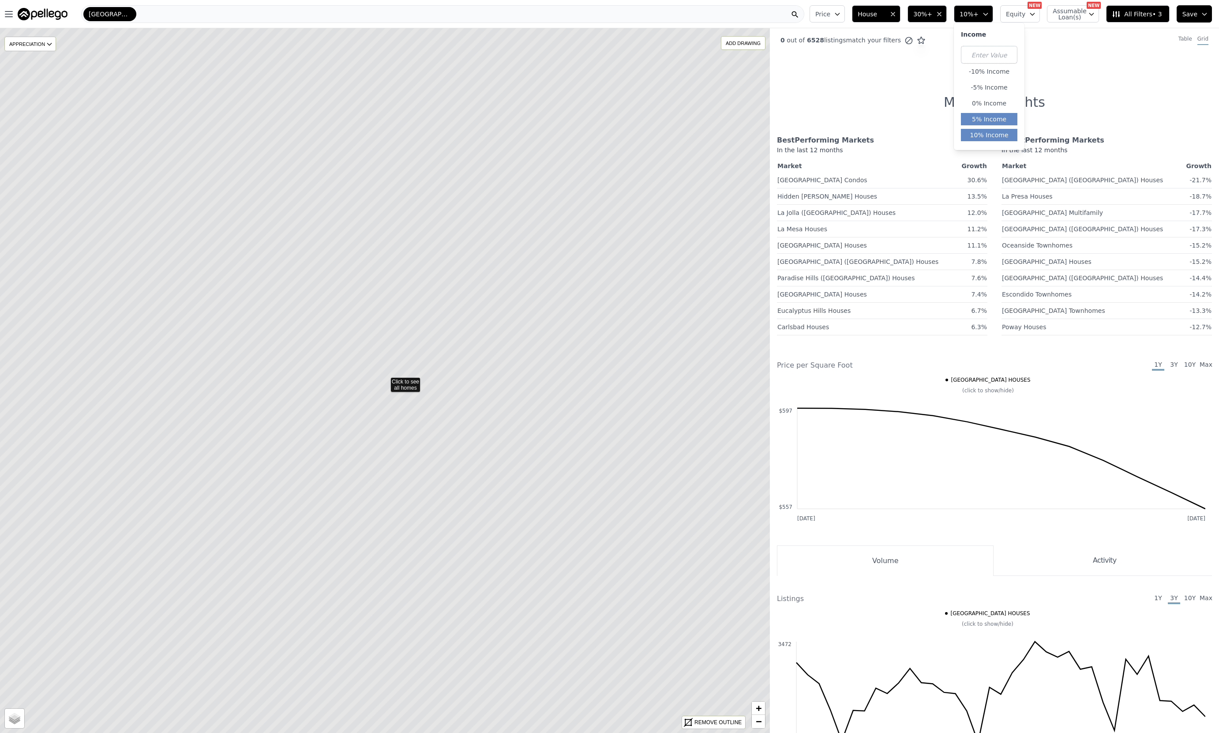
click at [938, 117] on button "5% Income" at bounding box center [989, 119] width 56 height 12
click at [938, 51] on div "0 out of 6528 listings match your filters Table Grid" at bounding box center [994, 40] width 449 height 24
click at [935, 15] on span "30%+" at bounding box center [926, 14] width 19 height 9
click at [938, 102] on button "20% Gross Gain" at bounding box center [950, 103] width 65 height 12
click at [938, 91] on div "0 out of 6528 listings match your filters Table Grid Market Insights Best Perfo…" at bounding box center [994, 394] width 449 height 733
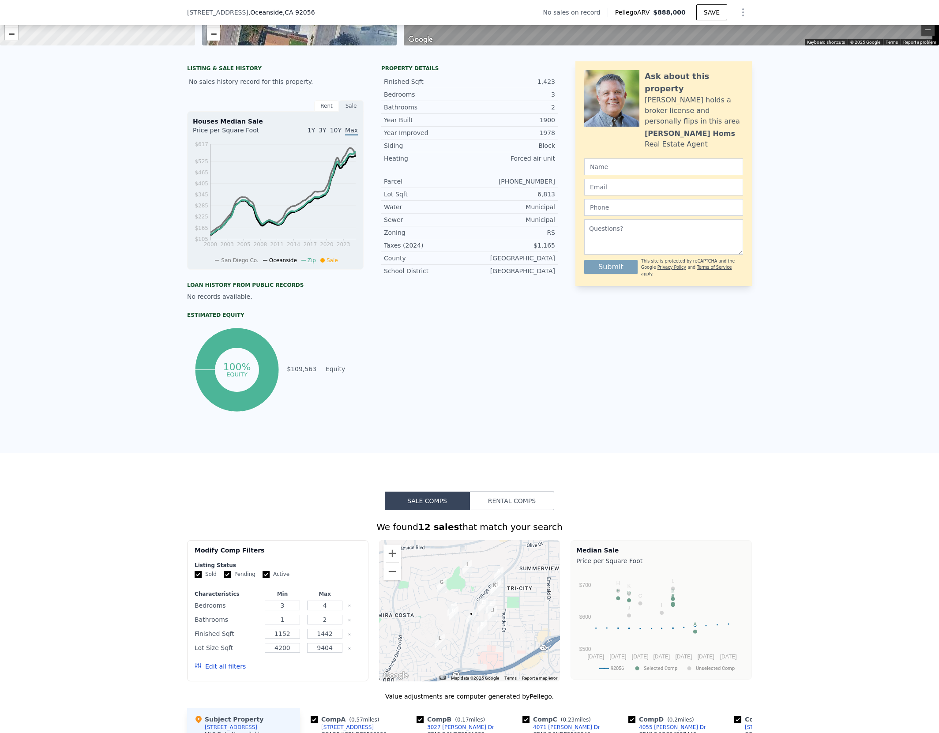
scroll to position [371, 0]
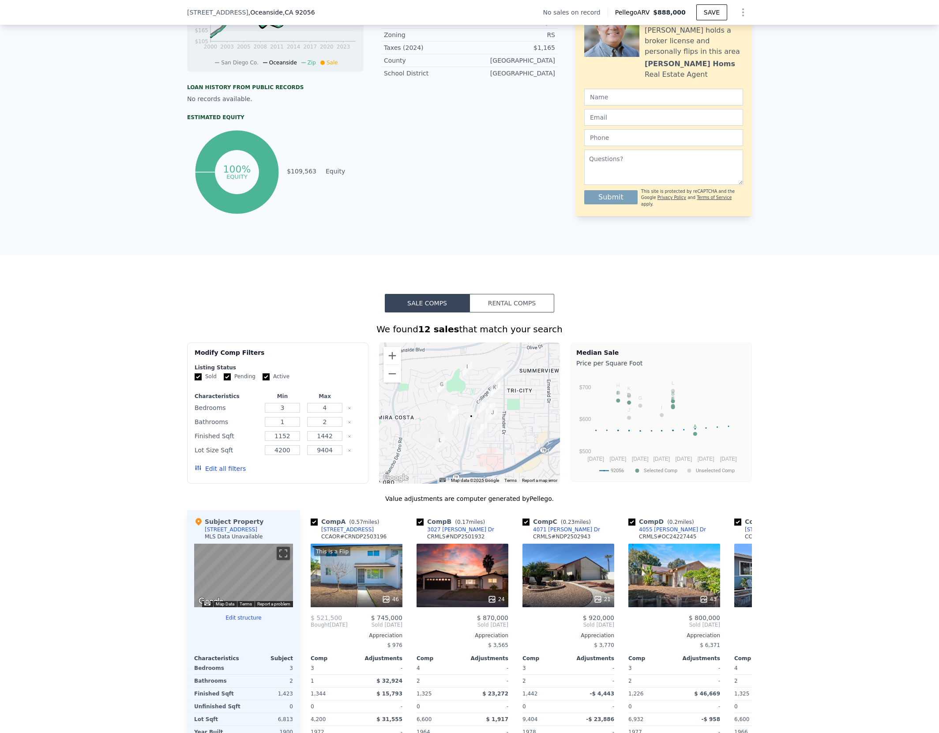
click at [505, 309] on button "Rental Comps" at bounding box center [511, 303] width 85 height 19
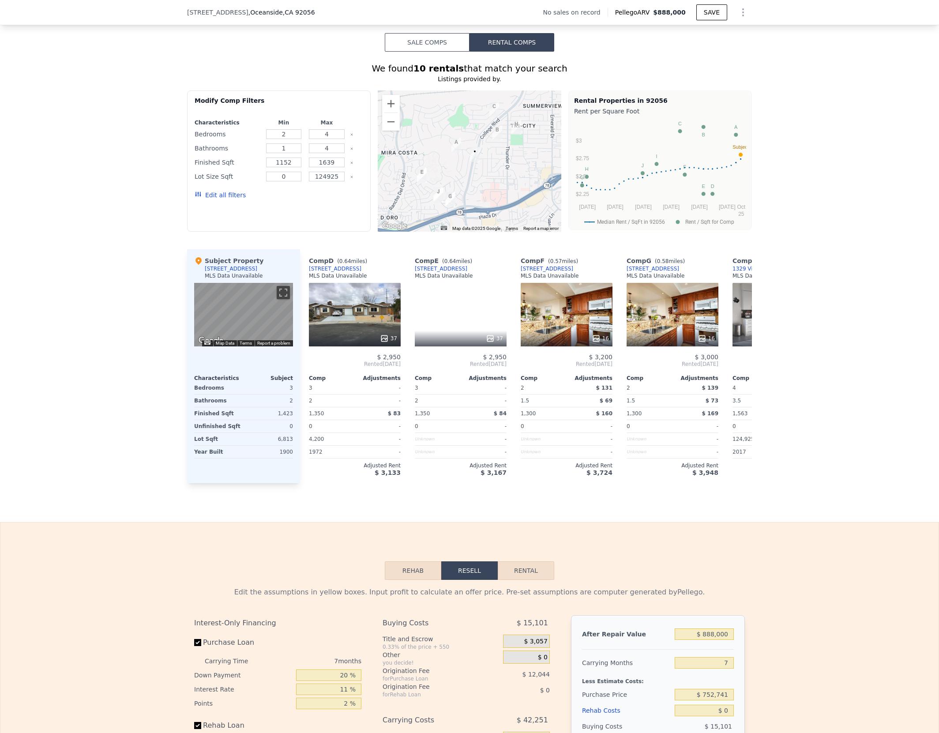
scroll to position [898, 0]
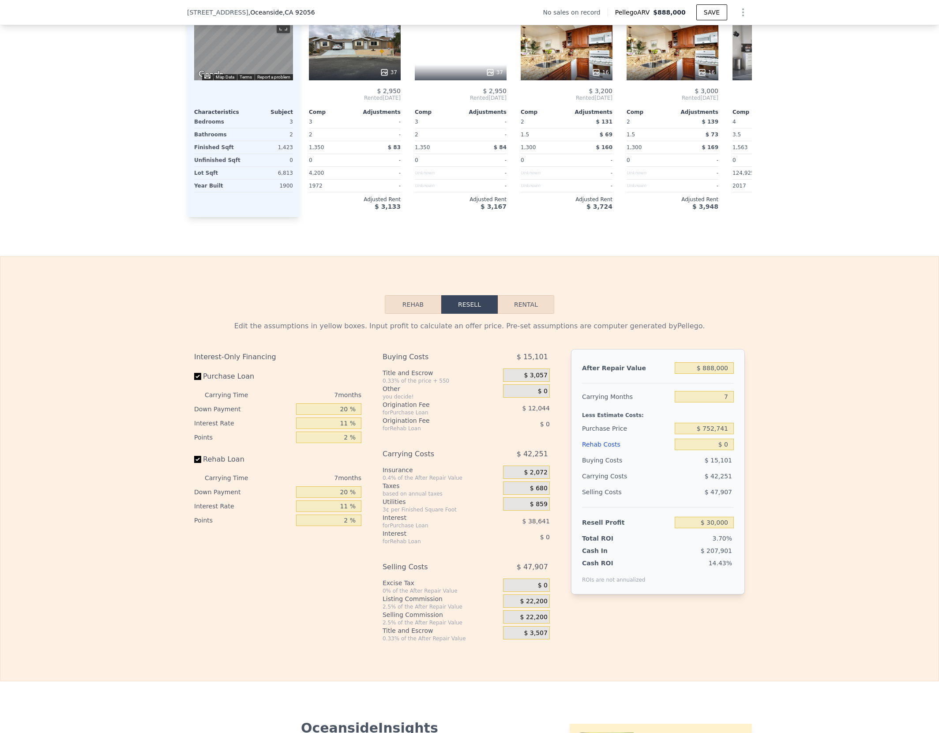
click at [406, 314] on button "Rehab" at bounding box center [413, 304] width 56 height 19
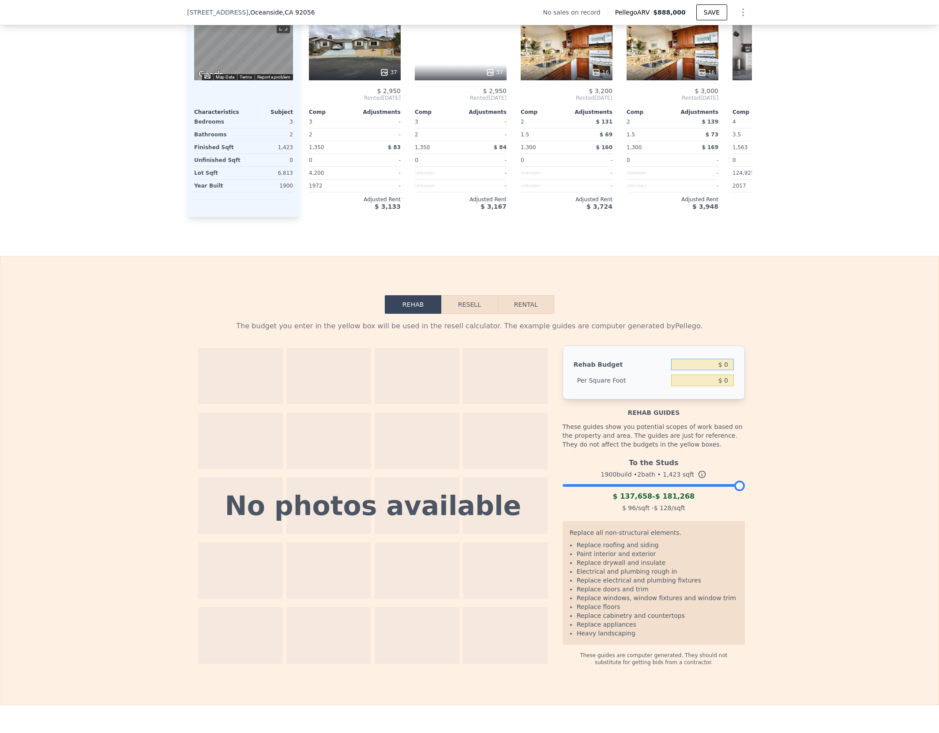
drag, startPoint x: 716, startPoint y: 378, endPoint x: 780, endPoint y: 382, distance: 64.1
click at [780, 382] on div "The budget you enter in the yellow box will be used in the resell calculator. T…" at bounding box center [469, 490] width 938 height 352
type input "$ 60,000"
click at [788, 408] on div "The budget you enter in the yellow box will be used in the resell calculator. T…" at bounding box center [469, 490] width 938 height 352
type input "$ 42.16"
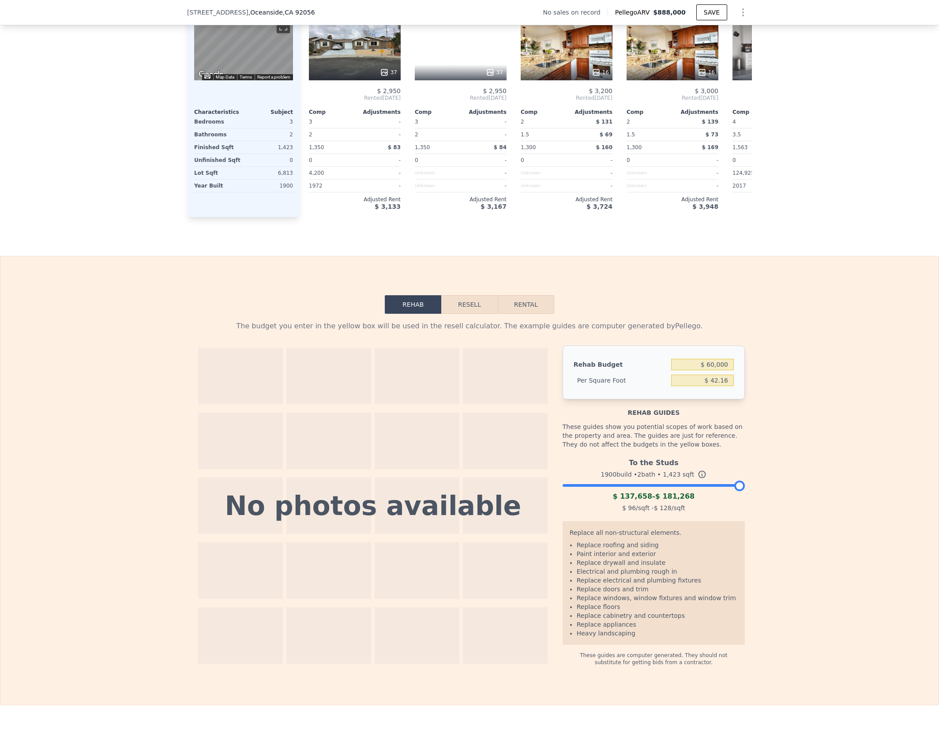
click at [288, 463] on div at bounding box center [328, 440] width 85 height 56
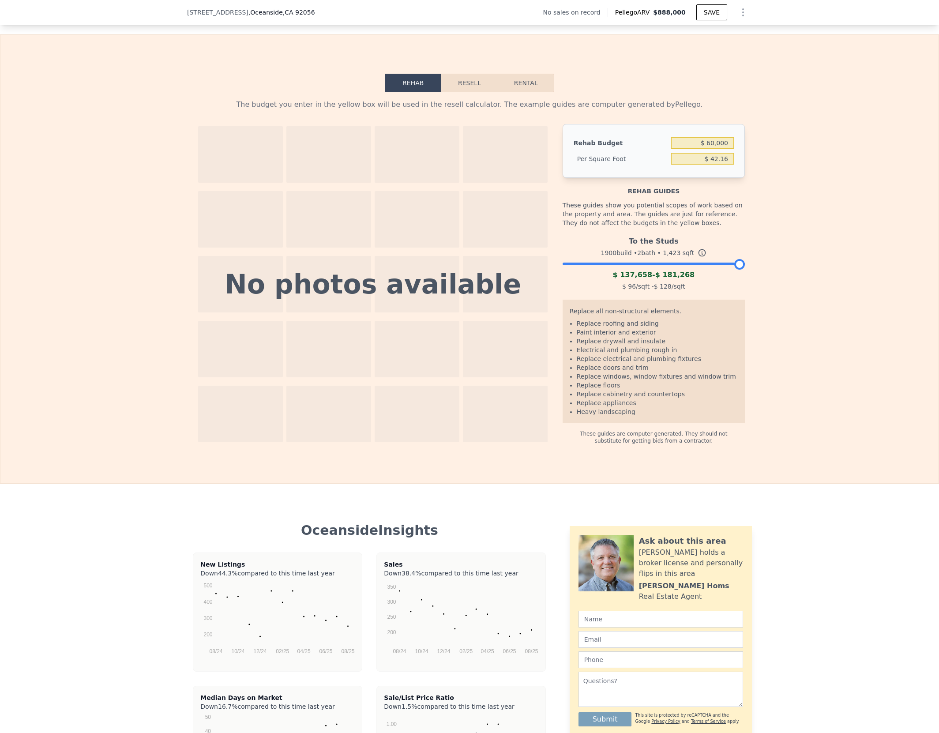
scroll to position [974, 0]
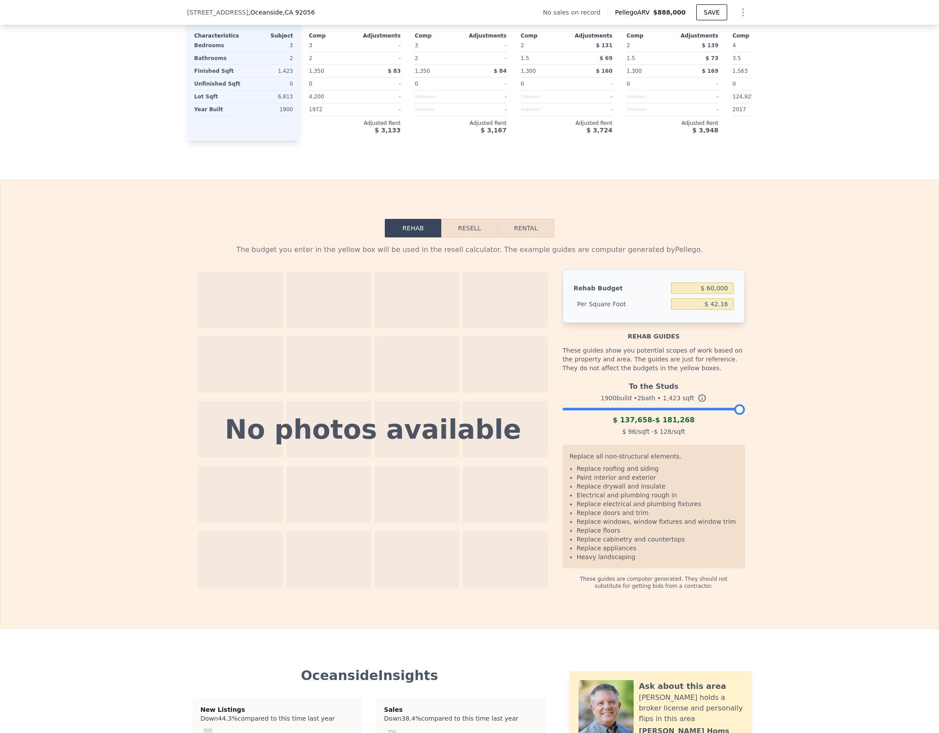
click at [469, 237] on button "Resell" at bounding box center [469, 228] width 56 height 19
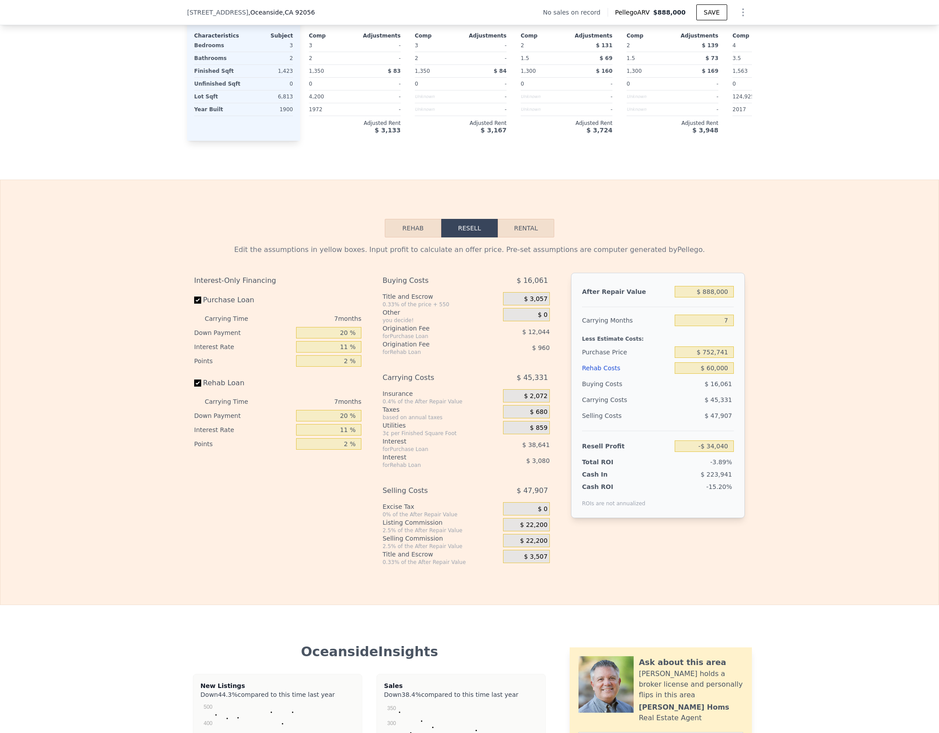
click at [342, 326] on div "7 months" at bounding box center [314, 318] width 96 height 14
click at [721, 326] on input "7" at bounding box center [703, 319] width 59 height 11
type input "47"
type input "-$ 293,070"
type input "4"
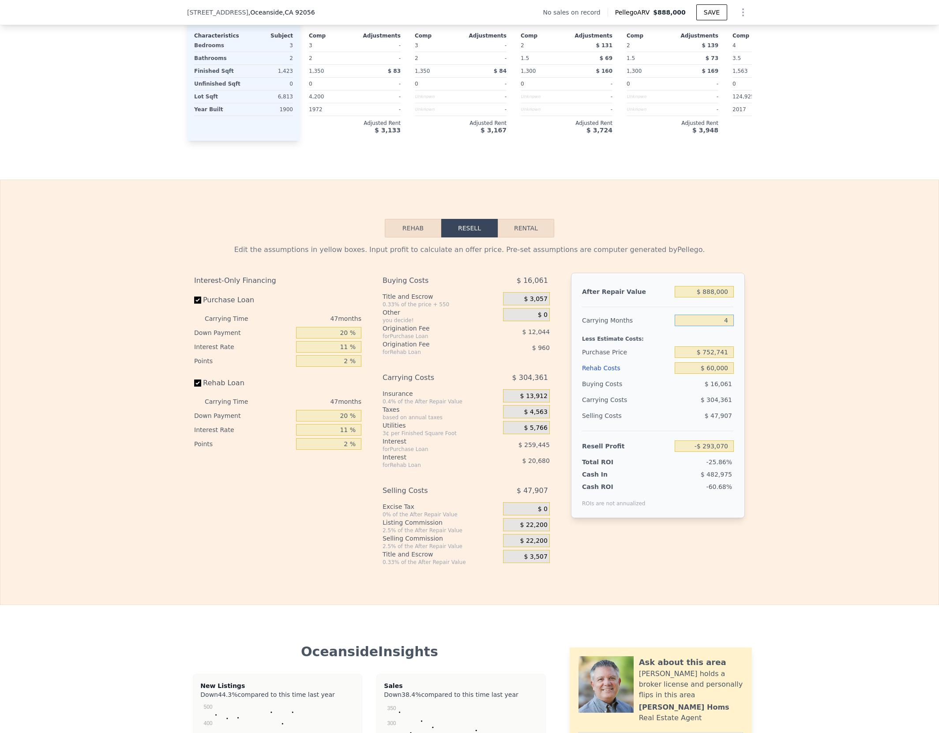
type input "-$ 14,612"
type input "4"
click at [824, 371] on div "Edit the assumptions in yellow boxes. Input profit to calculate an offer price.…" at bounding box center [469, 401] width 938 height 328
drag, startPoint x: 703, startPoint y: 365, endPoint x: 808, endPoint y: 367, distance: 105.0
click at [808, 367] on div "Edit the assumptions in yellow boxes. Input profit to calculate an offer price.…" at bounding box center [469, 401] width 938 height 328
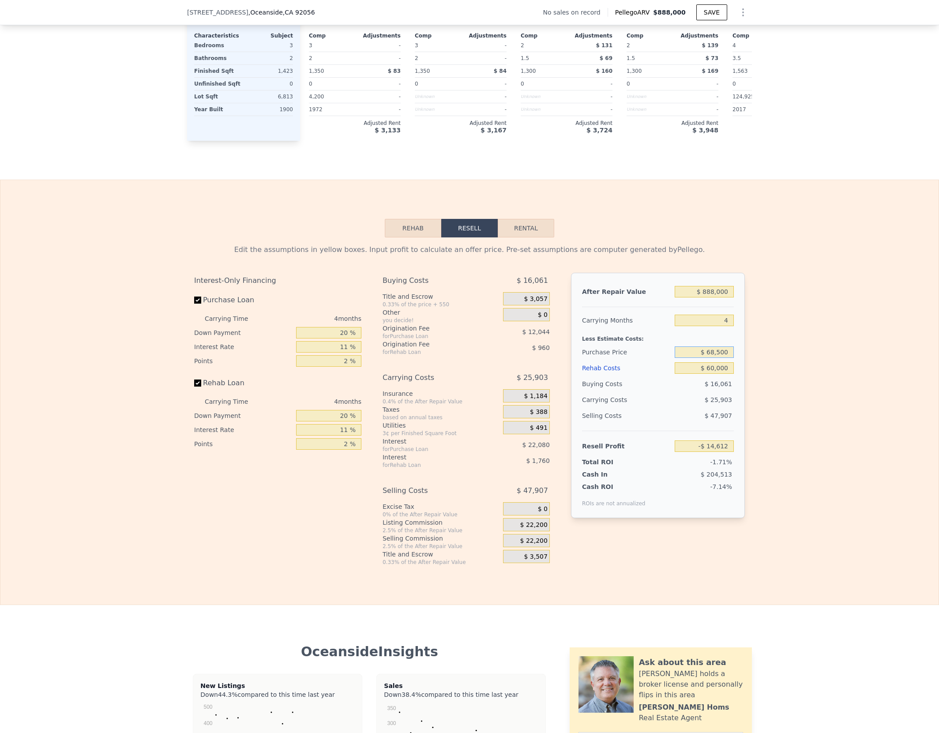
type input "$ 685,000"
click at [746, 390] on div "Edit the assumptions in yellow boxes. Input profit to calculate an offer price.…" at bounding box center [469, 401] width 565 height 328
type input "$ 56,427"
drag, startPoint x: 337, startPoint y: 345, endPoint x: 431, endPoint y: 340, distance: 94.1
click at [431, 340] on div "Interest-Only Financing Purchase Loan Carrying Time 4 months Down Payment 20 % …" at bounding box center [469, 419] width 550 height 293
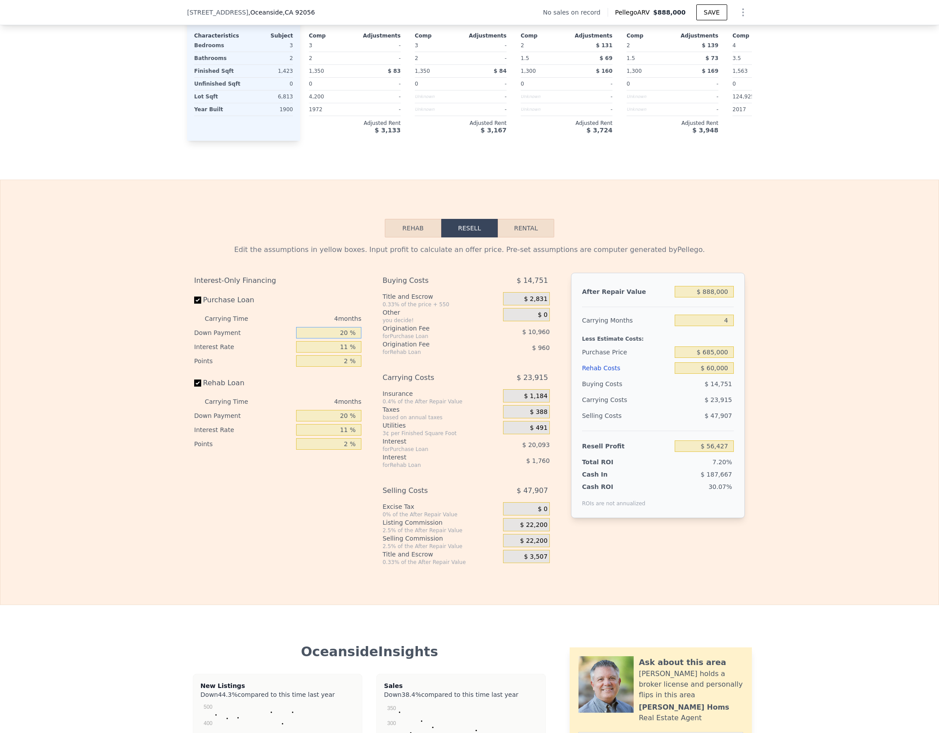
type input "2 %"
type input "$ 49,437"
type input "5 %"
type input "$ 50,604"
click at [268, 385] on div "Interest-Only Financing Purchase Loan Carrying Time 4 months Down Payment 5 % I…" at bounding box center [277, 362] width 167 height 178
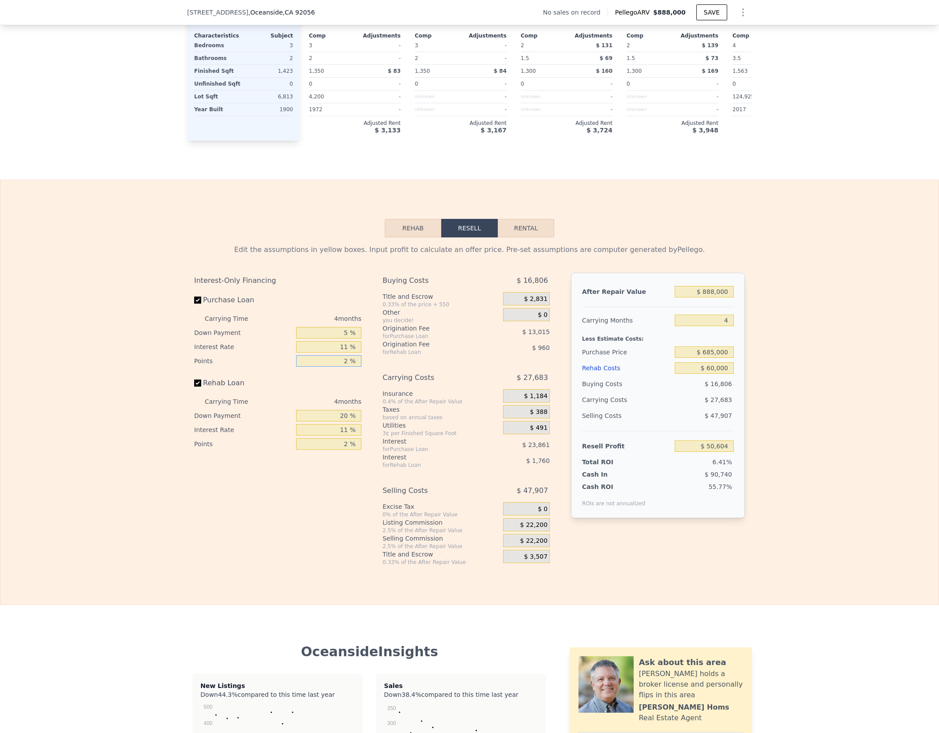
drag, startPoint x: 341, startPoint y: 374, endPoint x: 365, endPoint y: 374, distance: 23.8
click at [365, 374] on div "Interest-Only Financing Purchase Loan Carrying Time 4 months Down Payment 5 % I…" at bounding box center [281, 419] width 174 height 293
type input "1 %"
type input "$ 57,111"
click at [306, 394] on div "Rehab Loan" at bounding box center [277, 384] width 167 height 19
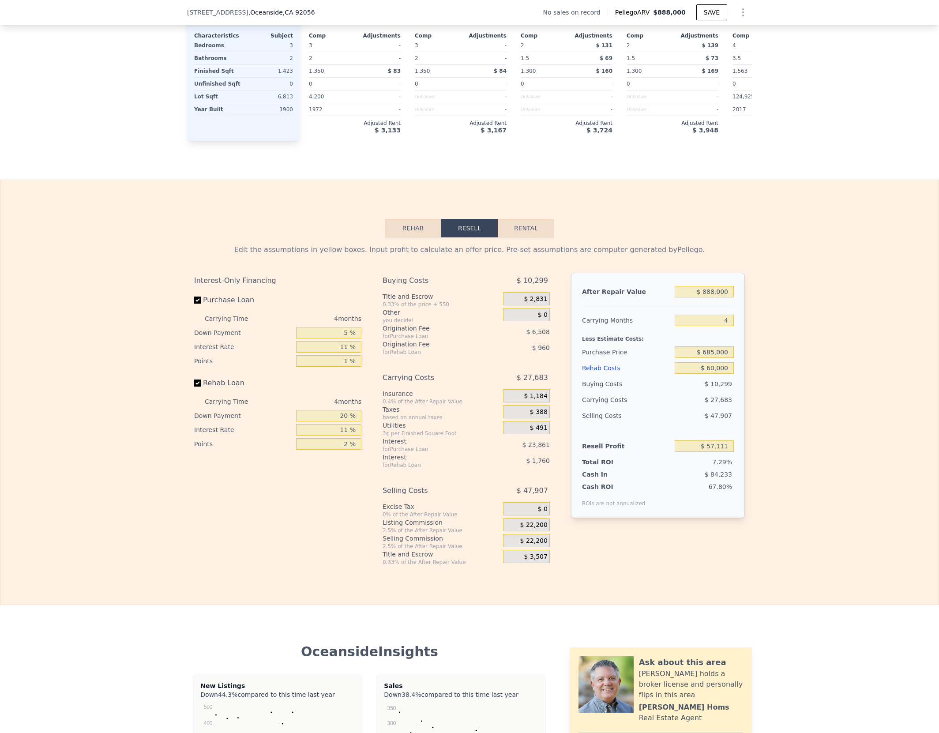
click at [257, 437] on div "Interest Rate" at bounding box center [243, 430] width 98 height 14
drag, startPoint x: 334, startPoint y: 429, endPoint x: 421, endPoint y: 430, distance: 86.5
click at [421, 430] on div "Interest-Only Financing Purchase Loan Carrying Time 4 months Down Payment 5 % I…" at bounding box center [469, 419] width 550 height 293
type input "5 %"
type input "$ 56,599"
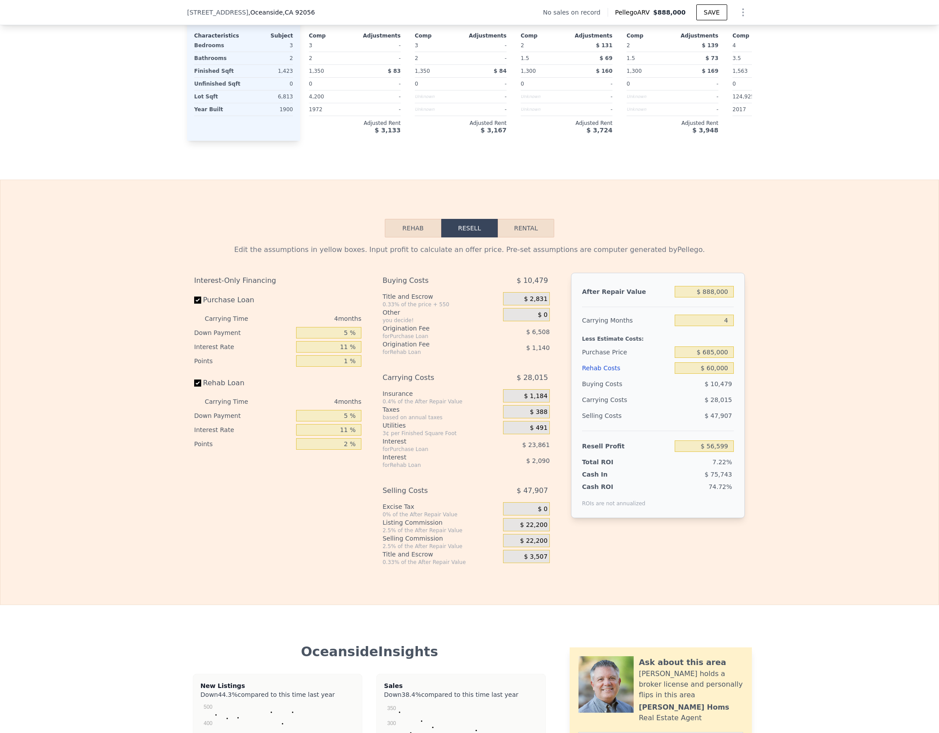
click at [326, 505] on div "Interest-Only Financing Purchase Loan Carrying Time 4 months Down Payment 5 % I…" at bounding box center [281, 419] width 174 height 293
drag, startPoint x: 338, startPoint y: 456, endPoint x: 448, endPoint y: 455, distance: 109.4
click at [448, 455] on div "Interest-Only Financing Purchase Loan Carrying Time 4 months Down Payment 5 % I…" at bounding box center [469, 419] width 550 height 293
type input "1 %"
type input "$ 57,169"
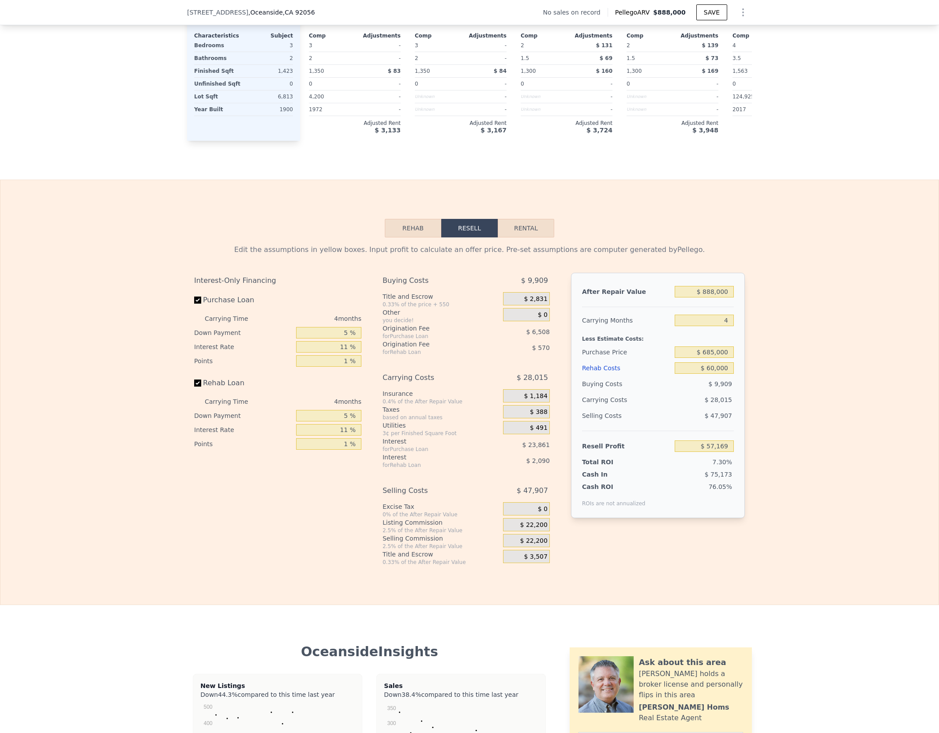
click at [295, 522] on div "Interest-Only Financing Purchase Loan Carrying Time 4 months Down Payment 5 % I…" at bounding box center [281, 419] width 174 height 293
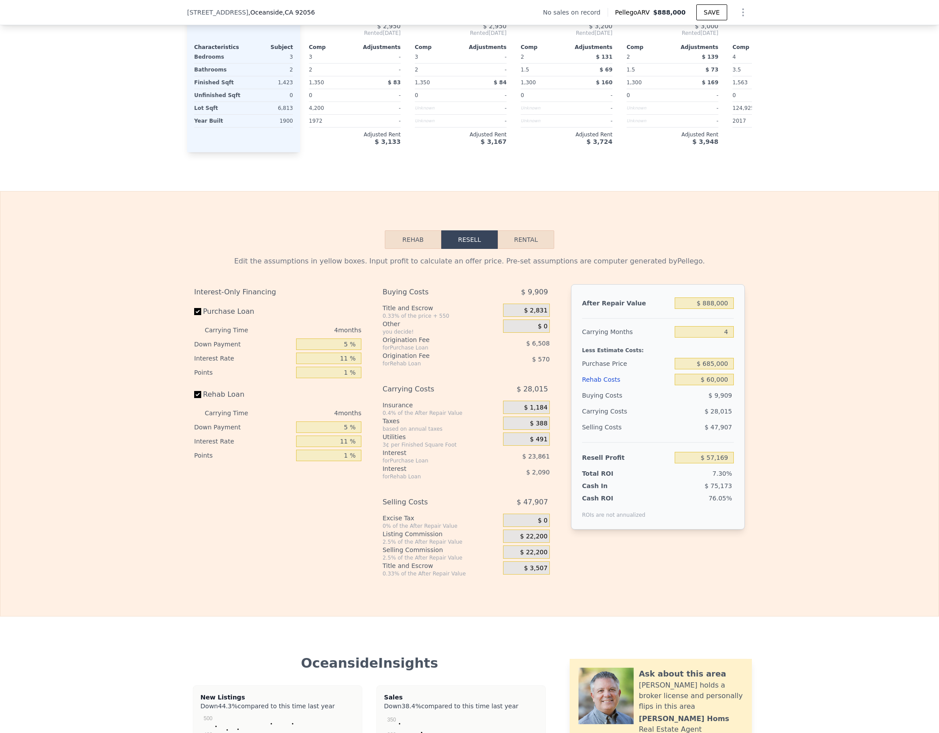
scroll to position [968, 0]
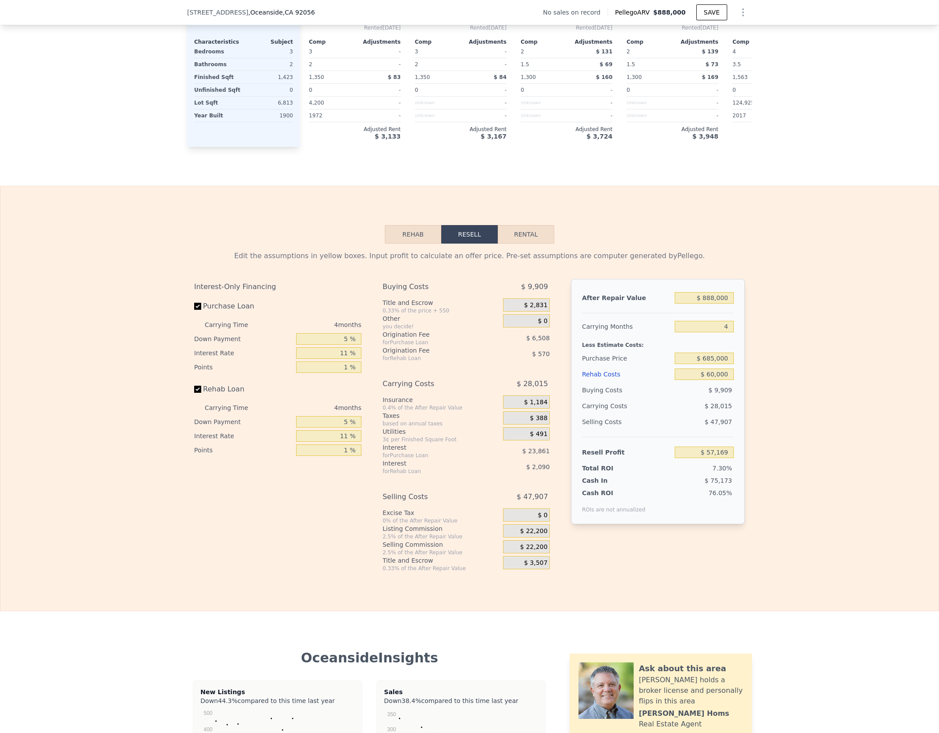
click at [534, 535] on span "$ 22,200" at bounding box center [533, 531] width 27 height 8
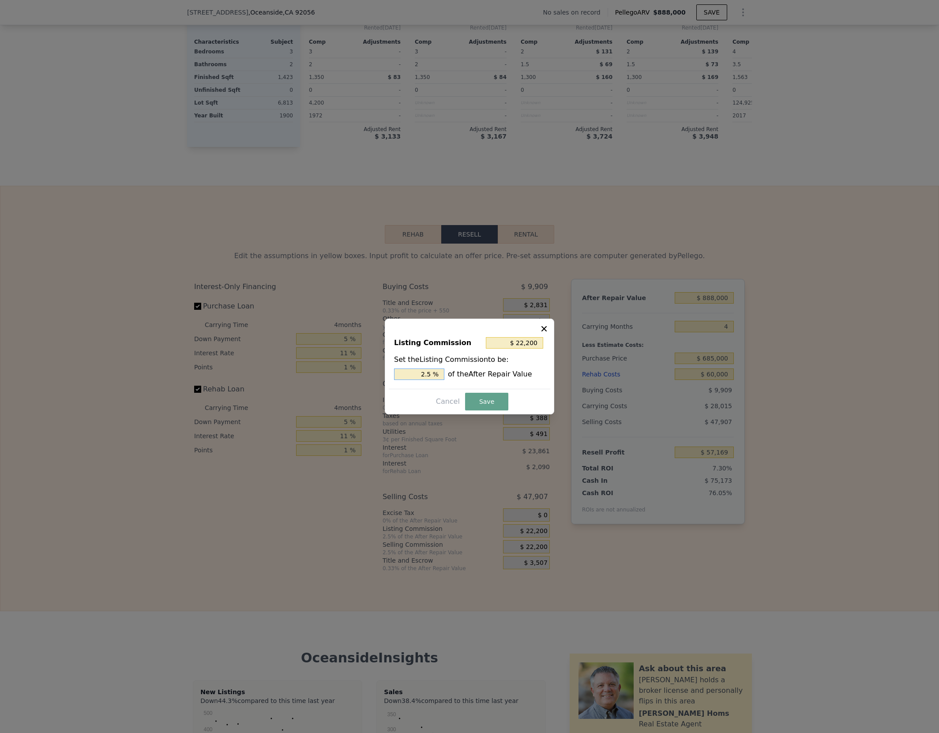
drag, startPoint x: 421, startPoint y: 373, endPoint x: 490, endPoint y: 366, distance: 69.6
click at [453, 374] on div "2.5 % of the After Repair Value" at bounding box center [469, 373] width 151 height 11
click at [542, 327] on icon at bounding box center [543, 328] width 9 height 9
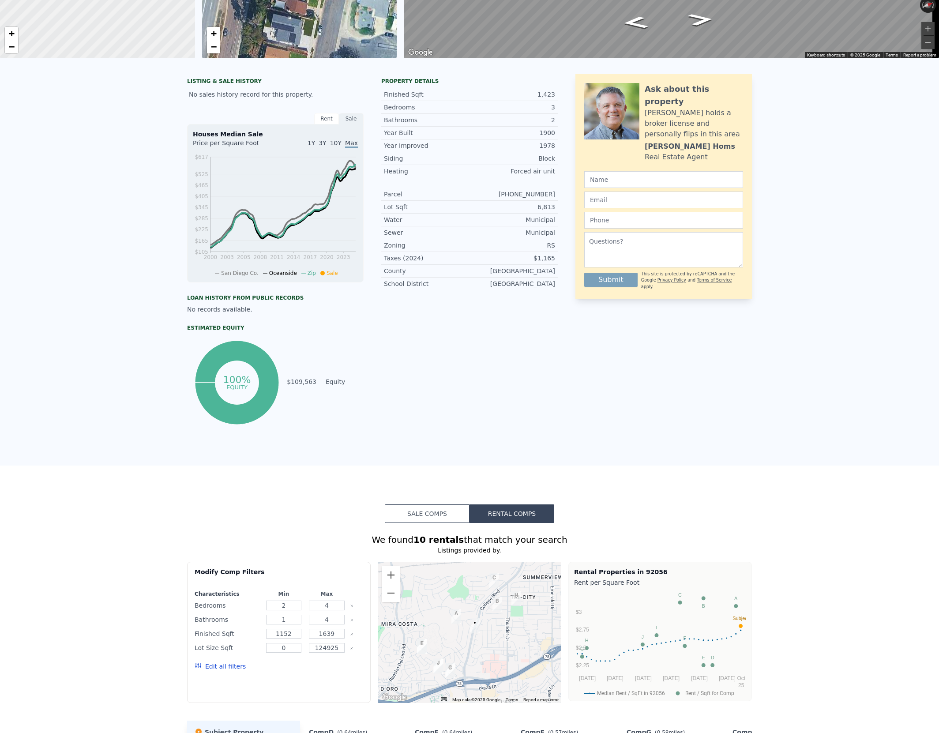
scroll to position [0, 0]
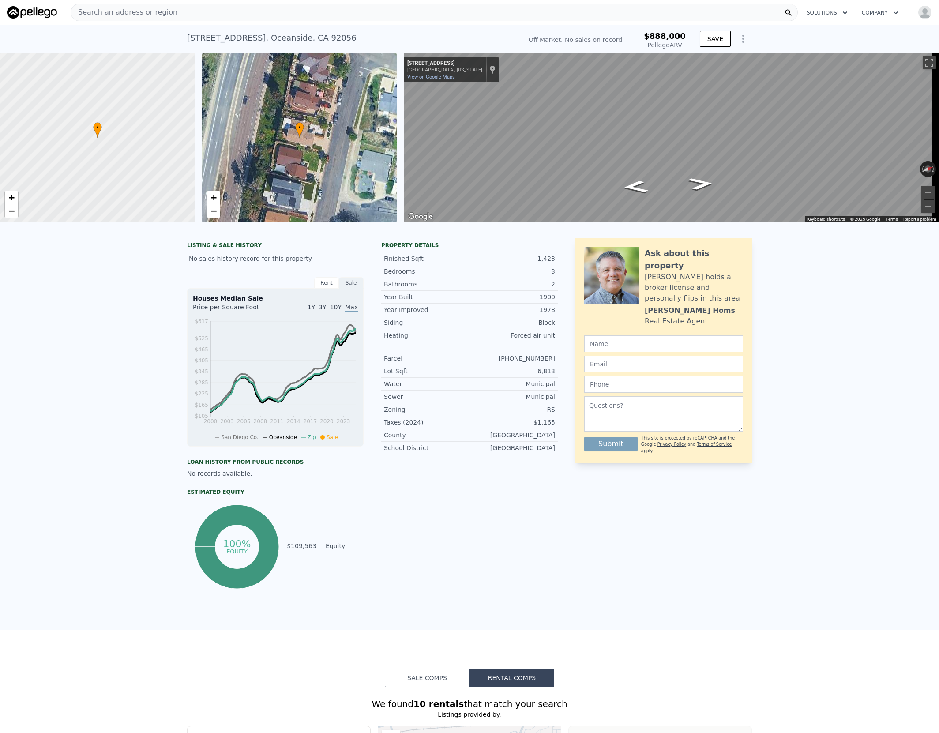
click at [322, 288] on div "Rent" at bounding box center [326, 282] width 25 height 11
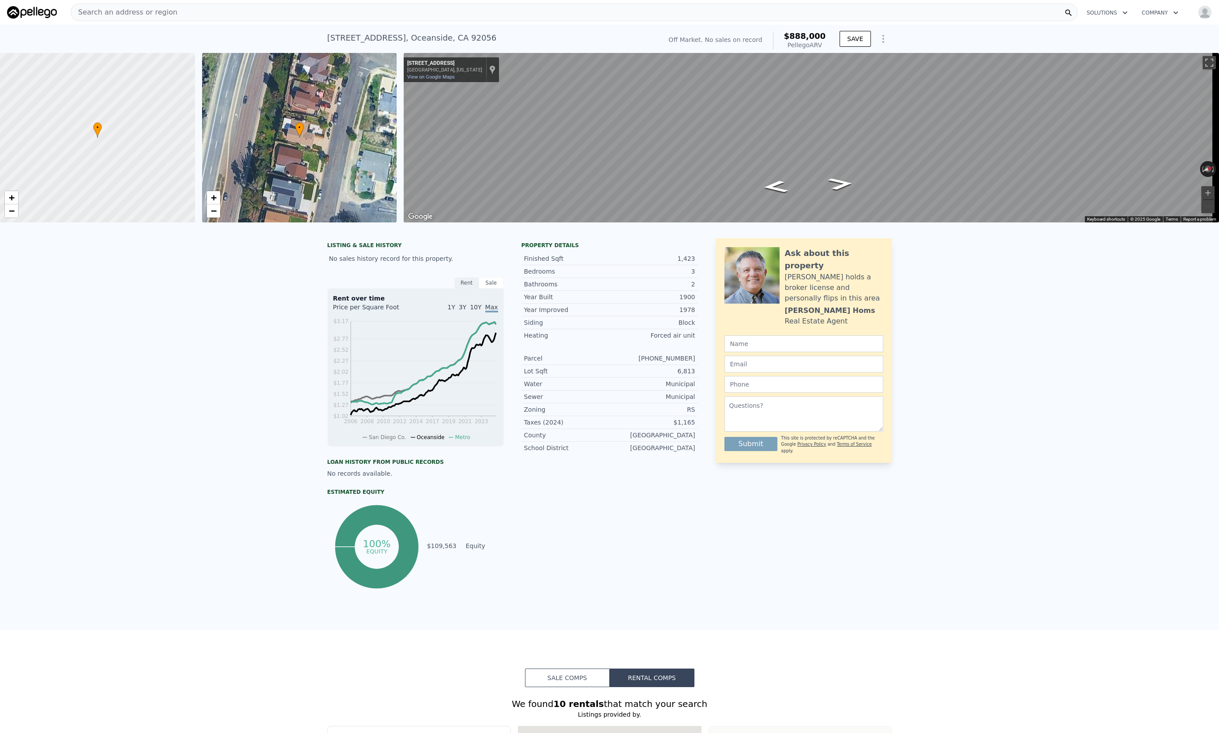
type input "7"
type input "$ 0"
type input "$ 30,000"
